Goal: Task Accomplishment & Management: Use online tool/utility

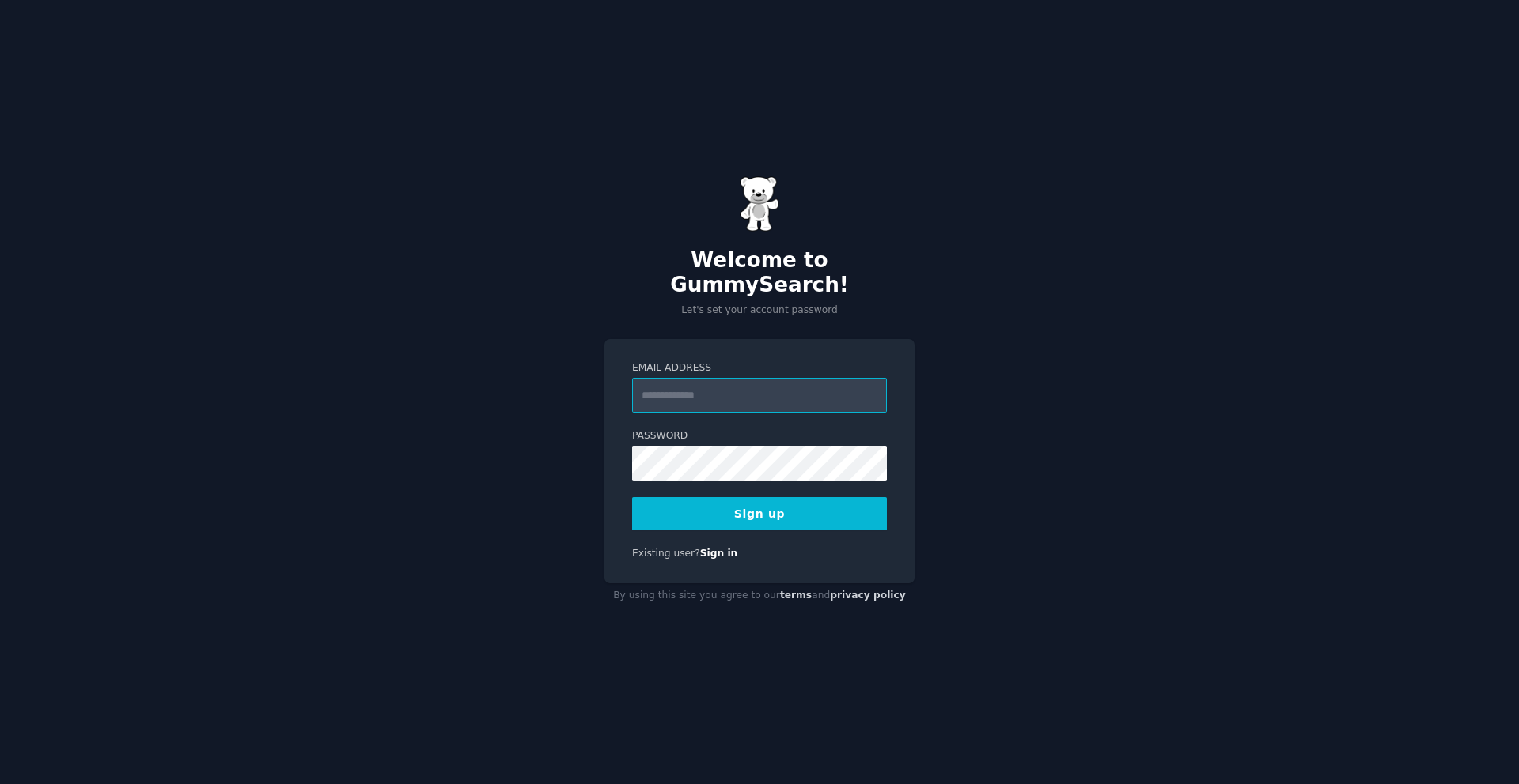
click at [749, 381] on input "Email Address" at bounding box center [759, 396] width 255 height 35
type input "*"
type input "**********"
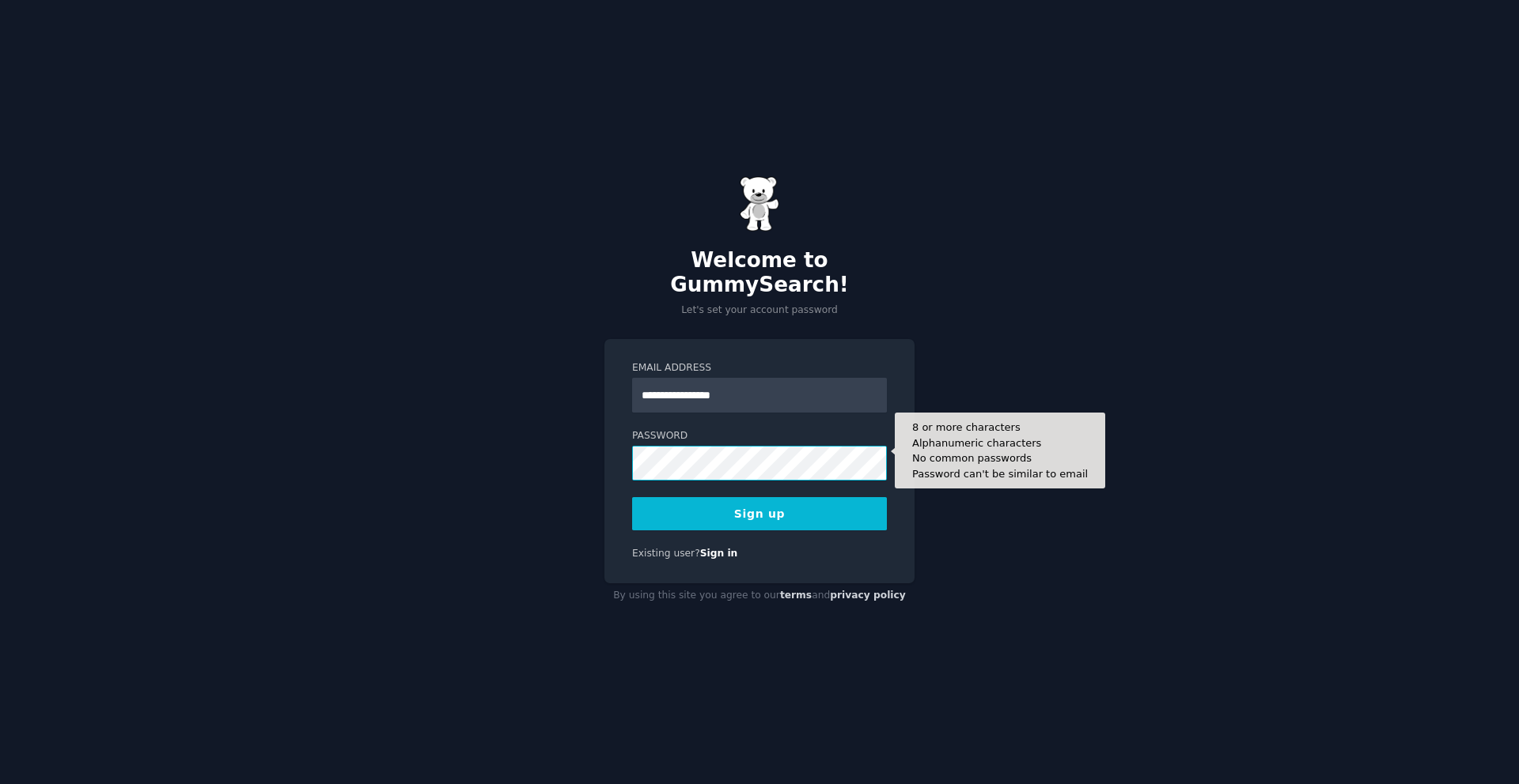
click at [632, 497] on button "Sign up" at bounding box center [759, 514] width 255 height 33
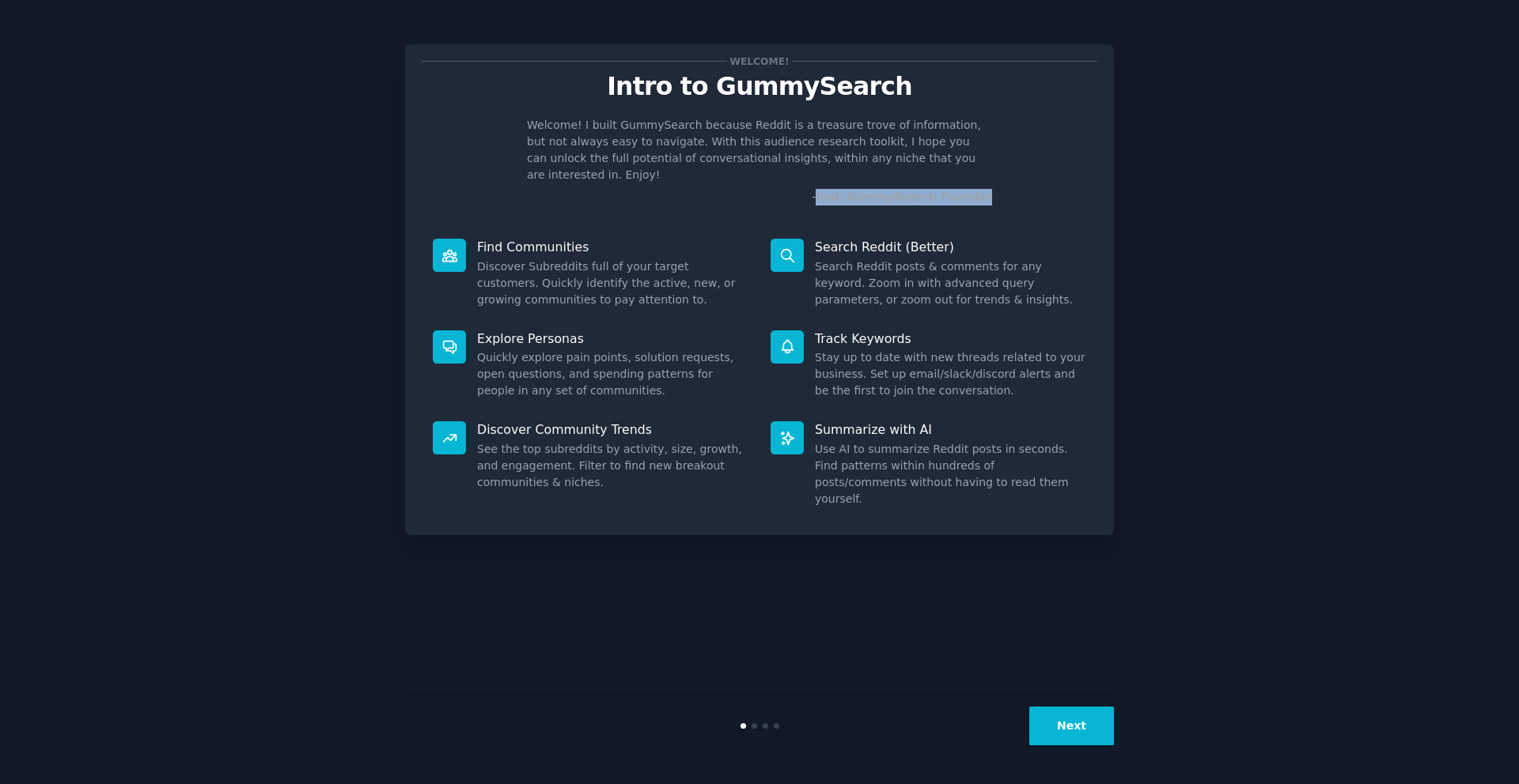
click at [1075, 717] on button "Next" at bounding box center [1072, 726] width 85 height 39
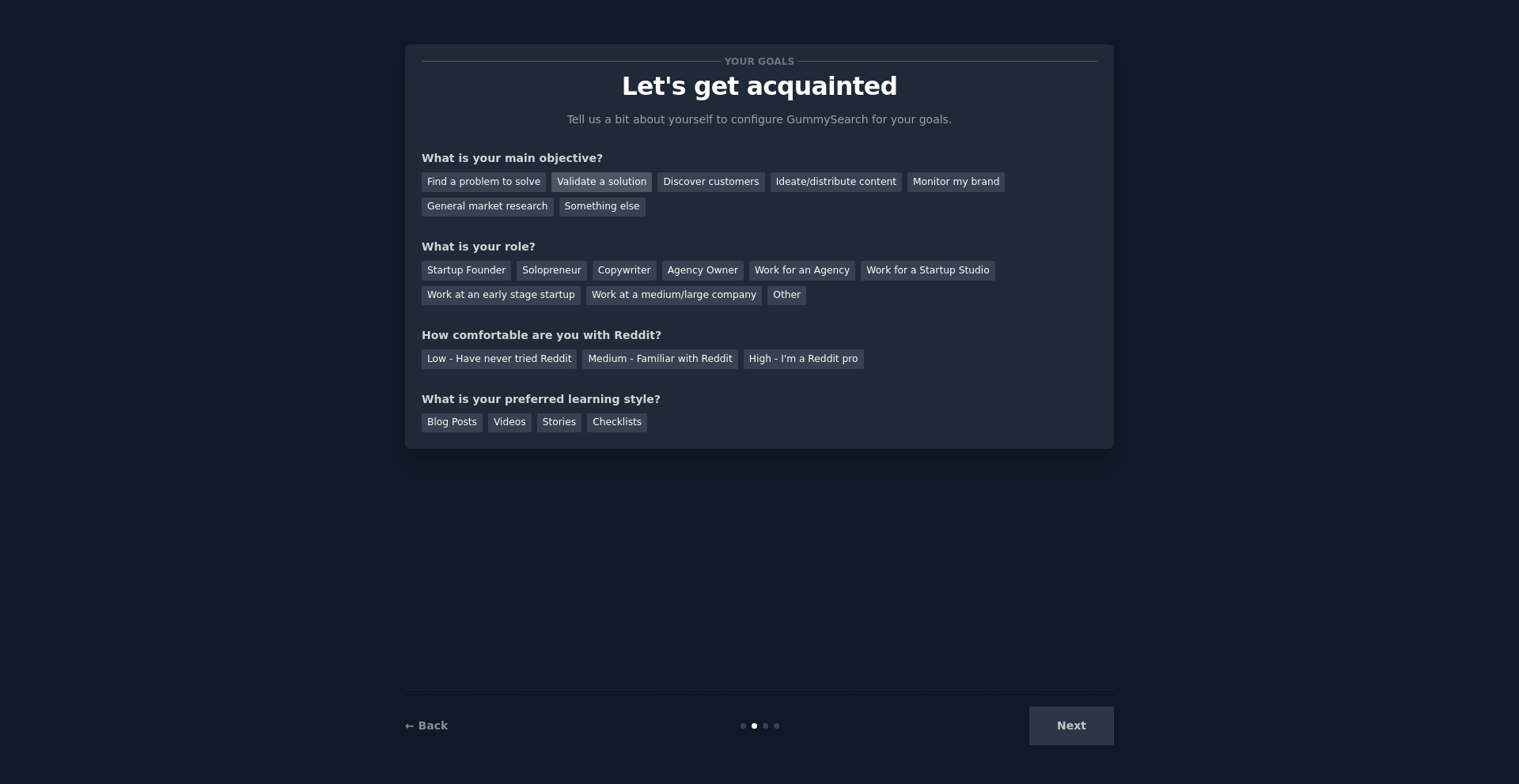
click at [622, 182] on div "Validate a solution" at bounding box center [602, 182] width 100 height 19
click at [661, 185] on div "Discover customers" at bounding box center [711, 182] width 107 height 19
click at [488, 272] on div "Startup Founder" at bounding box center [466, 270] width 90 height 19
click at [682, 357] on div "Medium - Familiar with Reddit" at bounding box center [660, 359] width 155 height 19
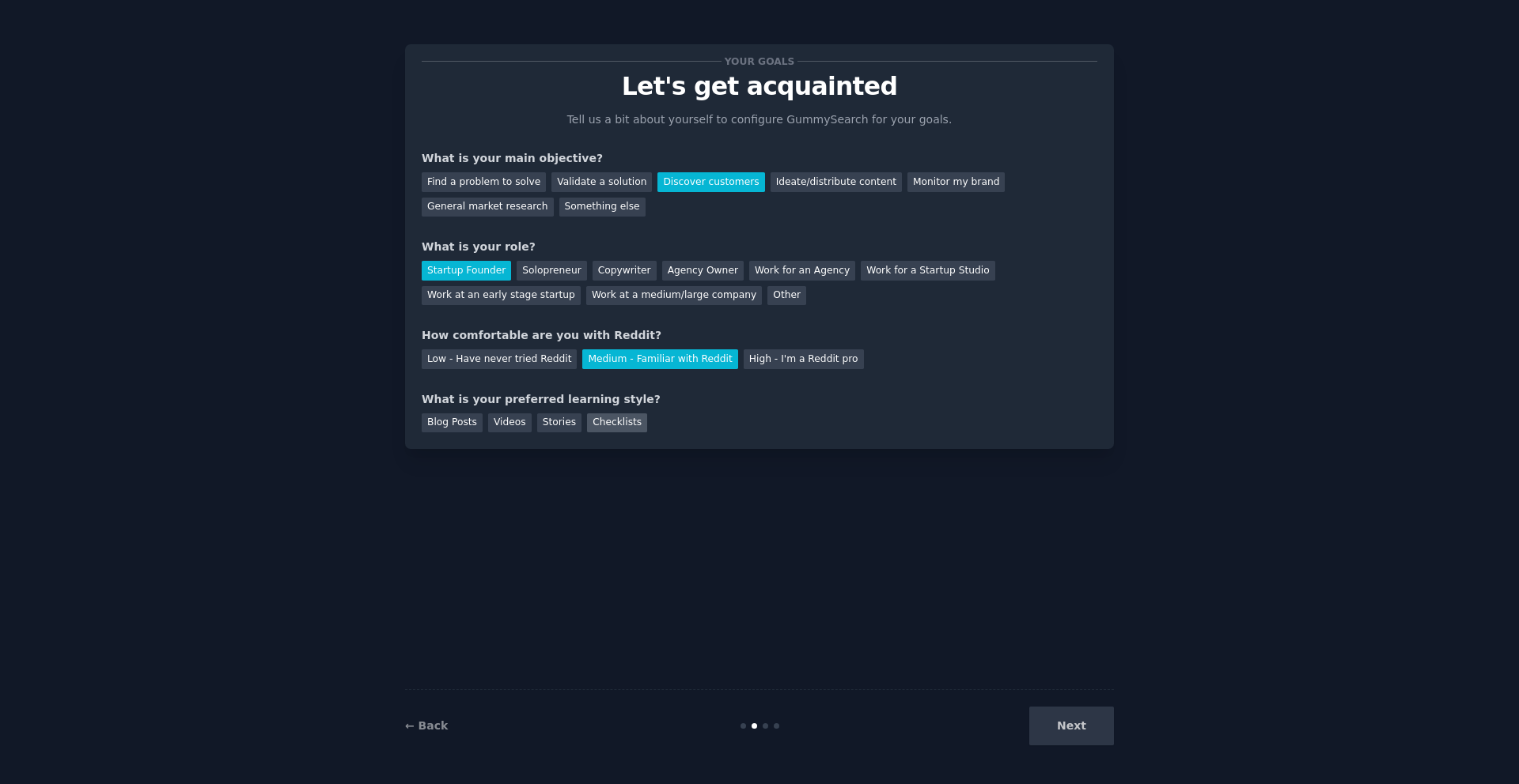
click at [606, 424] on div "Checklists" at bounding box center [617, 423] width 60 height 19
click at [1076, 719] on button "Next" at bounding box center [1072, 726] width 85 height 39
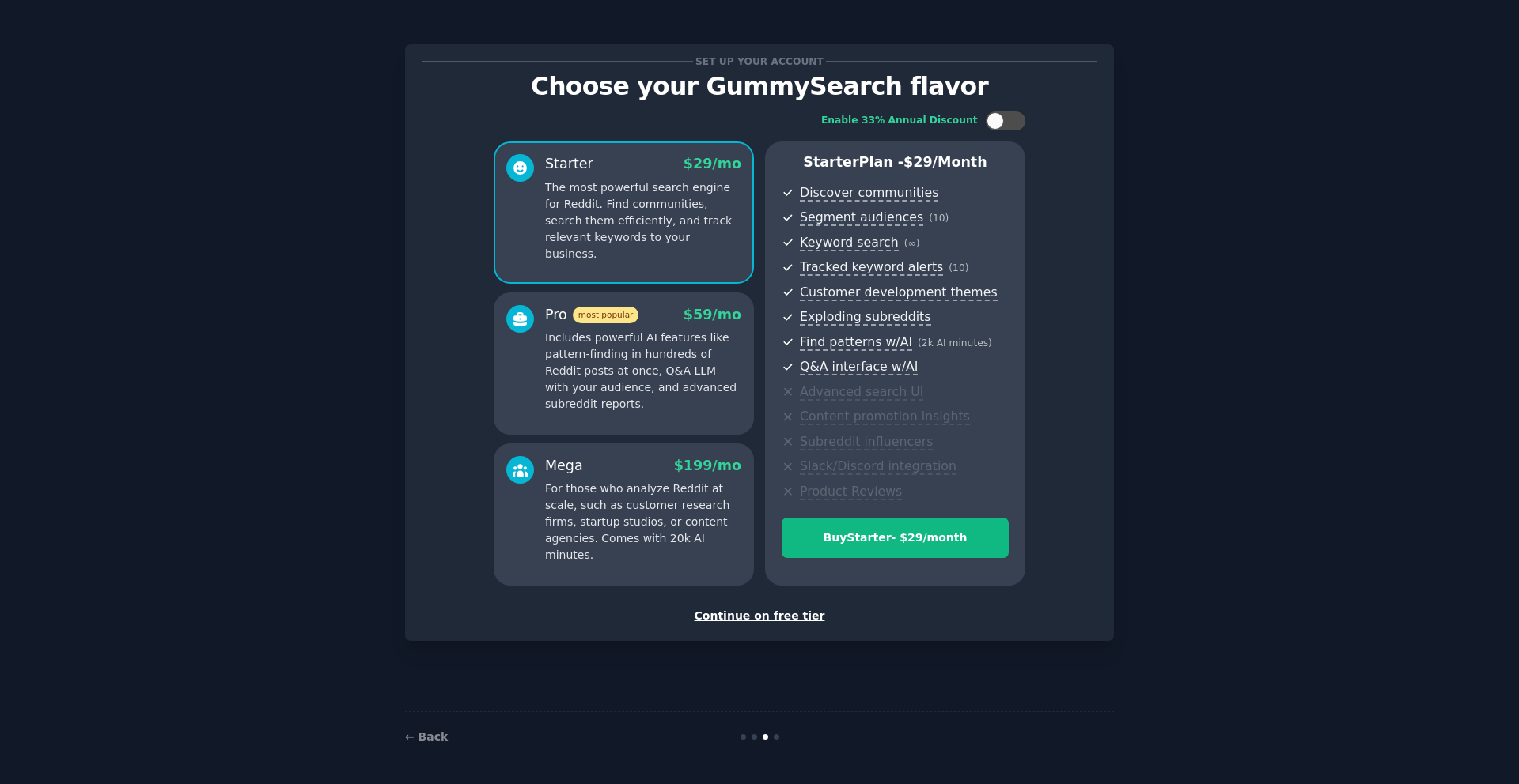
click at [778, 618] on div "Continue on free tier" at bounding box center [759, 616] width 675 height 16
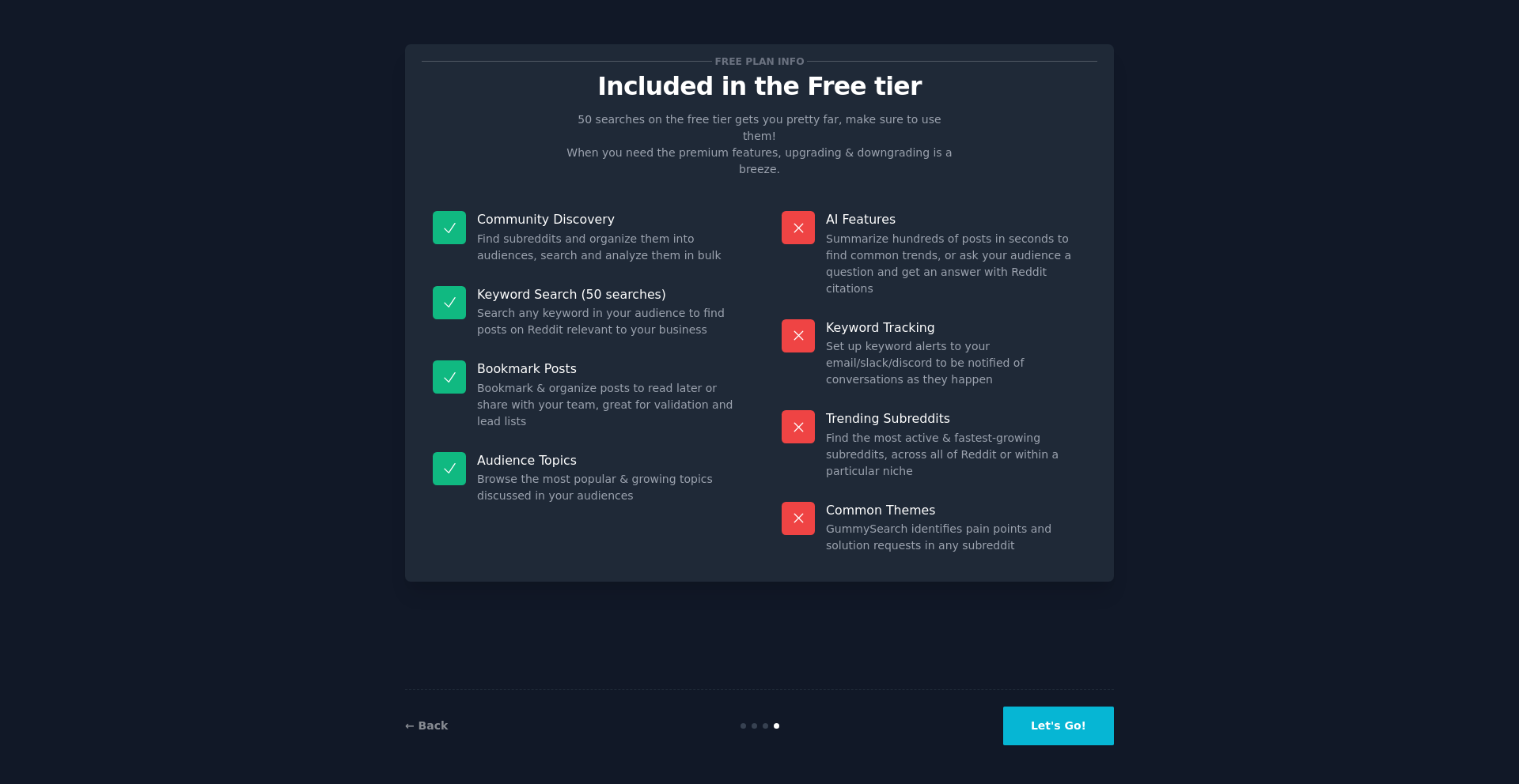
click at [1064, 712] on button "Let's Go!" at bounding box center [1058, 726] width 111 height 39
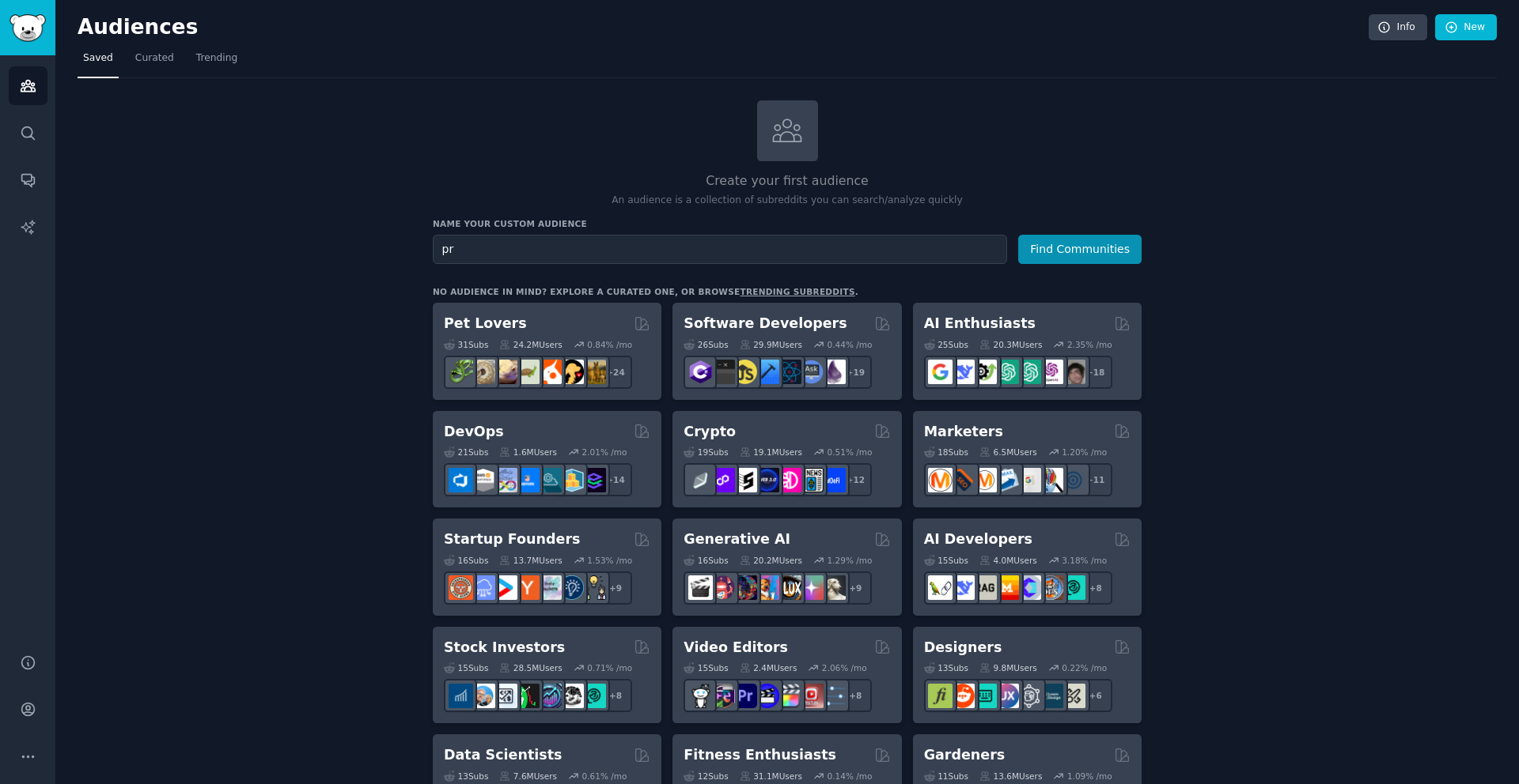
type input "p"
type input "professional photographers"
click at [1035, 237] on button "Find Communities" at bounding box center [1080, 249] width 124 height 29
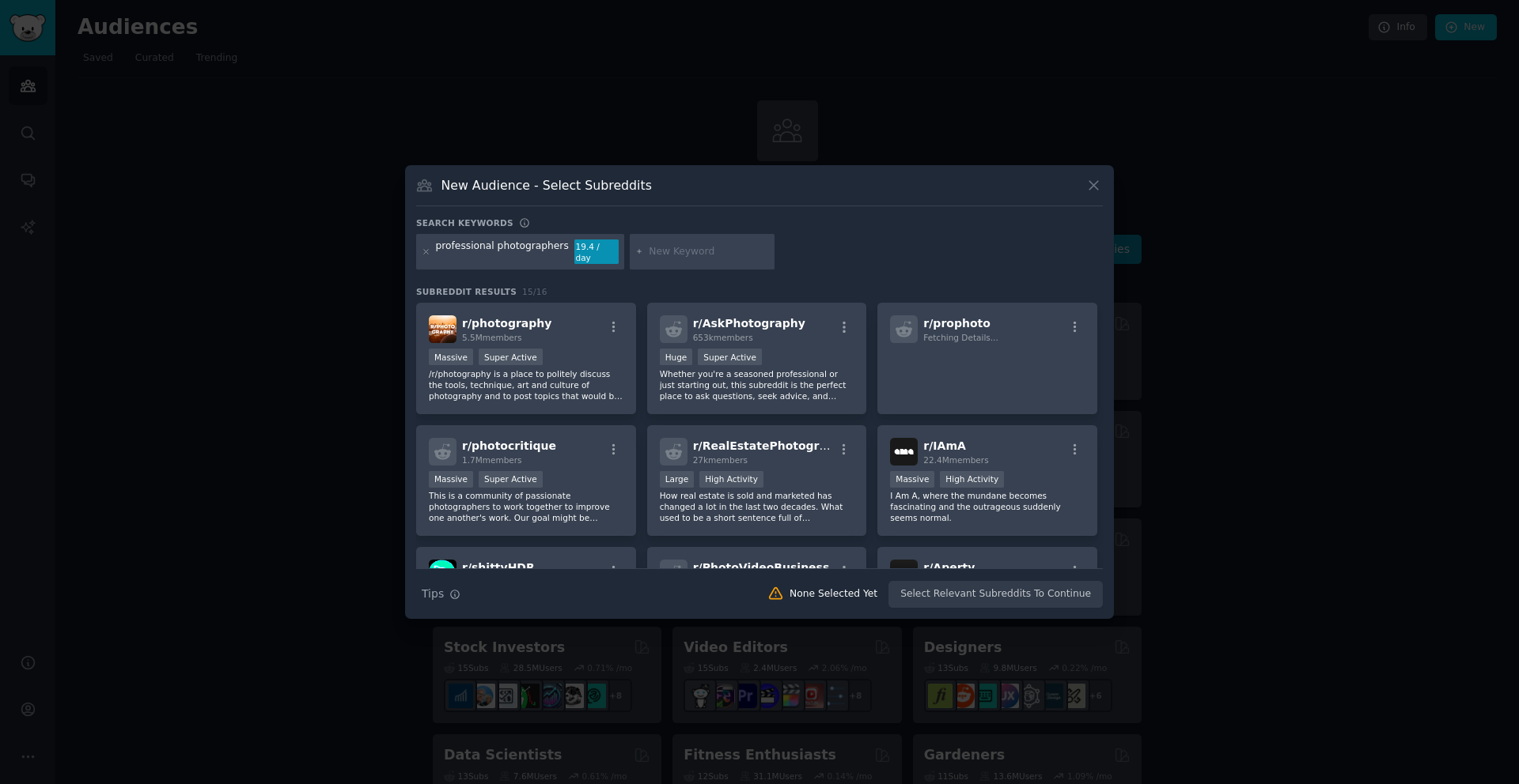
click at [656, 246] on input "text" at bounding box center [709, 252] width 120 height 14
type input "culling photos"
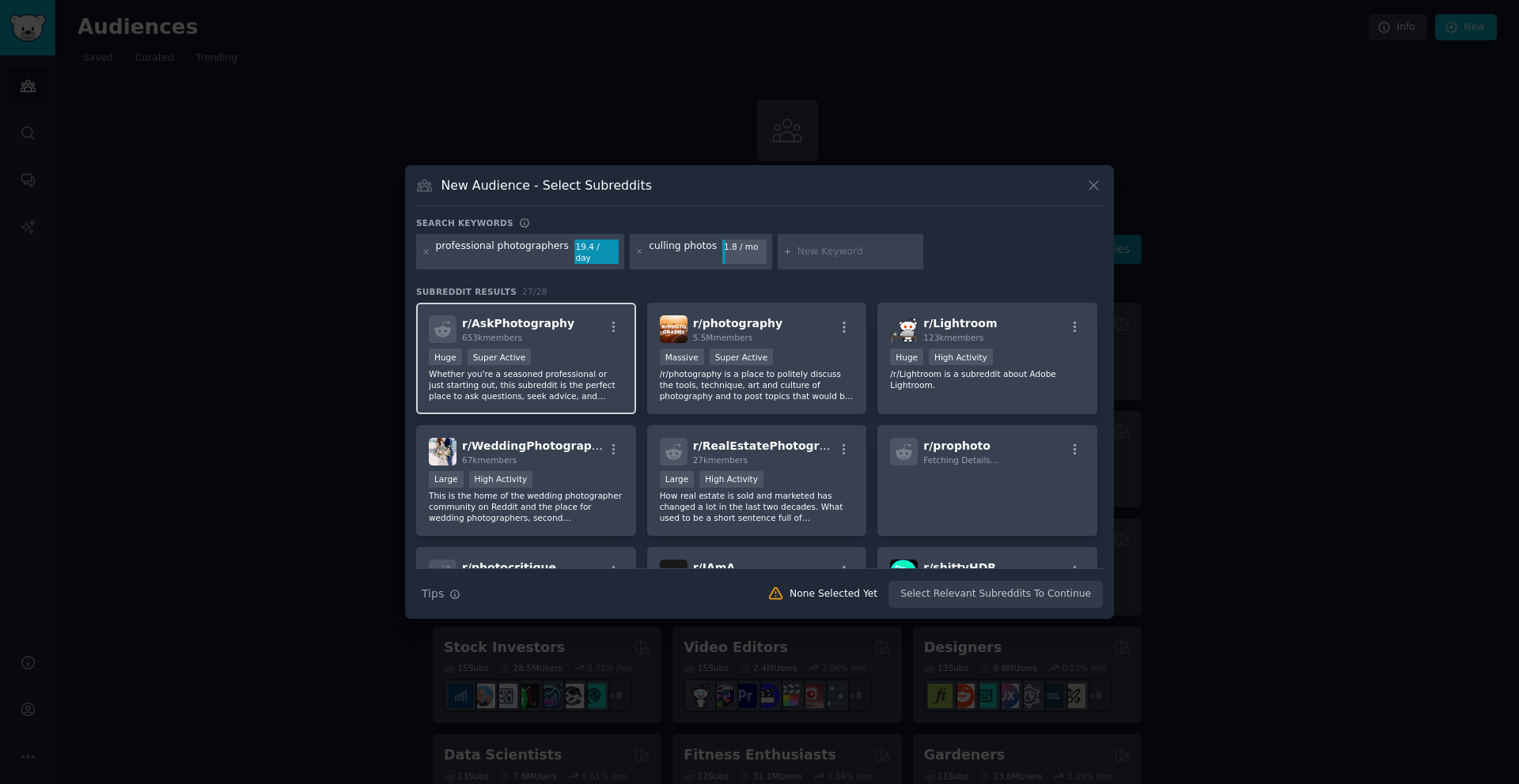
click at [585, 340] on div "r/ AskPhotography 653k members Huge Super Active Whether you're a seasoned prof…" at bounding box center [526, 358] width 220 height 111
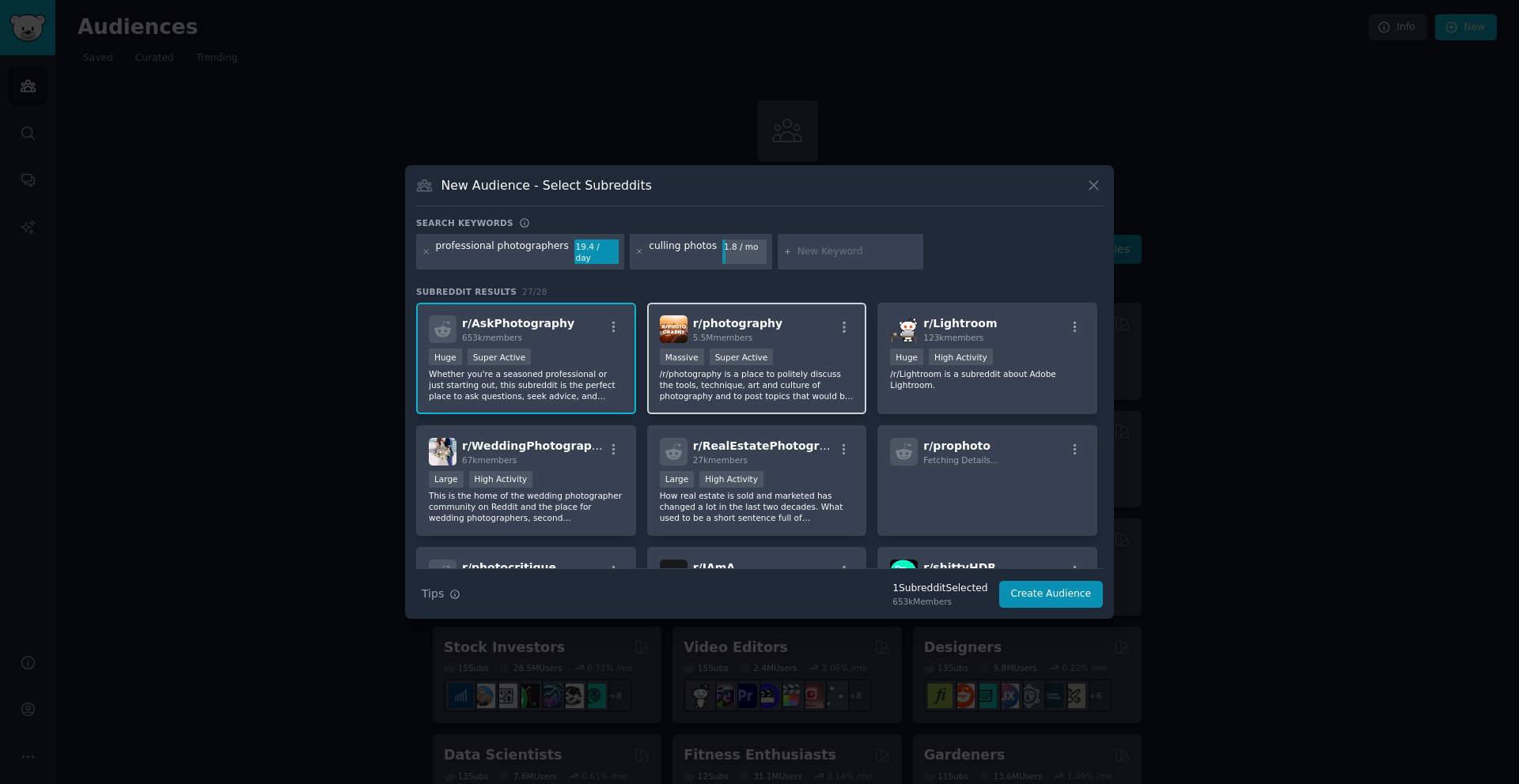
click at [794, 331] on div "r/ photography 5.5M members" at bounding box center [756, 329] width 194 height 28
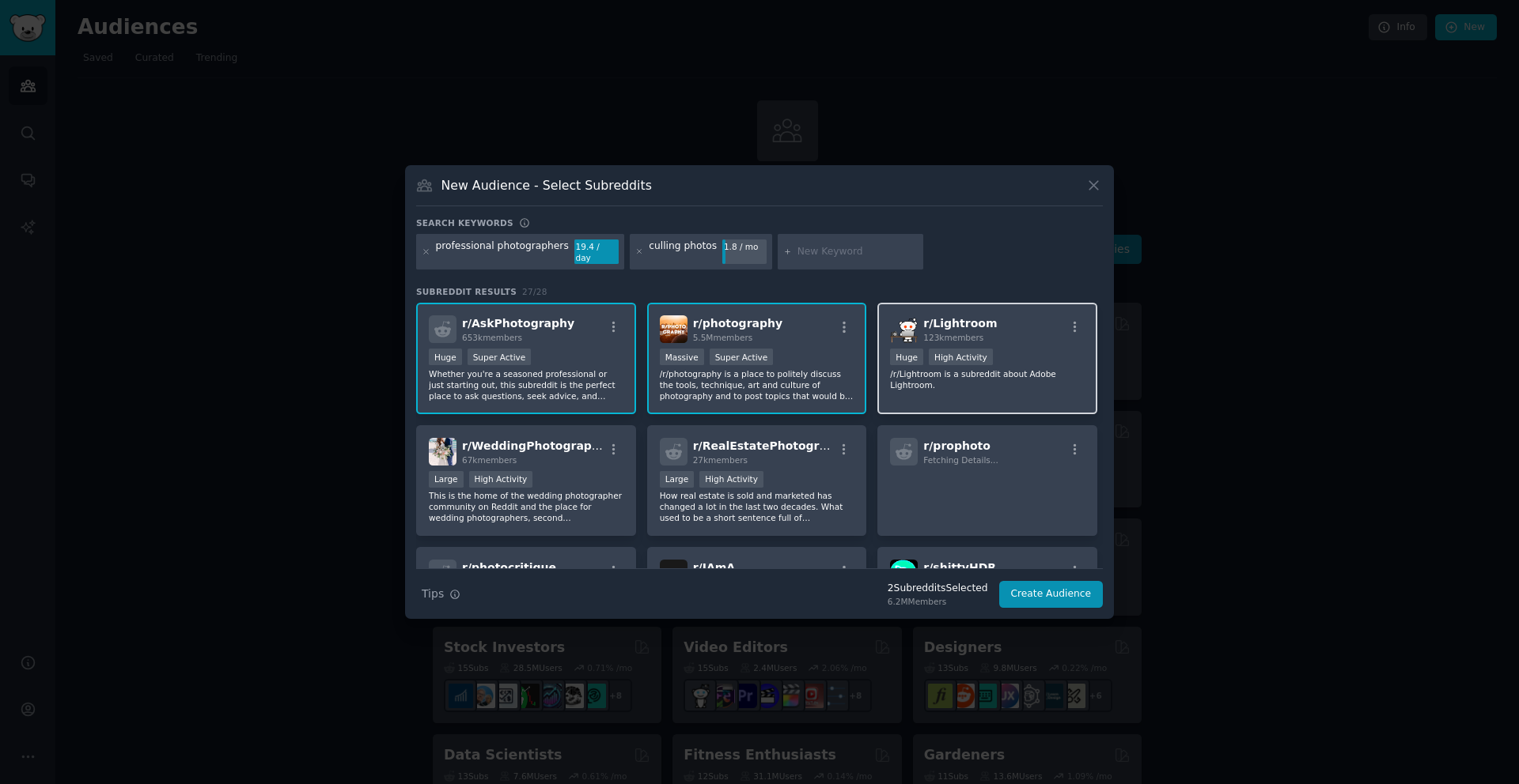
click at [1036, 342] on div "r/ Lightroom 123k members Huge High Activity /r/Lightroom is a subreddit about …" at bounding box center [987, 358] width 220 height 111
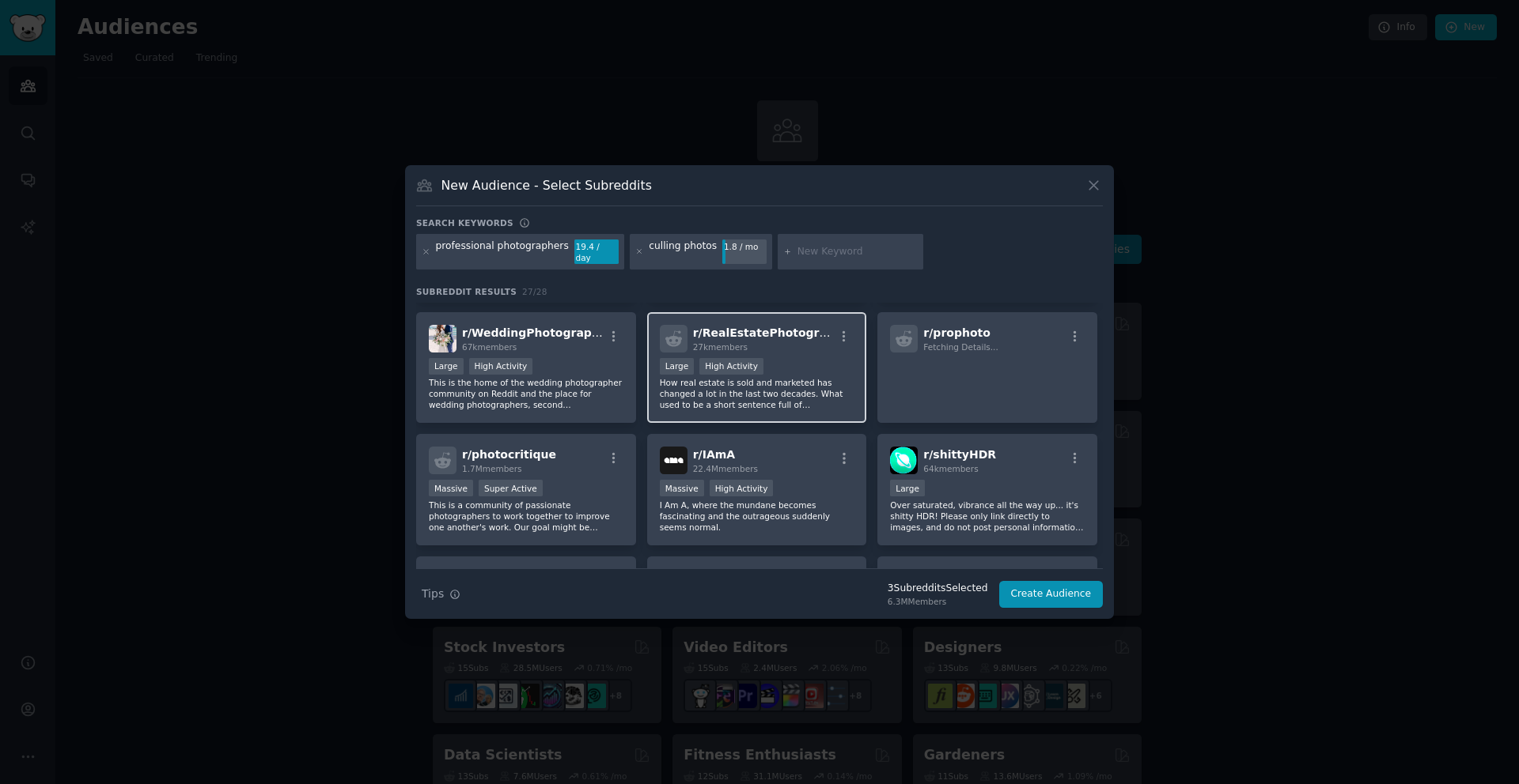
scroll to position [111, 0]
click at [591, 360] on div "Large High Activity" at bounding box center [525, 370] width 194 height 19
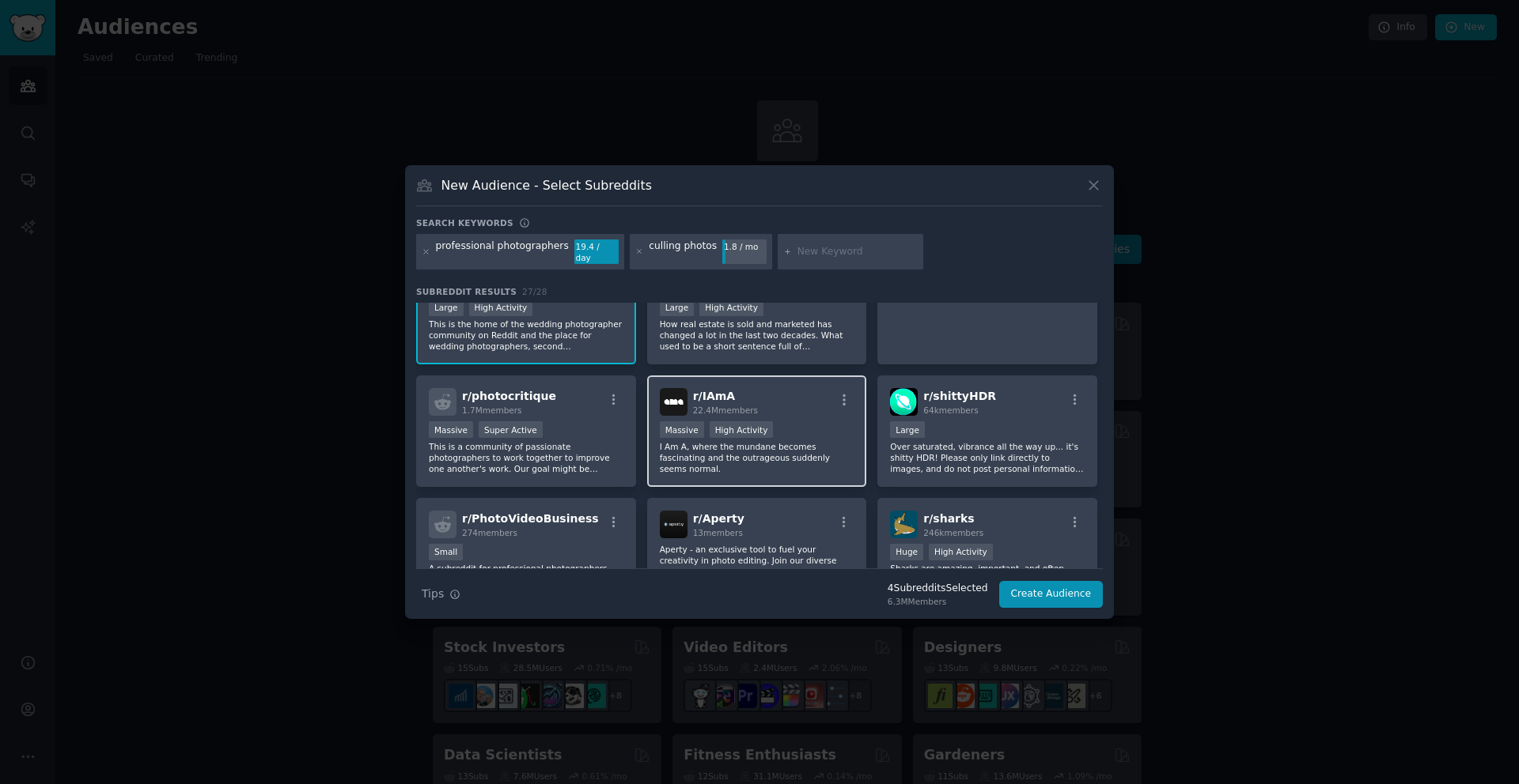
scroll to position [168, 0]
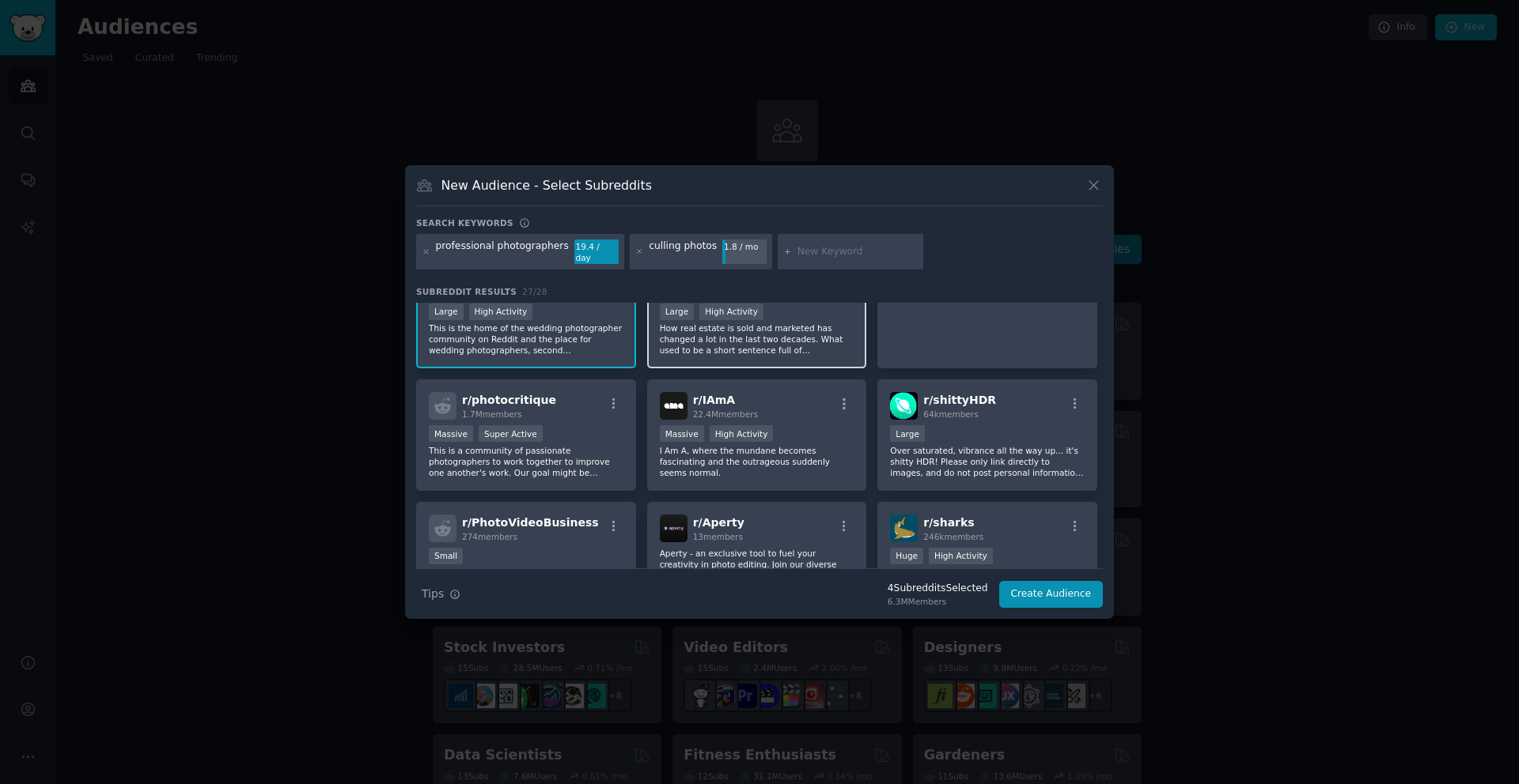
click at [796, 322] on p "How real estate is sold and marketed has changed a lot in the last two decades.…" at bounding box center [756, 339] width 194 height 33
click at [791, 329] on p "How real estate is sold and marketed has changed a lot in the last two decades.…" at bounding box center [756, 339] width 194 height 33
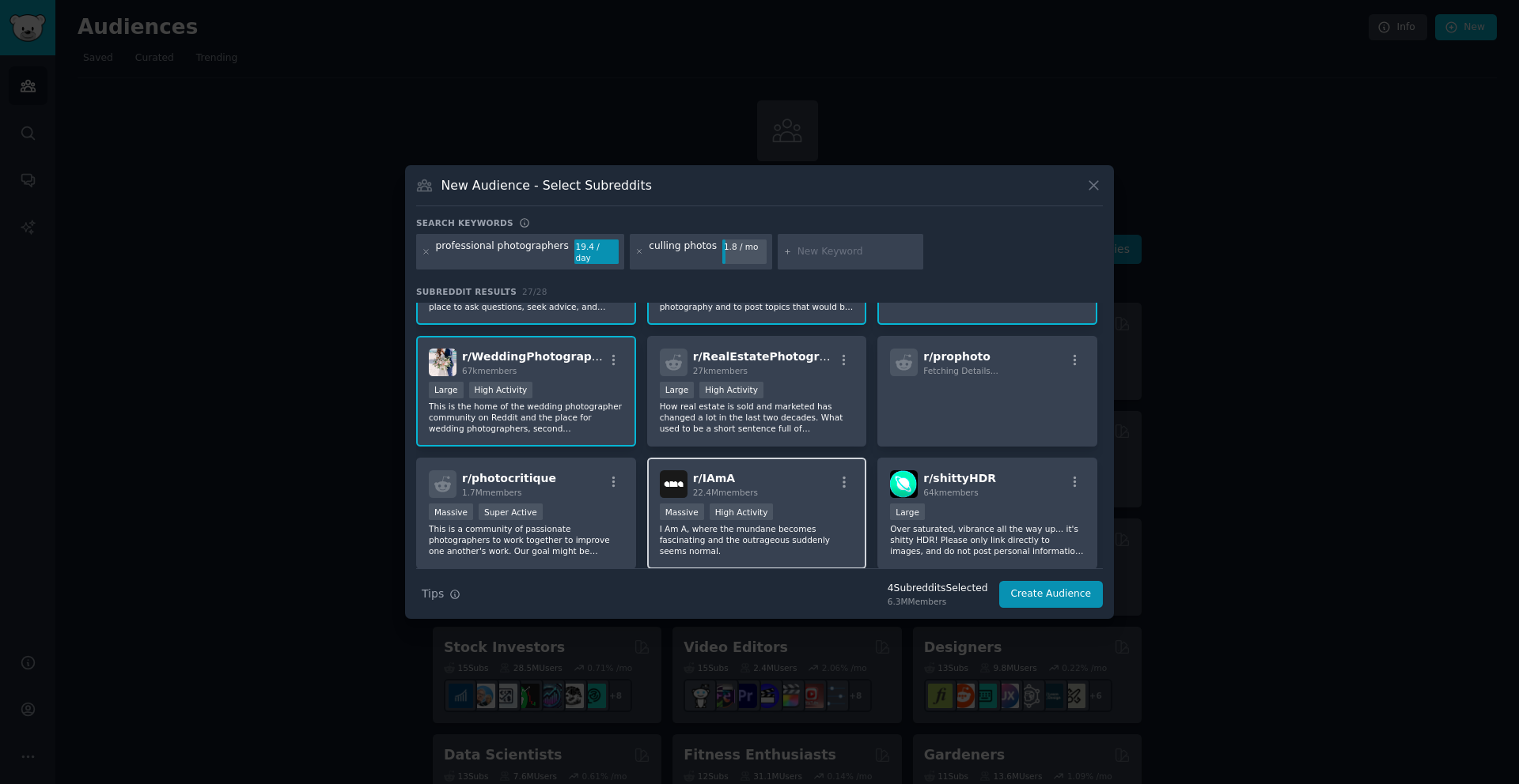
scroll to position [0, 0]
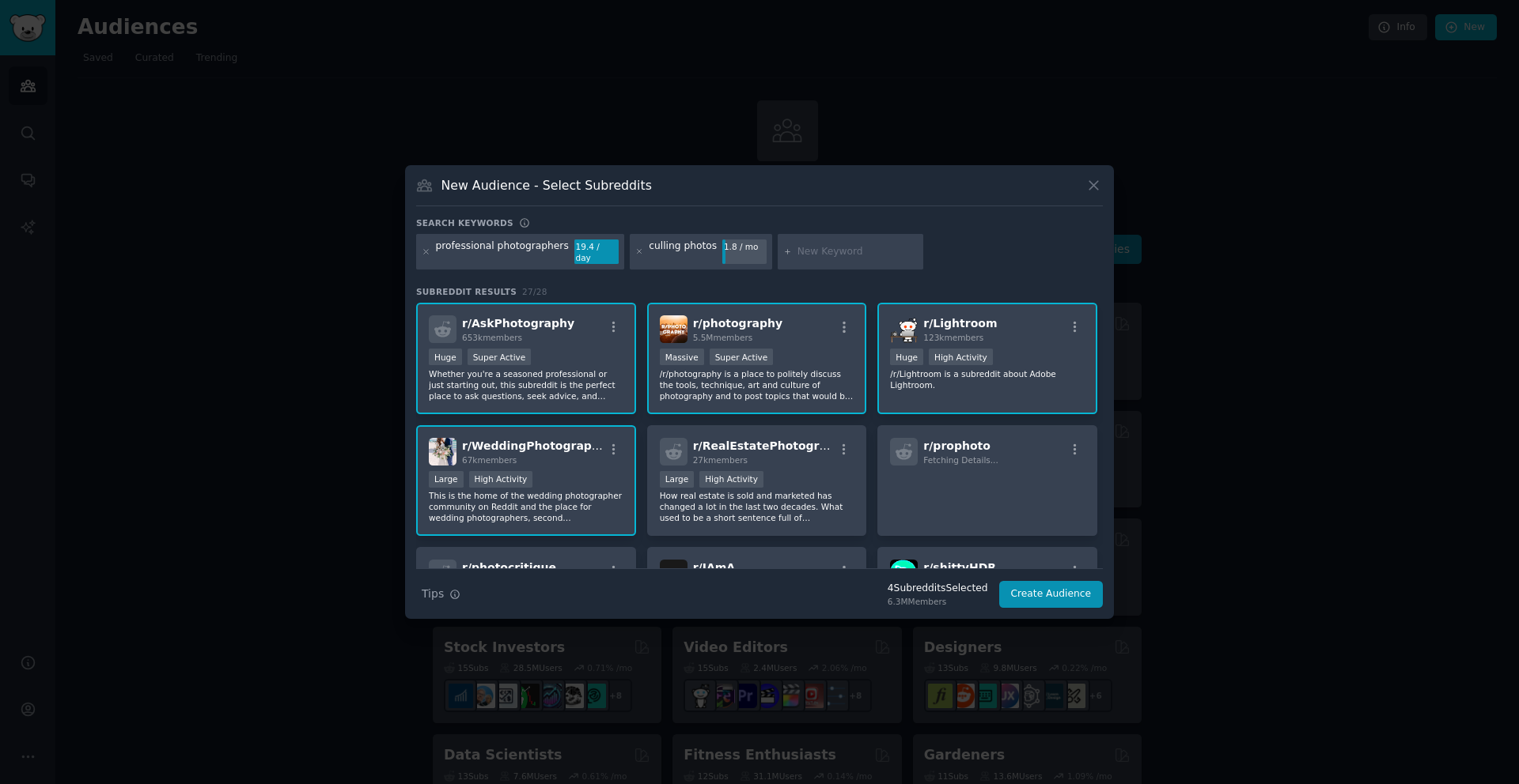
click at [823, 361] on div "Massive Super Active" at bounding box center [756, 358] width 194 height 19
click at [812, 473] on div ">= 80th percentile for submissions / day Large High Activity" at bounding box center [756, 481] width 194 height 19
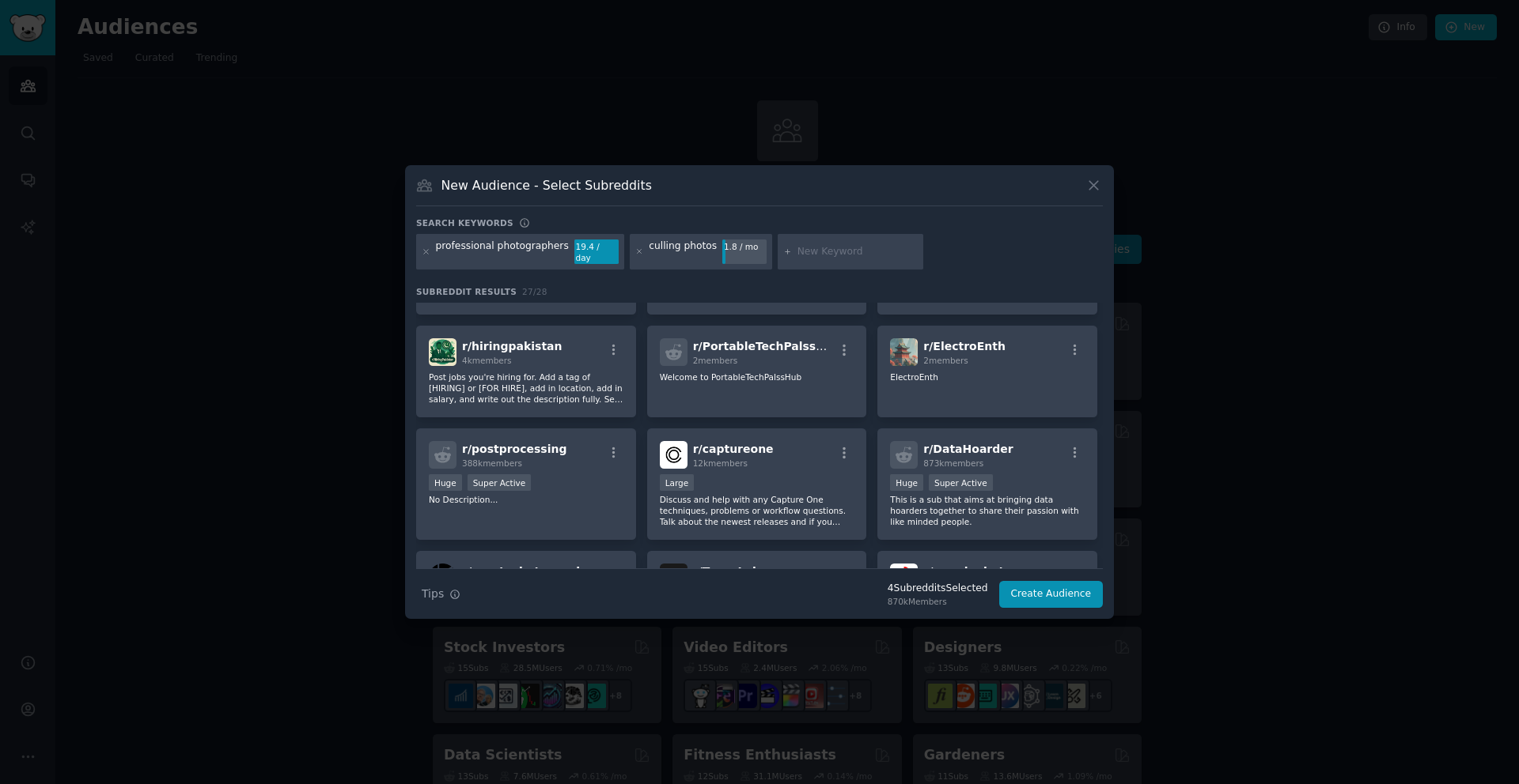
scroll to position [703, 0]
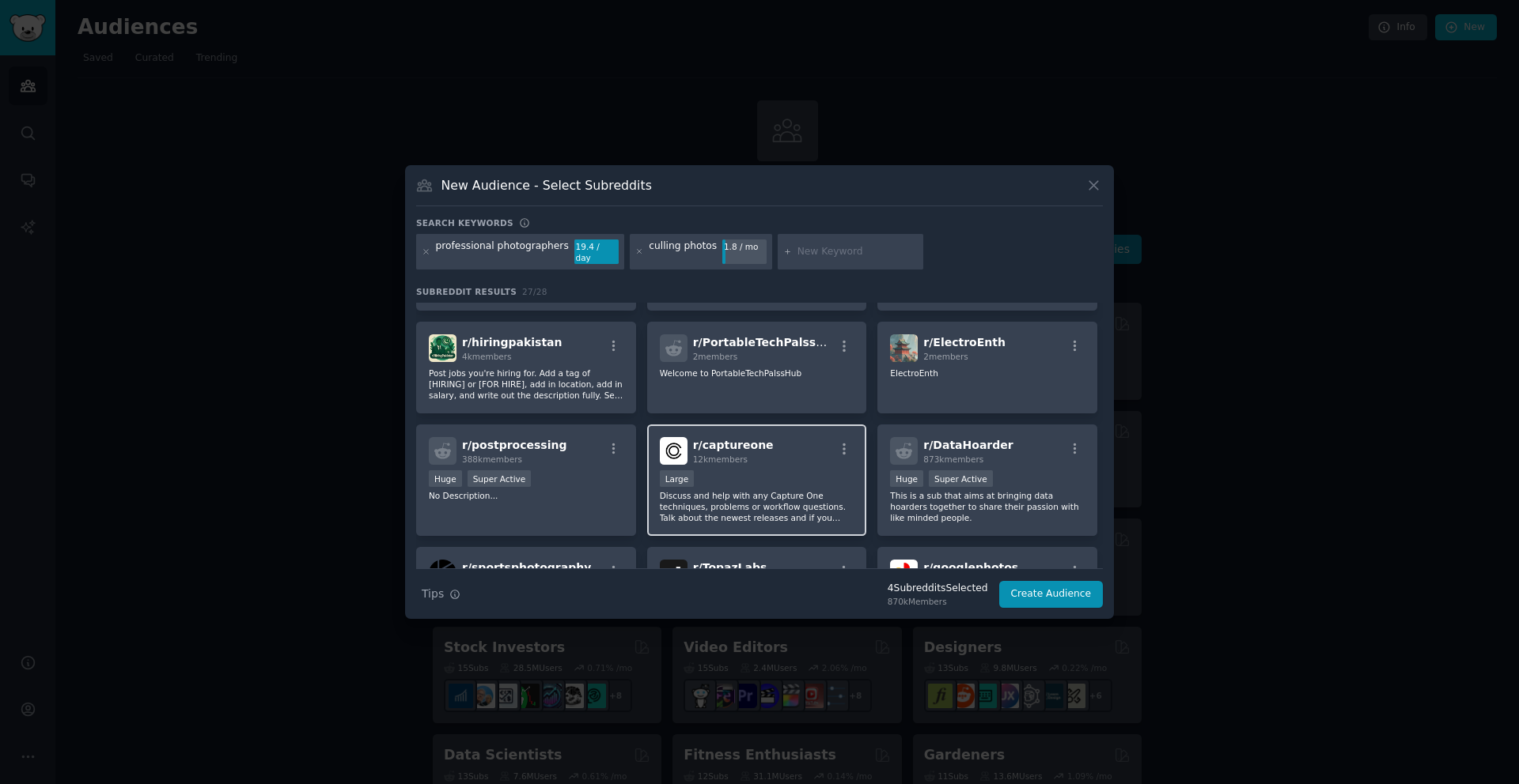
click at [837, 470] on div "Large" at bounding box center [756, 480] width 194 height 19
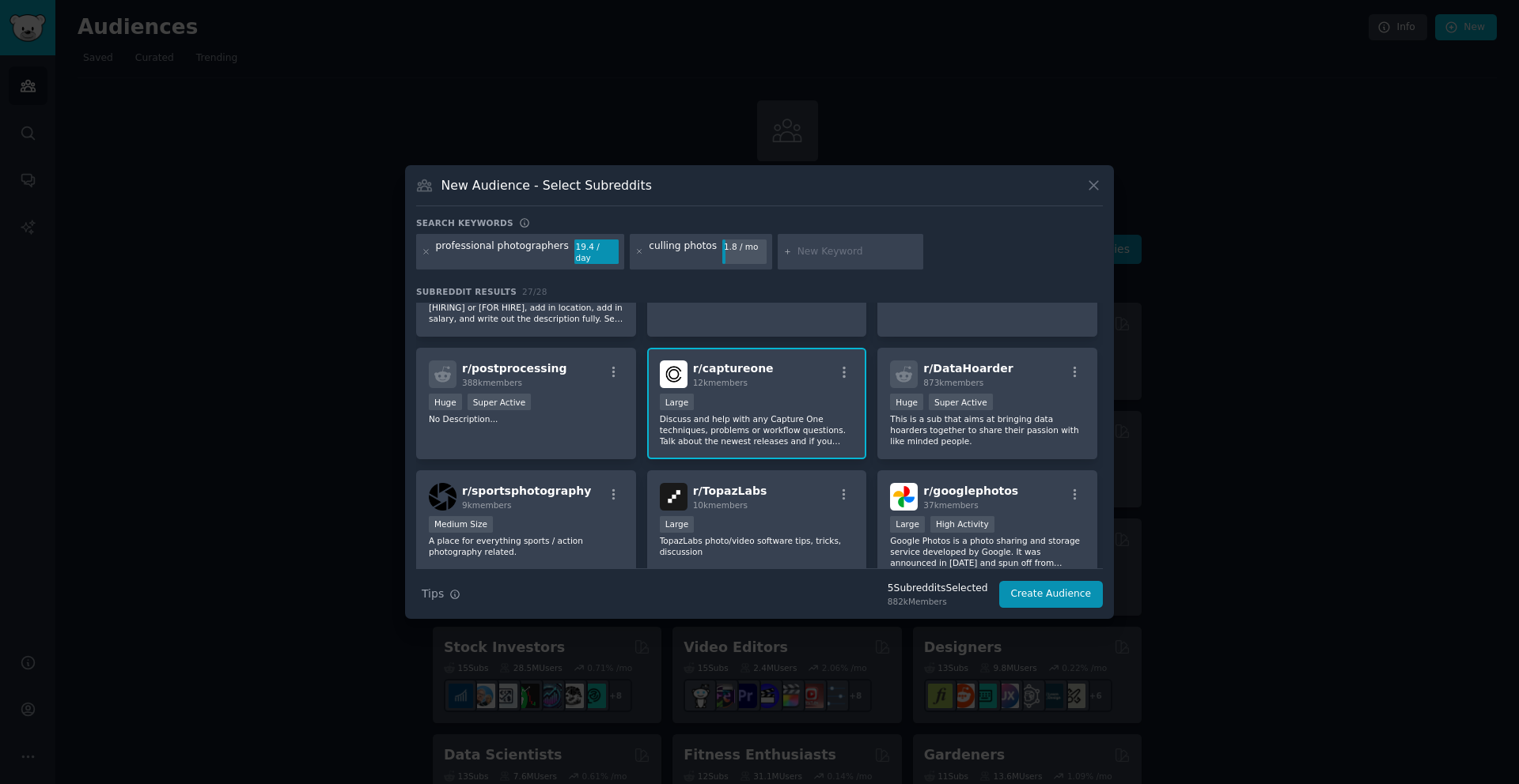
scroll to position [786, 0]
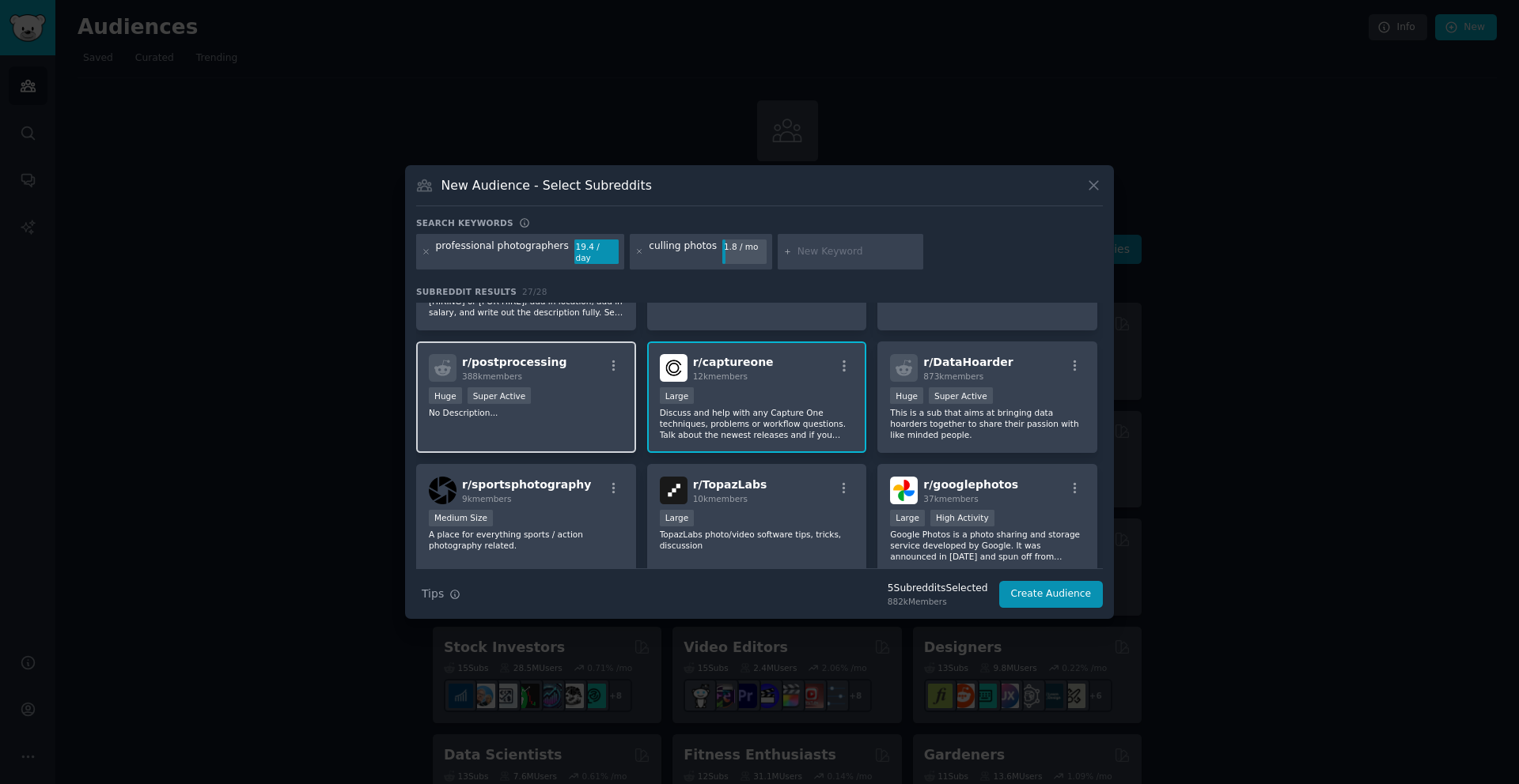
click at [577, 417] on div "r/ postprocessing 388k members Huge Super Active No Description..." at bounding box center [526, 397] width 220 height 111
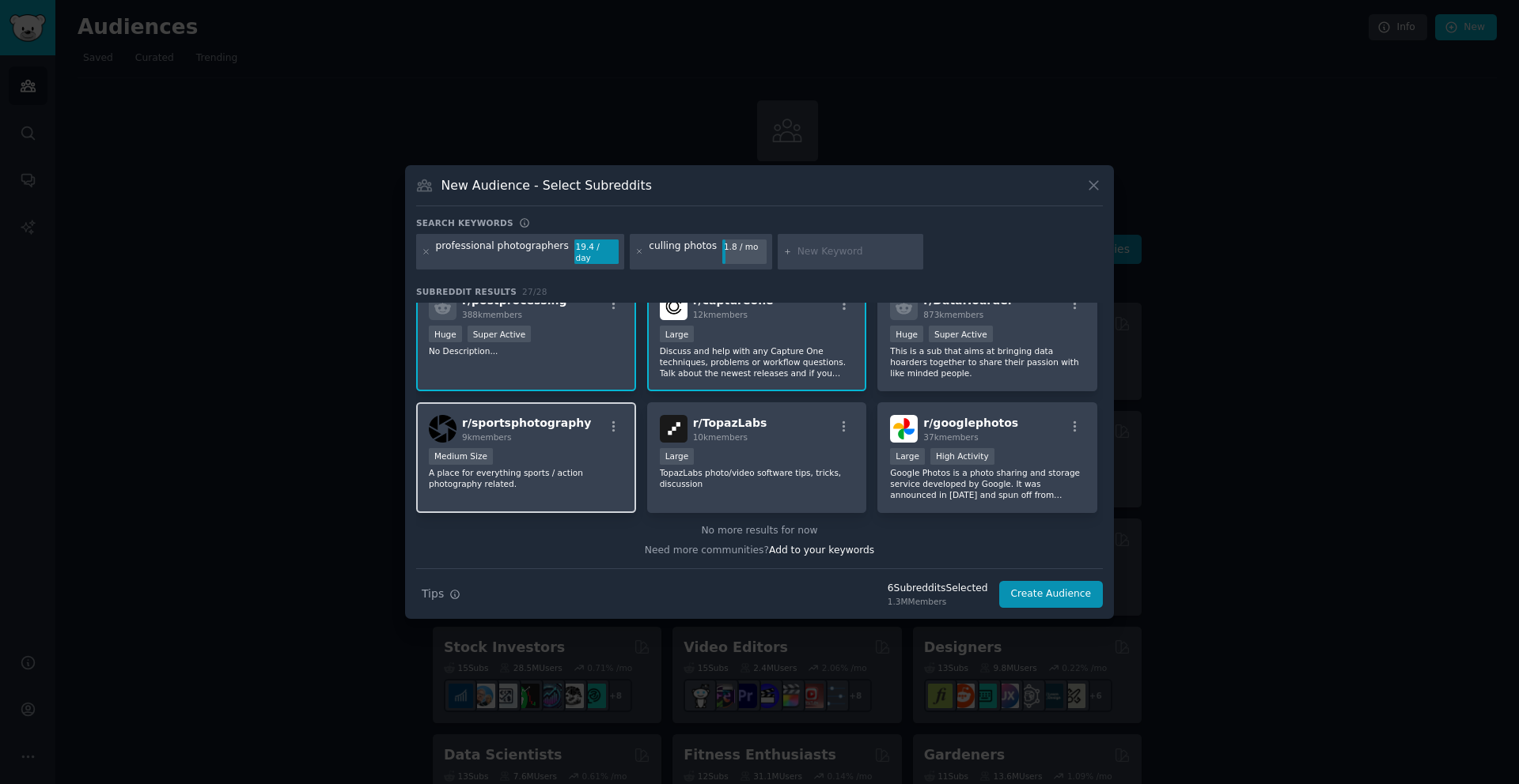
click at [540, 469] on p "A place for everything sports / action photography related." at bounding box center [525, 478] width 194 height 22
click at [1074, 589] on button "Create Audience" at bounding box center [1051, 595] width 104 height 27
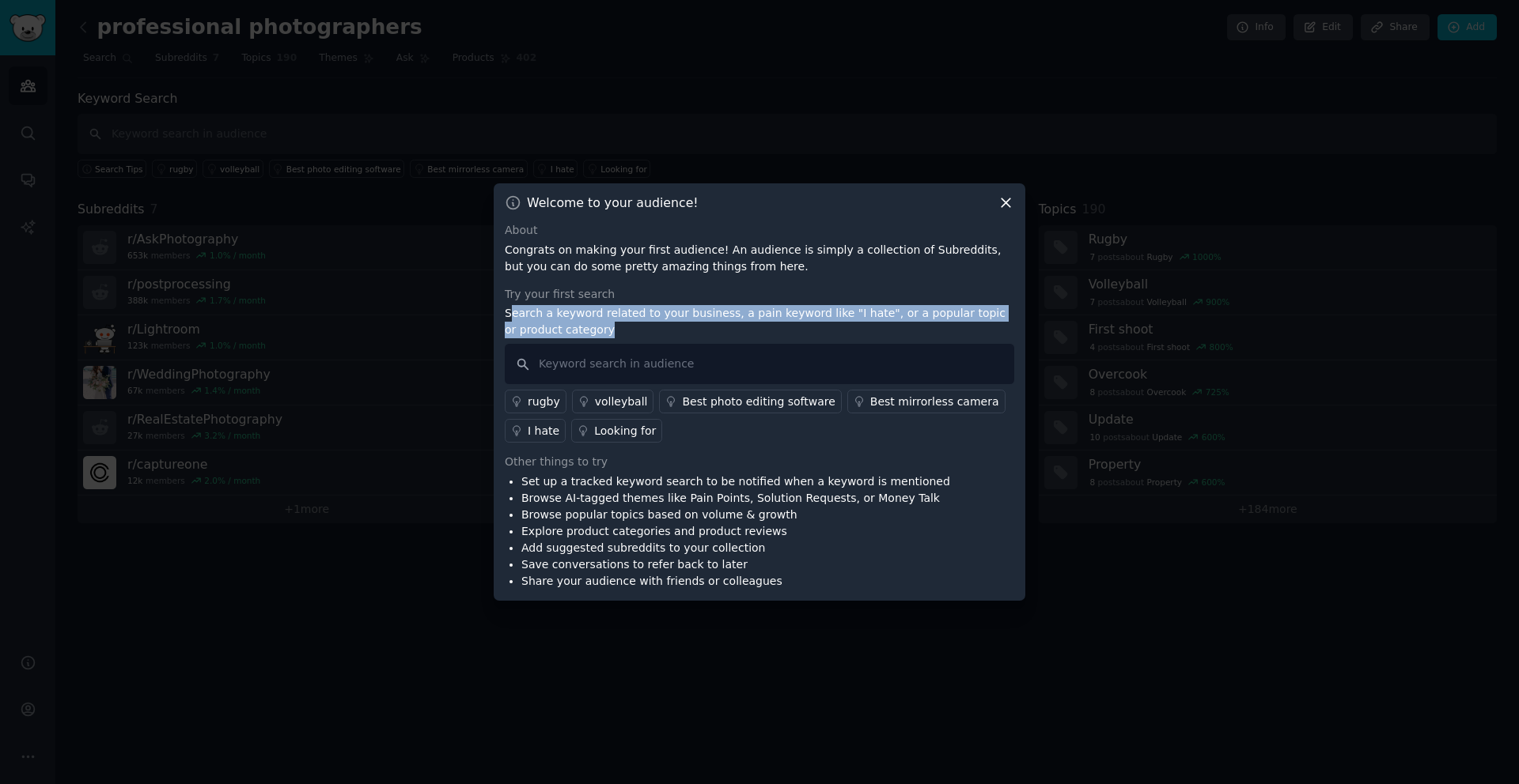
drag, startPoint x: 512, startPoint y: 314, endPoint x: 642, endPoint y: 325, distance: 130.5
click at [642, 325] on p "Search a keyword related to your business, a pain keyword like "I hate", or a p…" at bounding box center [759, 322] width 509 height 33
click at [697, 334] on p "Search a keyword related to your business, a pain keyword like "I hate", or a p…" at bounding box center [759, 322] width 509 height 33
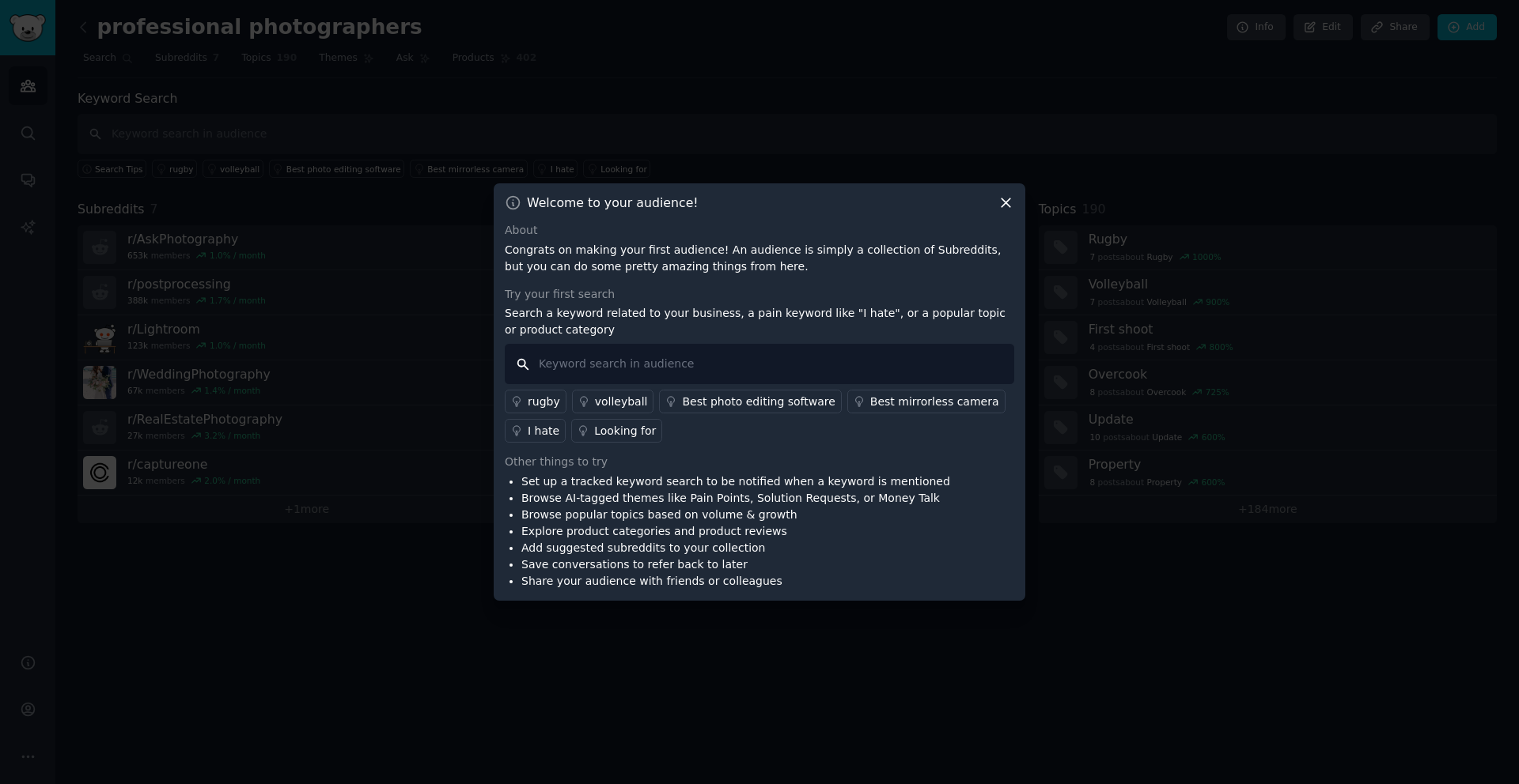
click at [588, 359] on input "text" at bounding box center [759, 364] width 509 height 41
type input "cull"
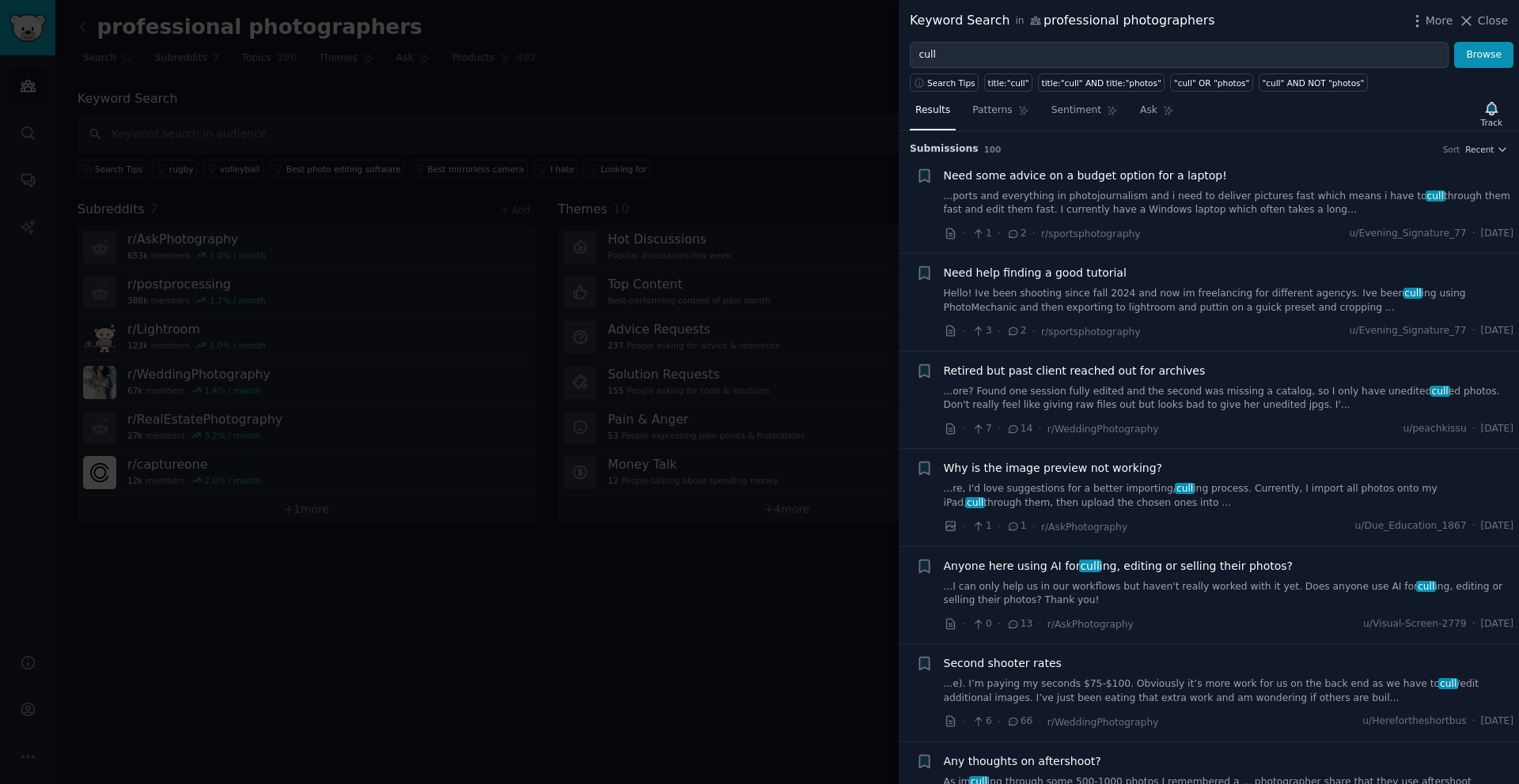
click at [1154, 299] on link "Hello! Ive been shooting since fall 2024 and now im freelancing for different a…" at bounding box center [1228, 300] width 571 height 28
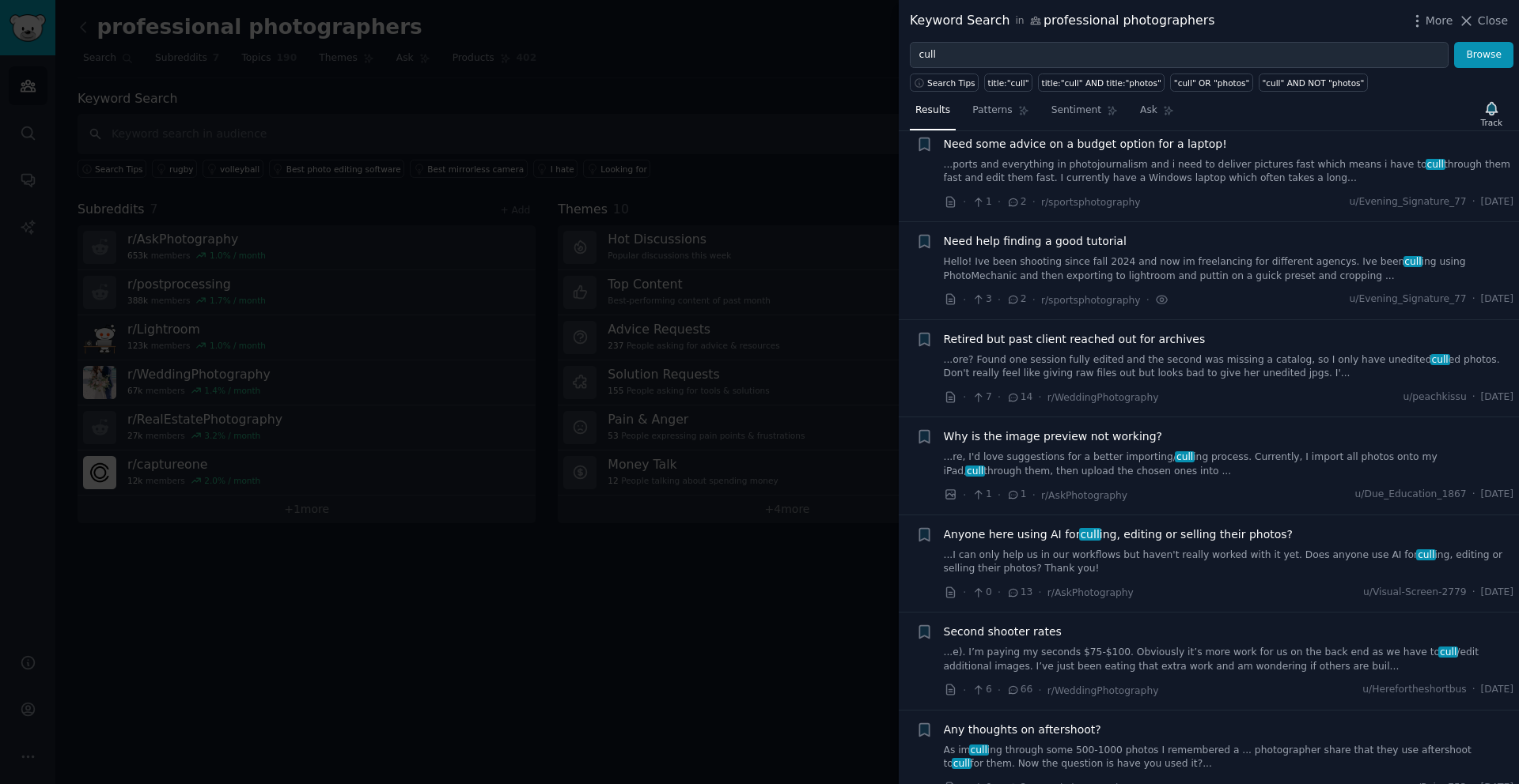
scroll to position [33, 0]
click at [1177, 358] on link "...ore? Found one session fully edited and the second was missing a catalog, so…" at bounding box center [1228, 365] width 571 height 28
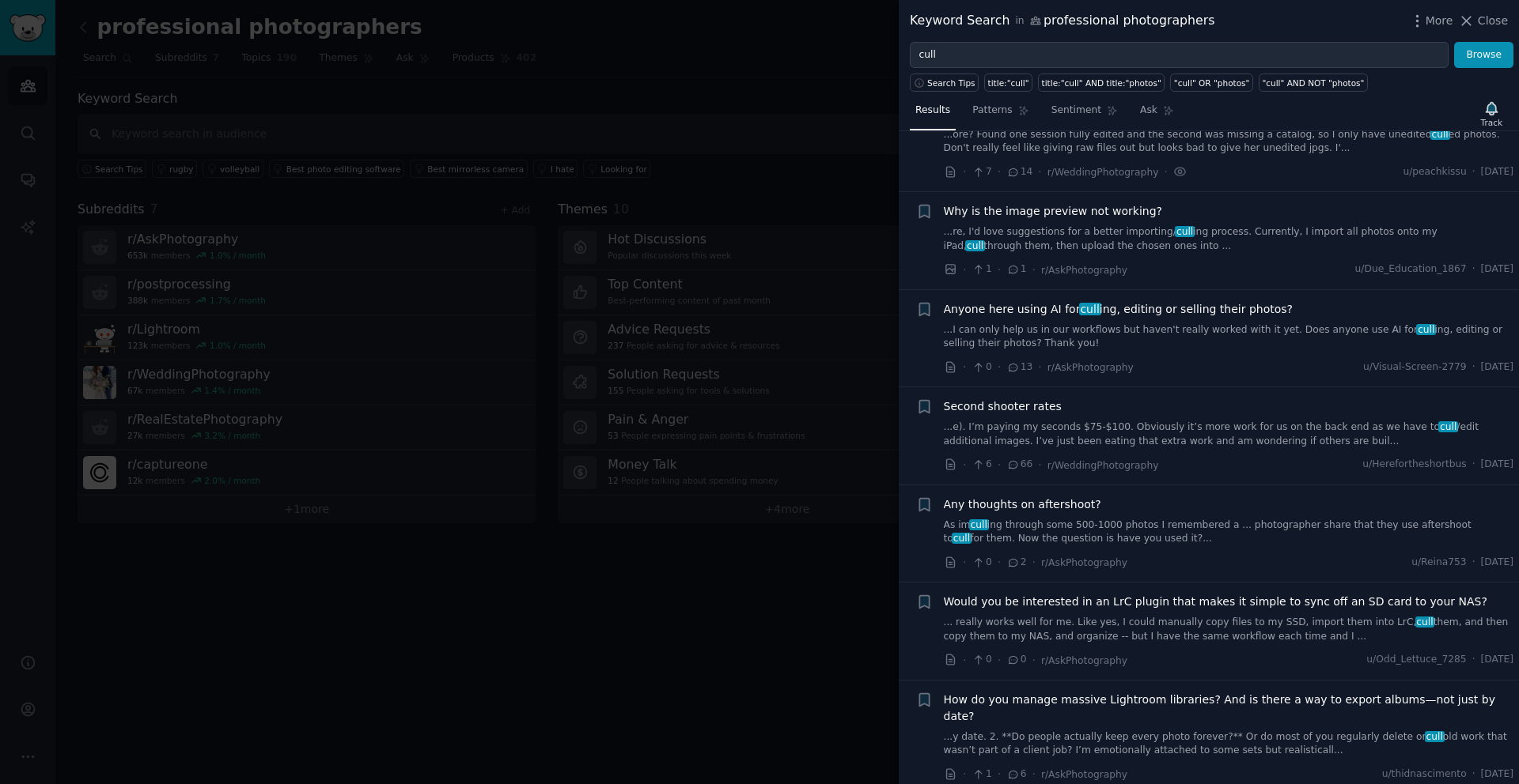
scroll to position [261, 0]
click at [1117, 325] on link "...I can only help us in our workflows but haven't really worked with it yet. D…" at bounding box center [1228, 333] width 571 height 28
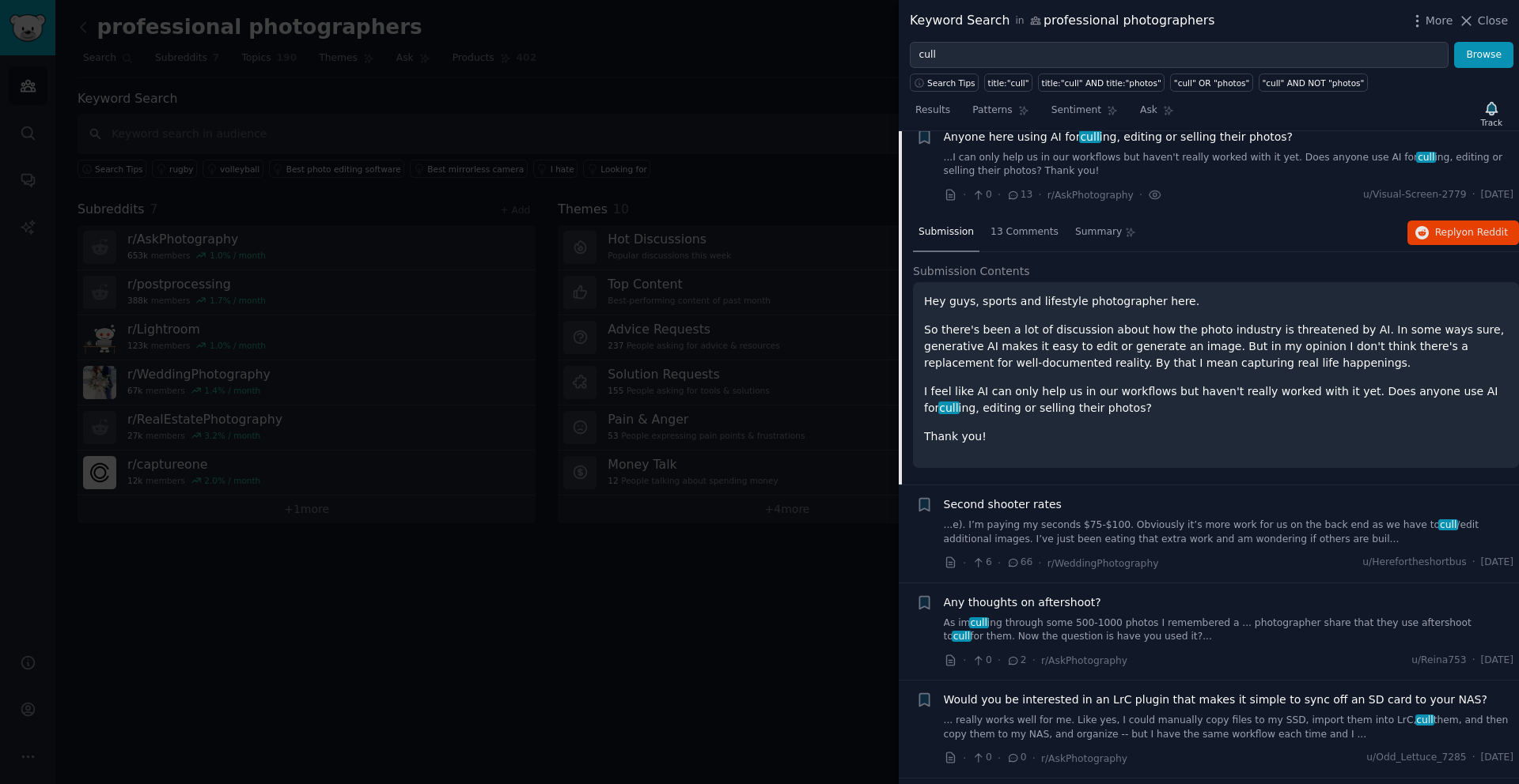
scroll to position [424, 0]
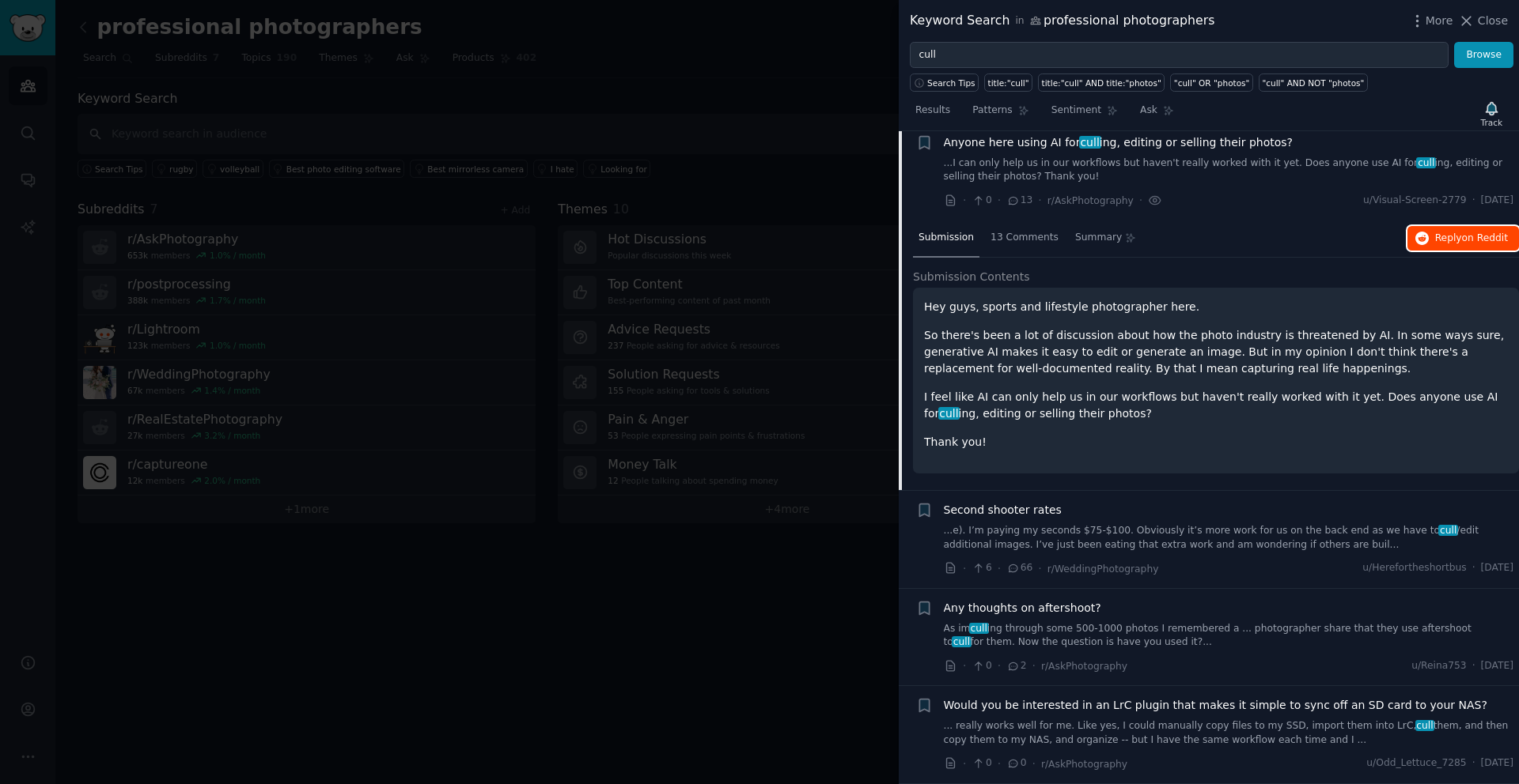
click at [1429, 239] on button "Reply on Reddit" at bounding box center [1462, 238] width 111 height 25
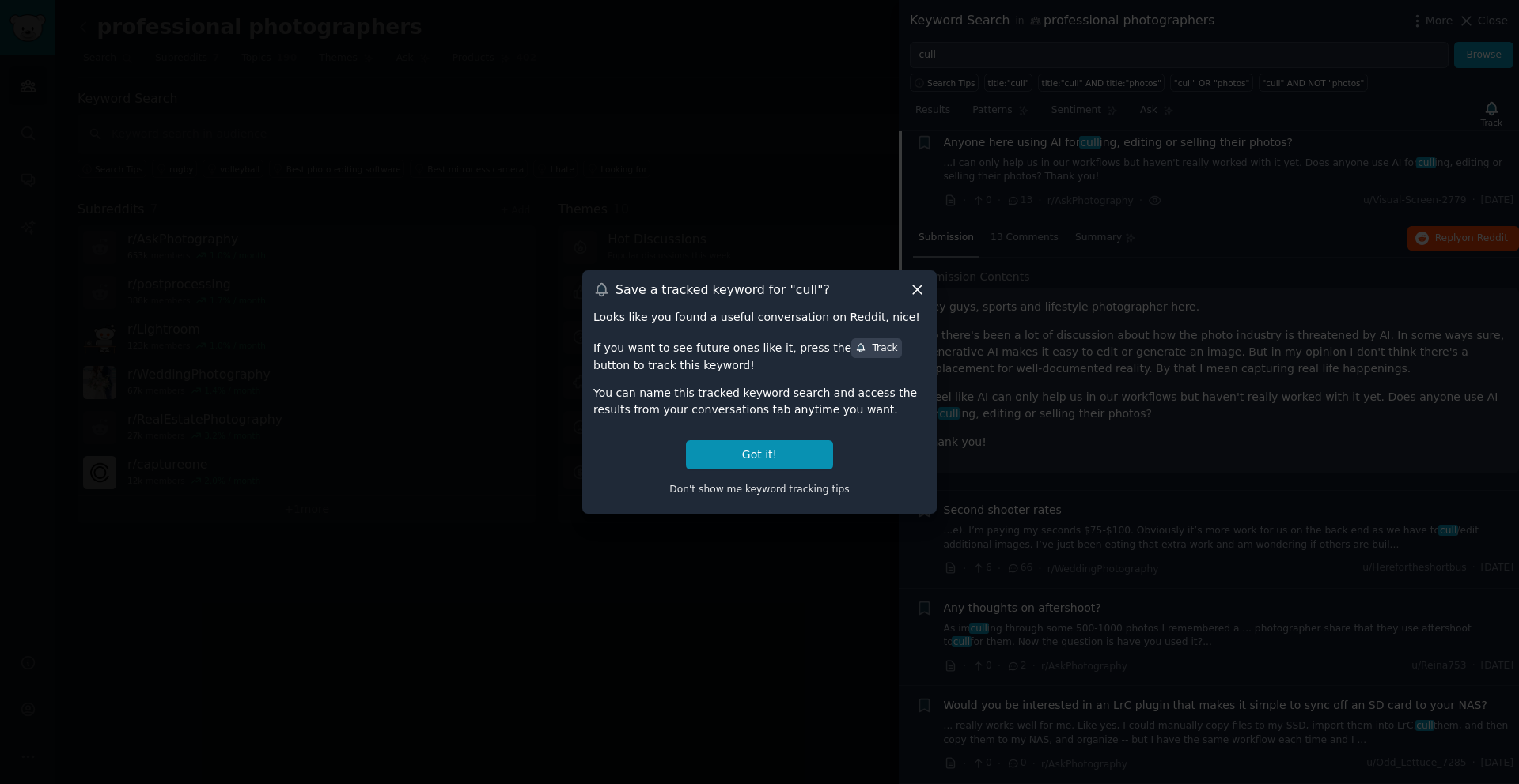
click at [915, 289] on icon at bounding box center [916, 290] width 9 height 9
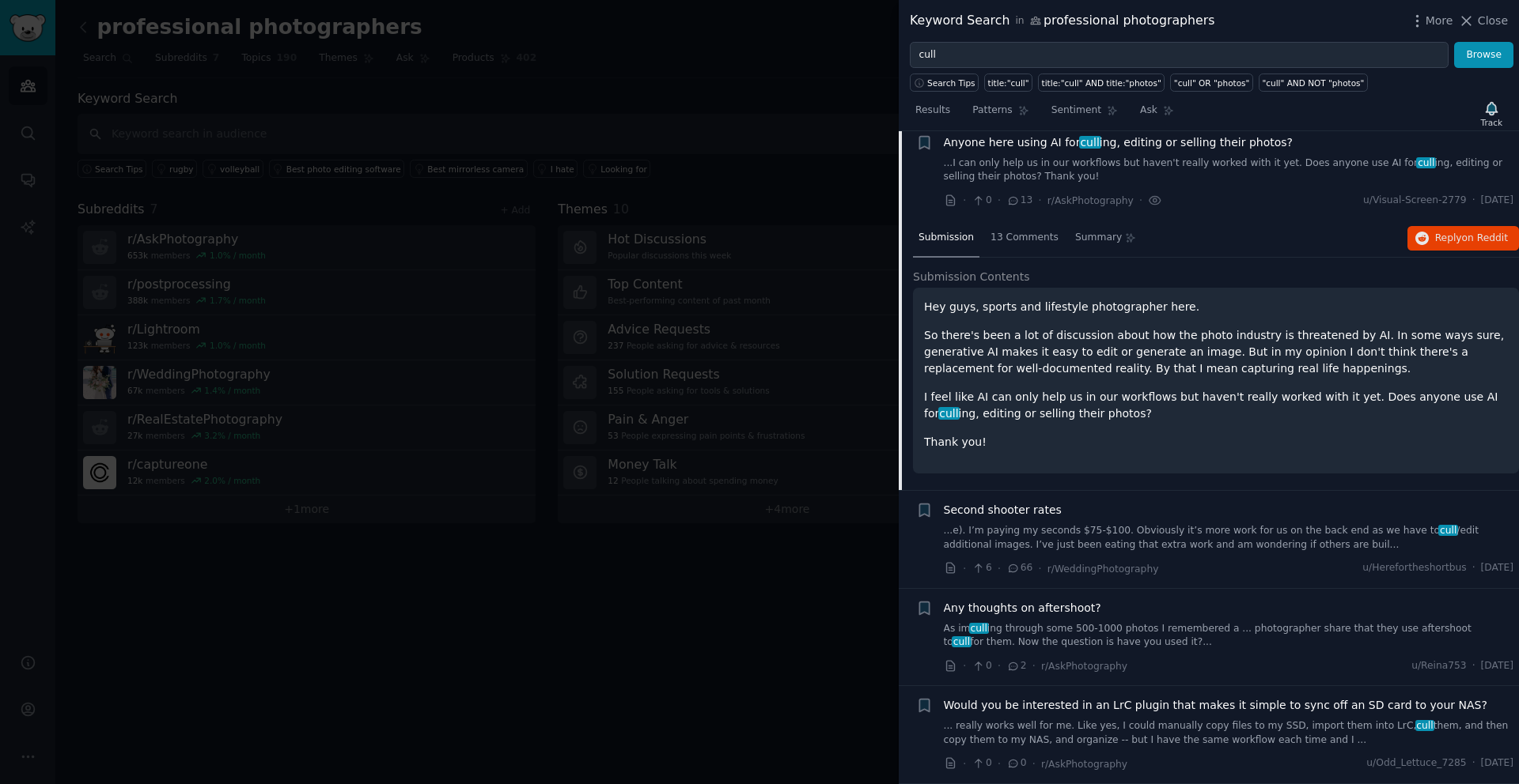
click at [725, 598] on div at bounding box center [759, 392] width 1519 height 784
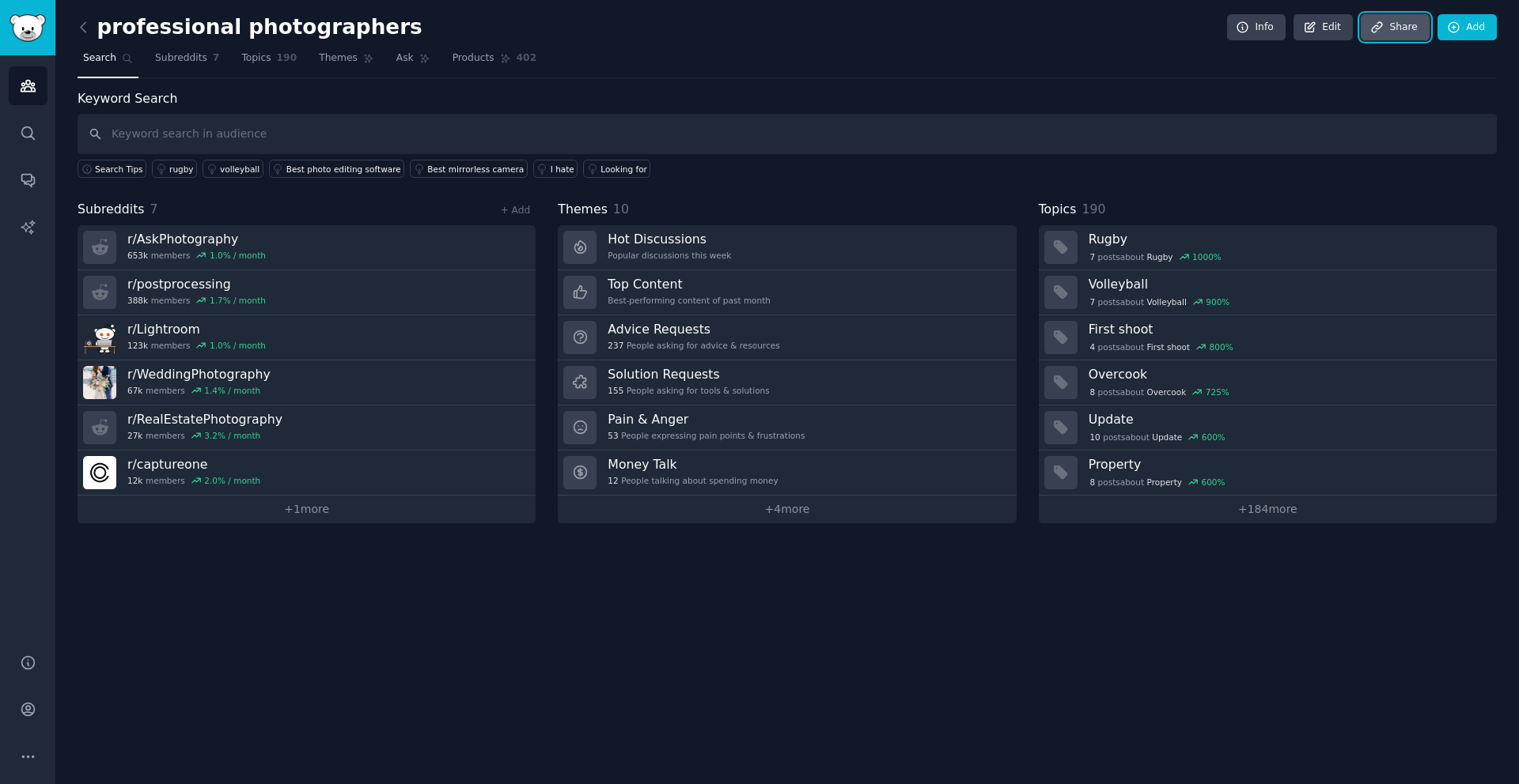
click at [1401, 23] on link "Share" at bounding box center [1394, 28] width 68 height 27
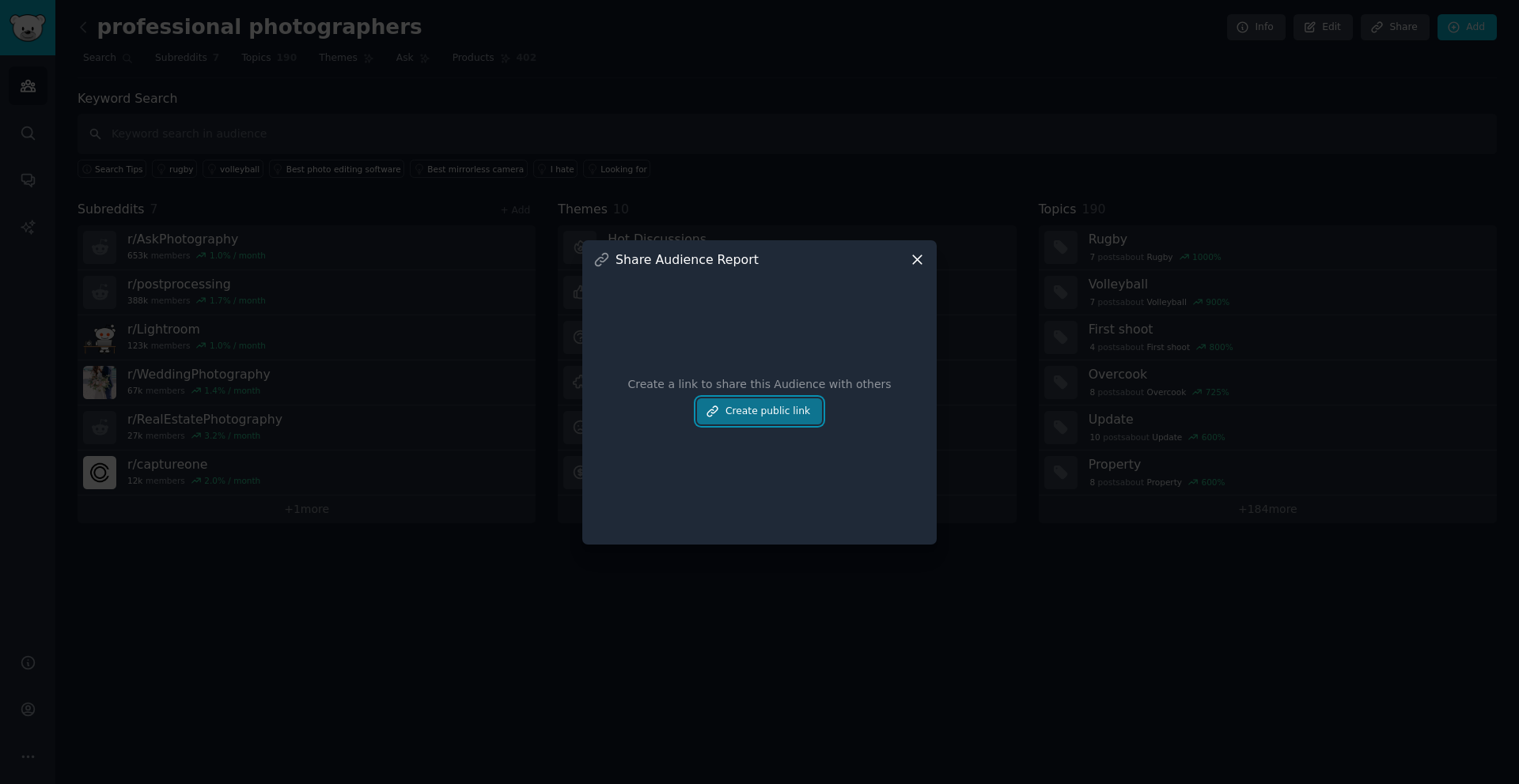
click at [772, 408] on button "Create public link" at bounding box center [759, 412] width 125 height 27
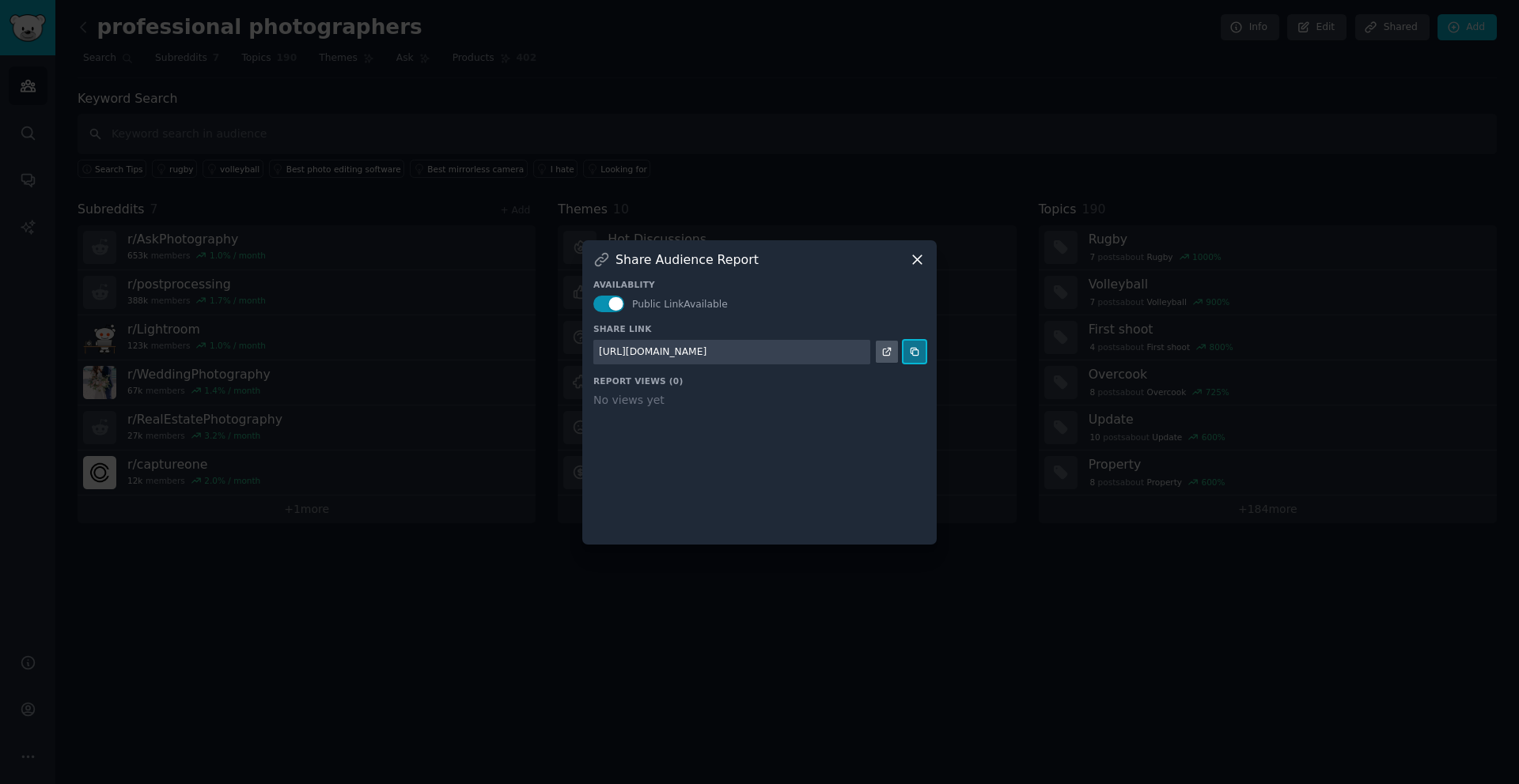
click at [914, 350] on icon at bounding box center [914, 351] width 7 height 7
click at [914, 353] on icon at bounding box center [914, 351] width 11 height 11
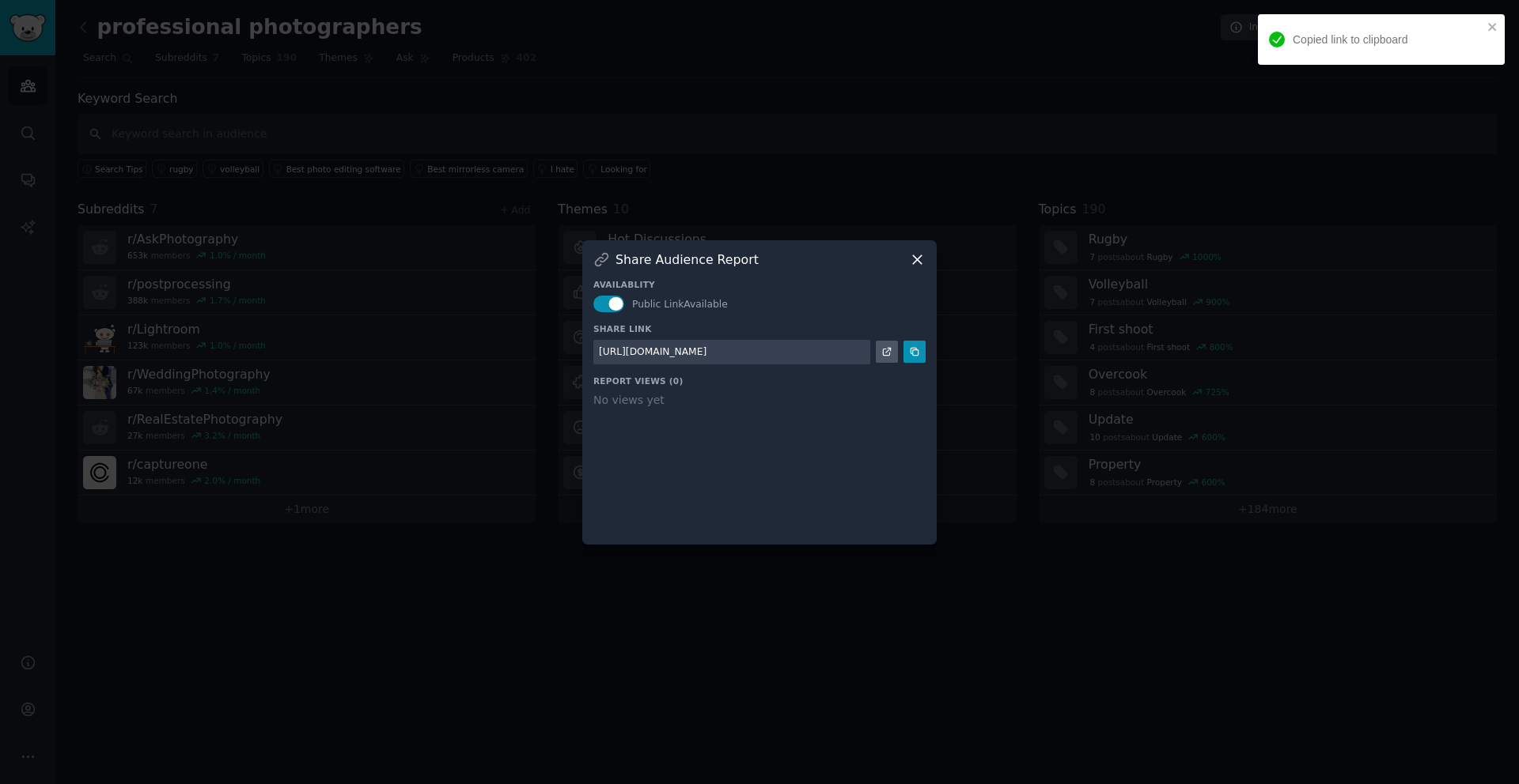
click at [939, 729] on div at bounding box center [759, 392] width 1519 height 784
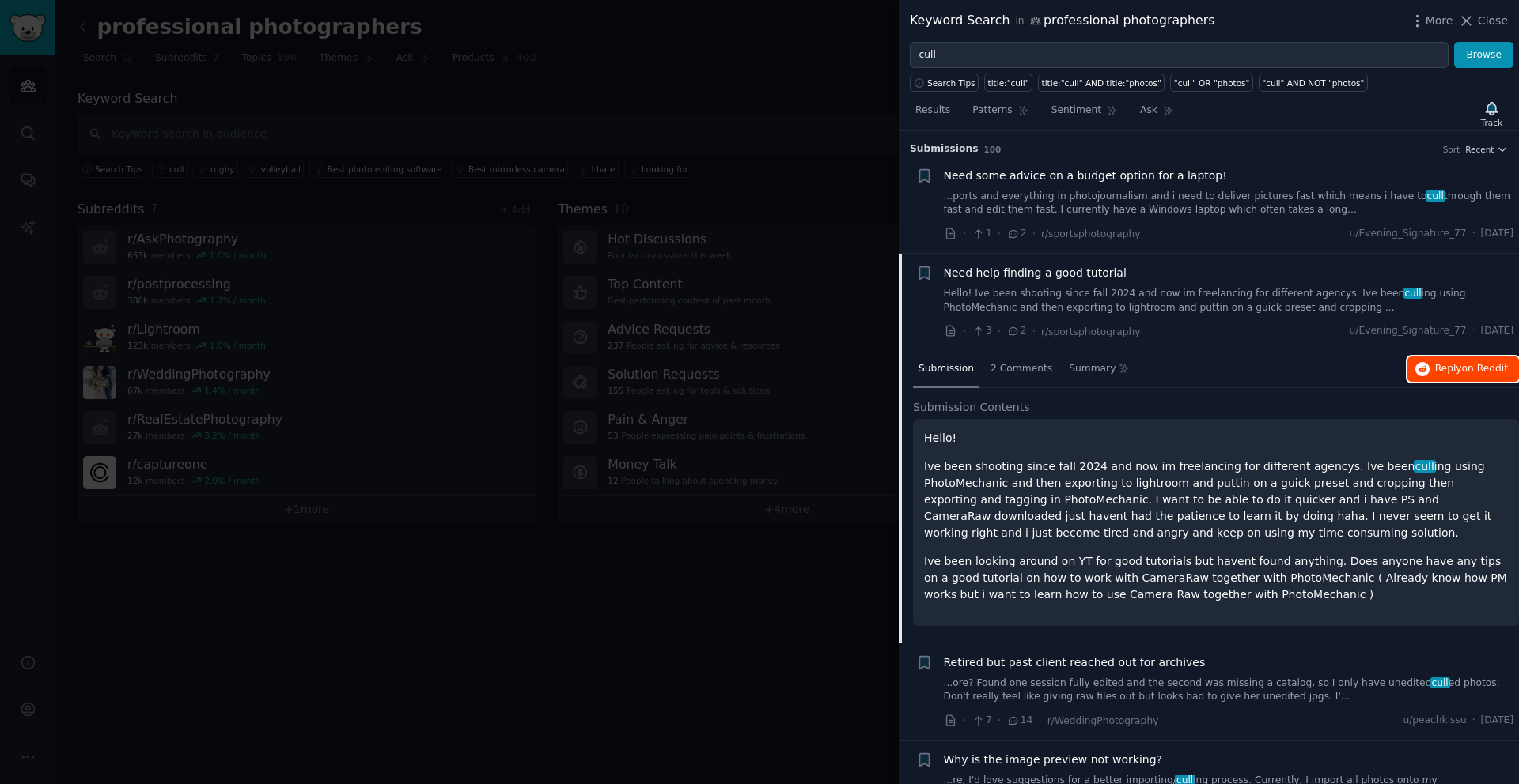
click at [1450, 369] on span "Reply on Reddit" at bounding box center [1471, 369] width 72 height 14
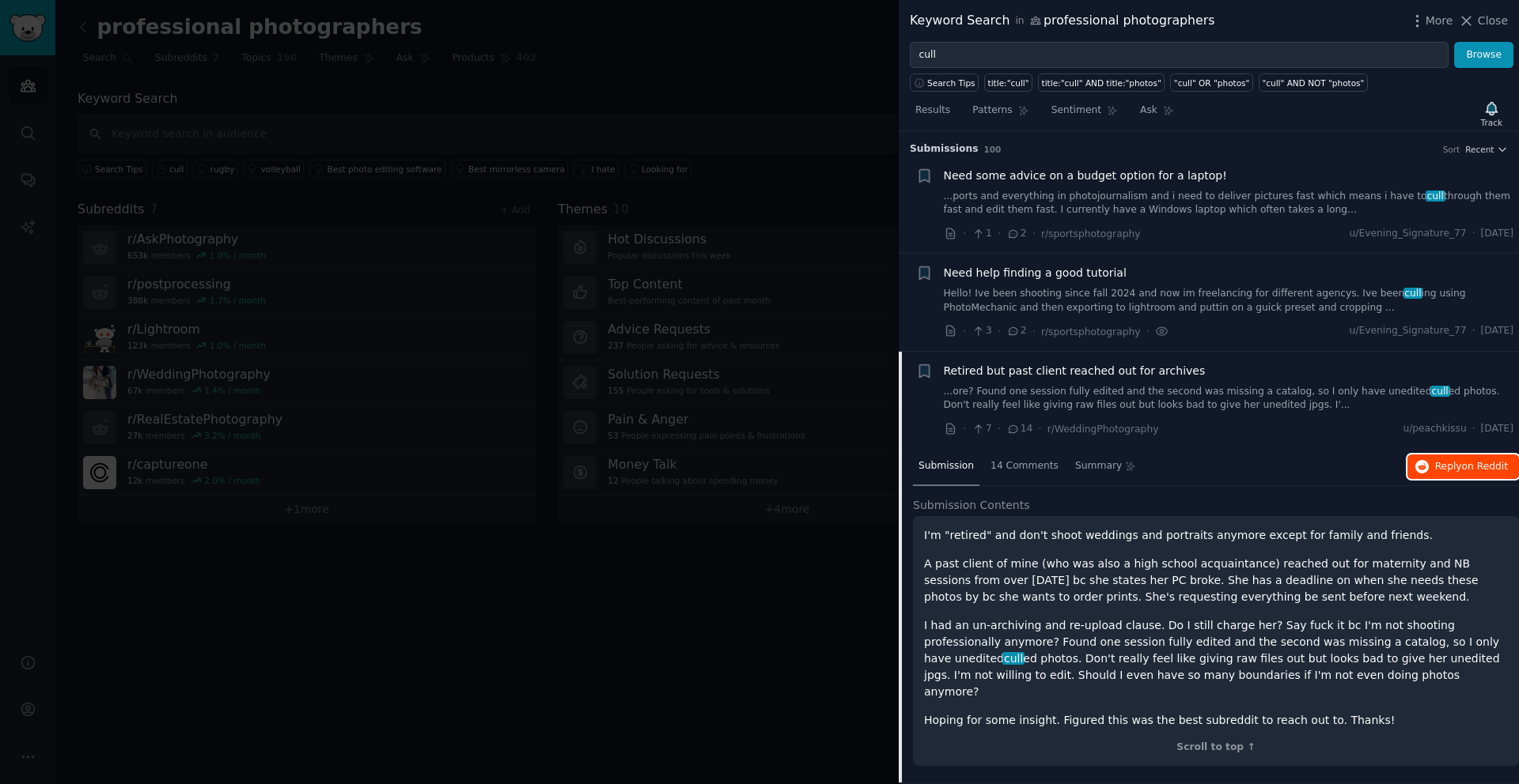
click at [1464, 475] on button "Reply on Reddit" at bounding box center [1462, 467] width 111 height 25
click at [1191, 292] on link "Hello! Ive been shooting since fall 2024 and now im freelancing for different a…" at bounding box center [1228, 300] width 571 height 28
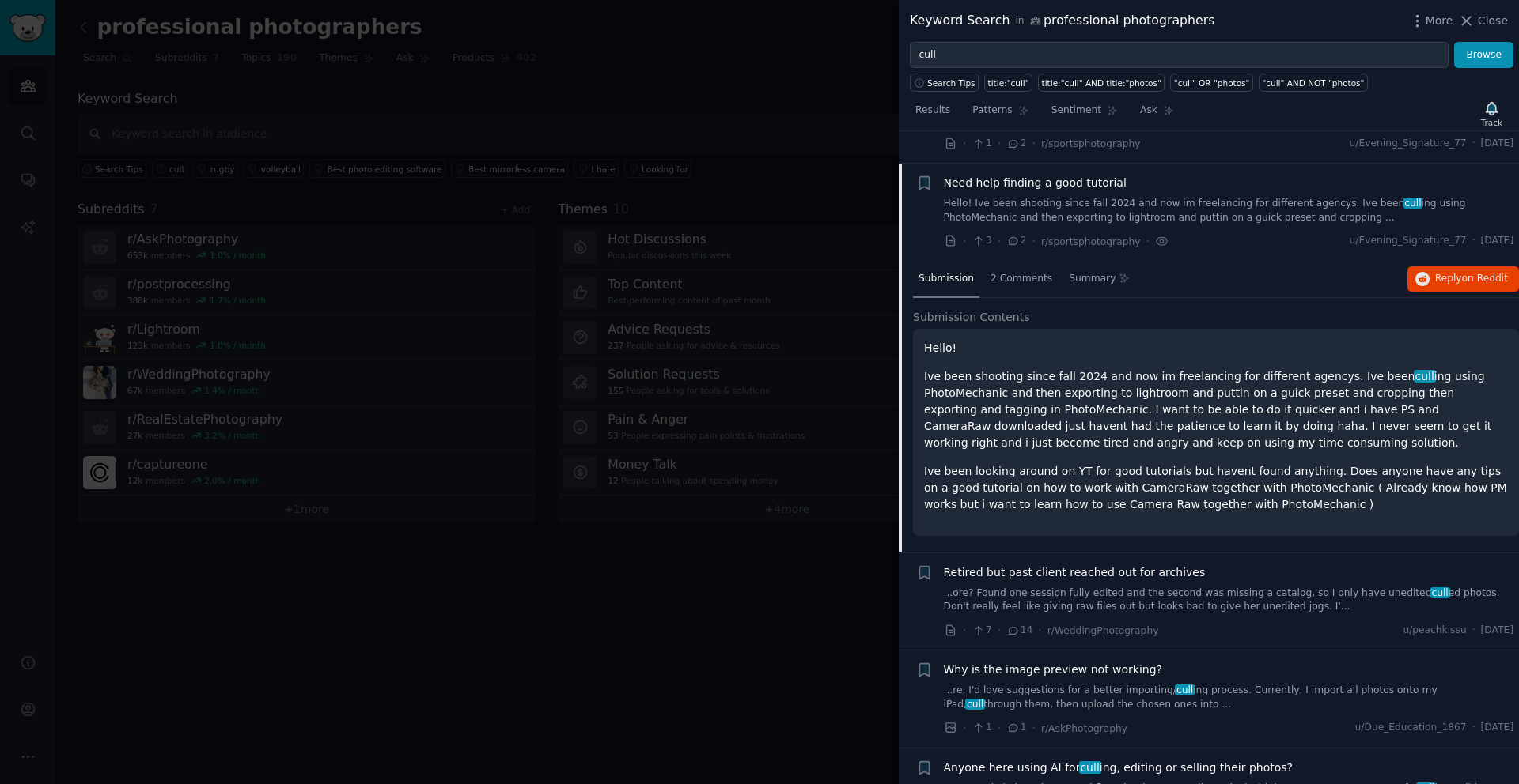
scroll to position [123, 0]
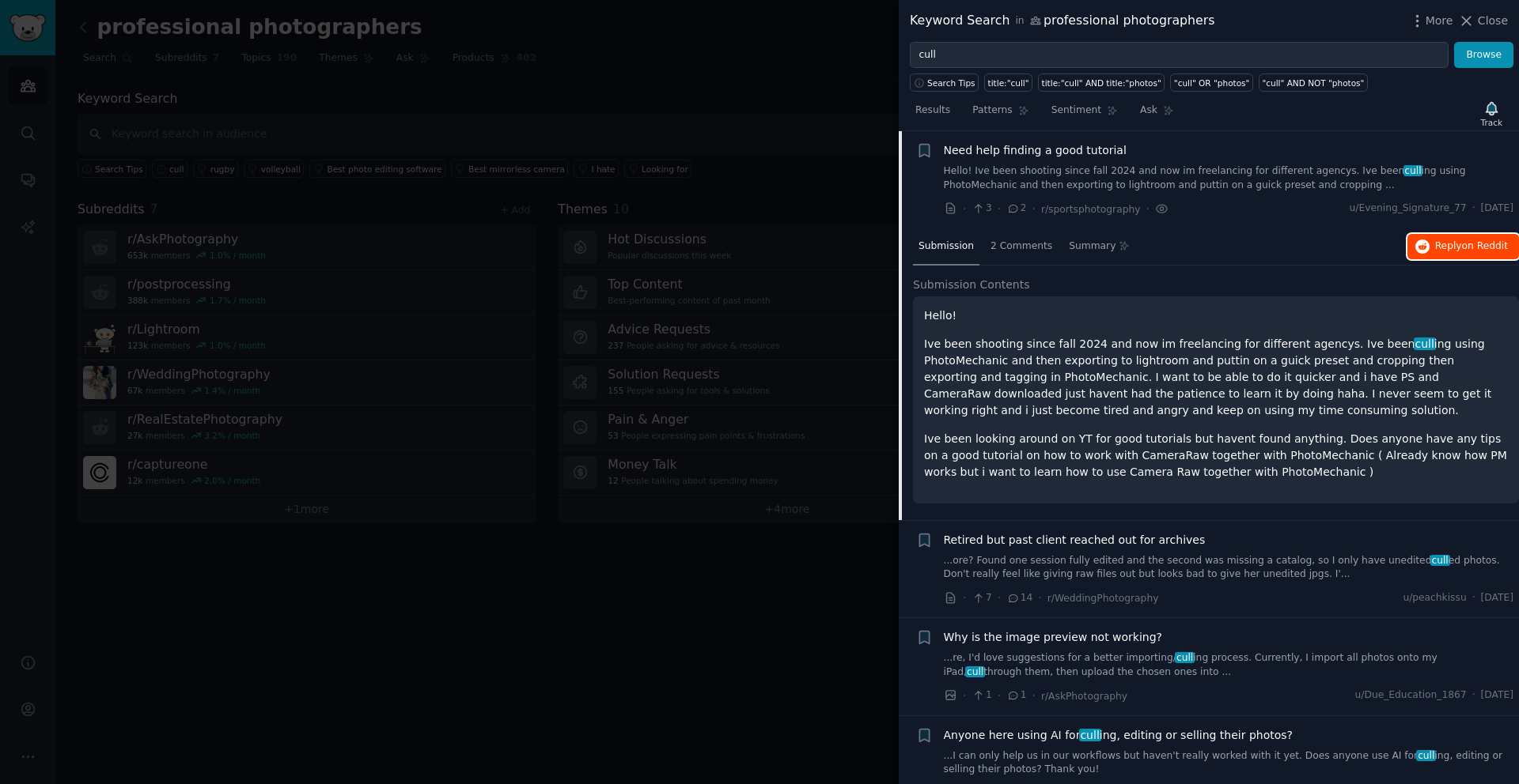
click at [1446, 240] on span "Reply on Reddit" at bounding box center [1471, 246] width 72 height 14
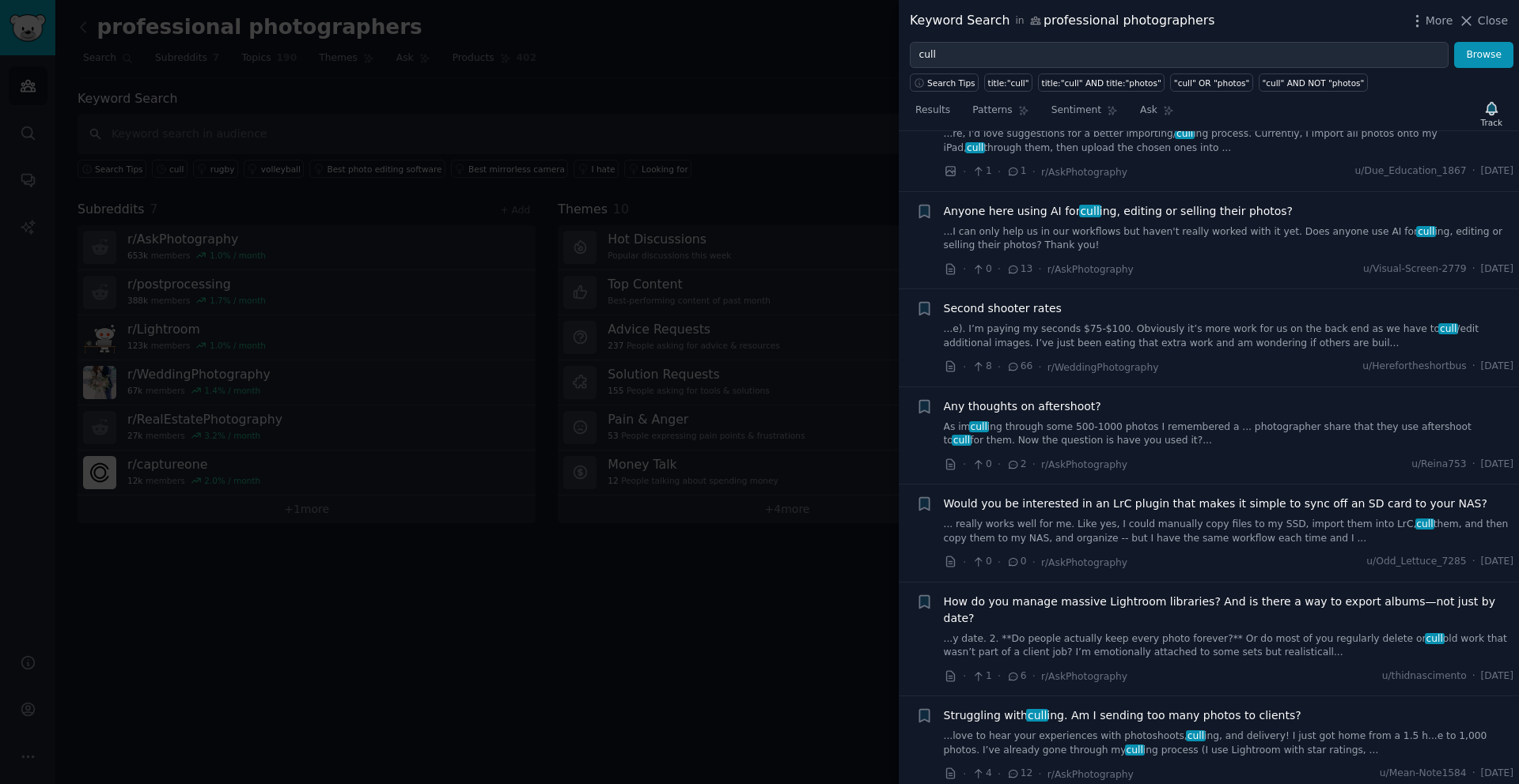
scroll to position [711, 0]
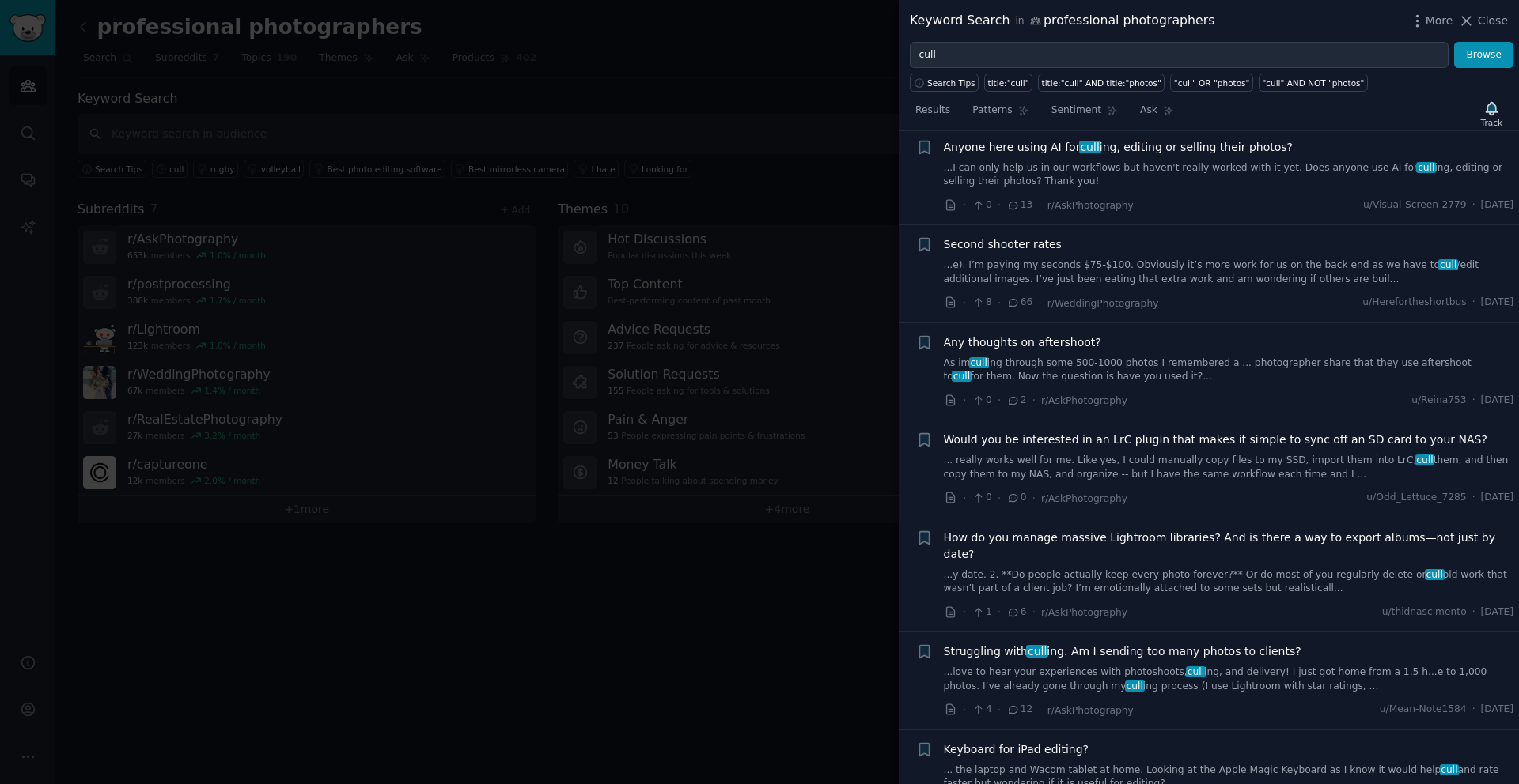
click at [1156, 417] on li "+ Any thoughts on aftershoot? As im cull ing through some 500-1000 photos I rem…" at bounding box center [1208, 372] width 620 height 98
click at [1146, 378] on link "As im cull ing through some 500-1000 photos I remembered a ... photographer sha…" at bounding box center [1228, 370] width 571 height 28
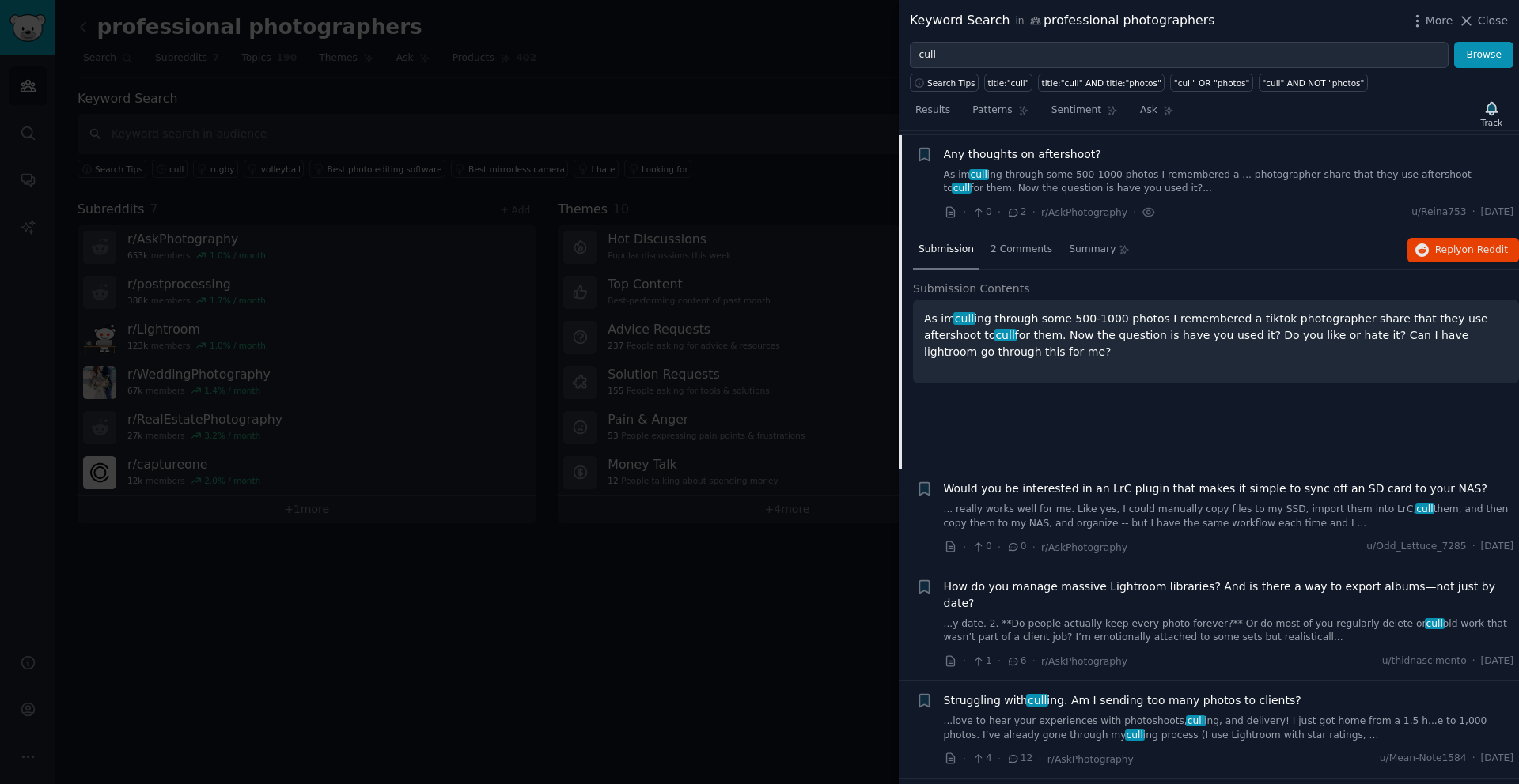
scroll to position [611, 0]
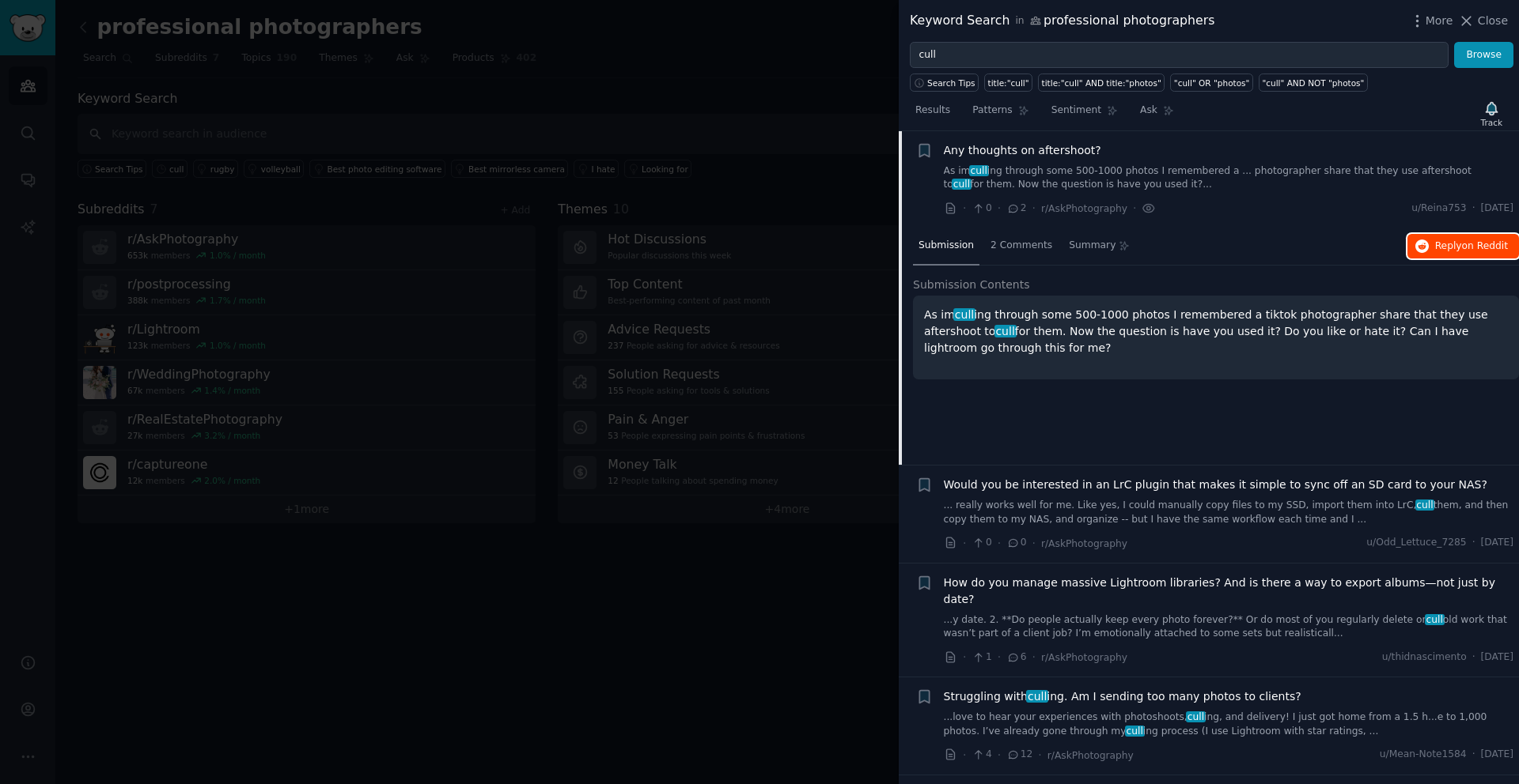
click at [1477, 242] on span "on Reddit" at bounding box center [1485, 245] width 46 height 11
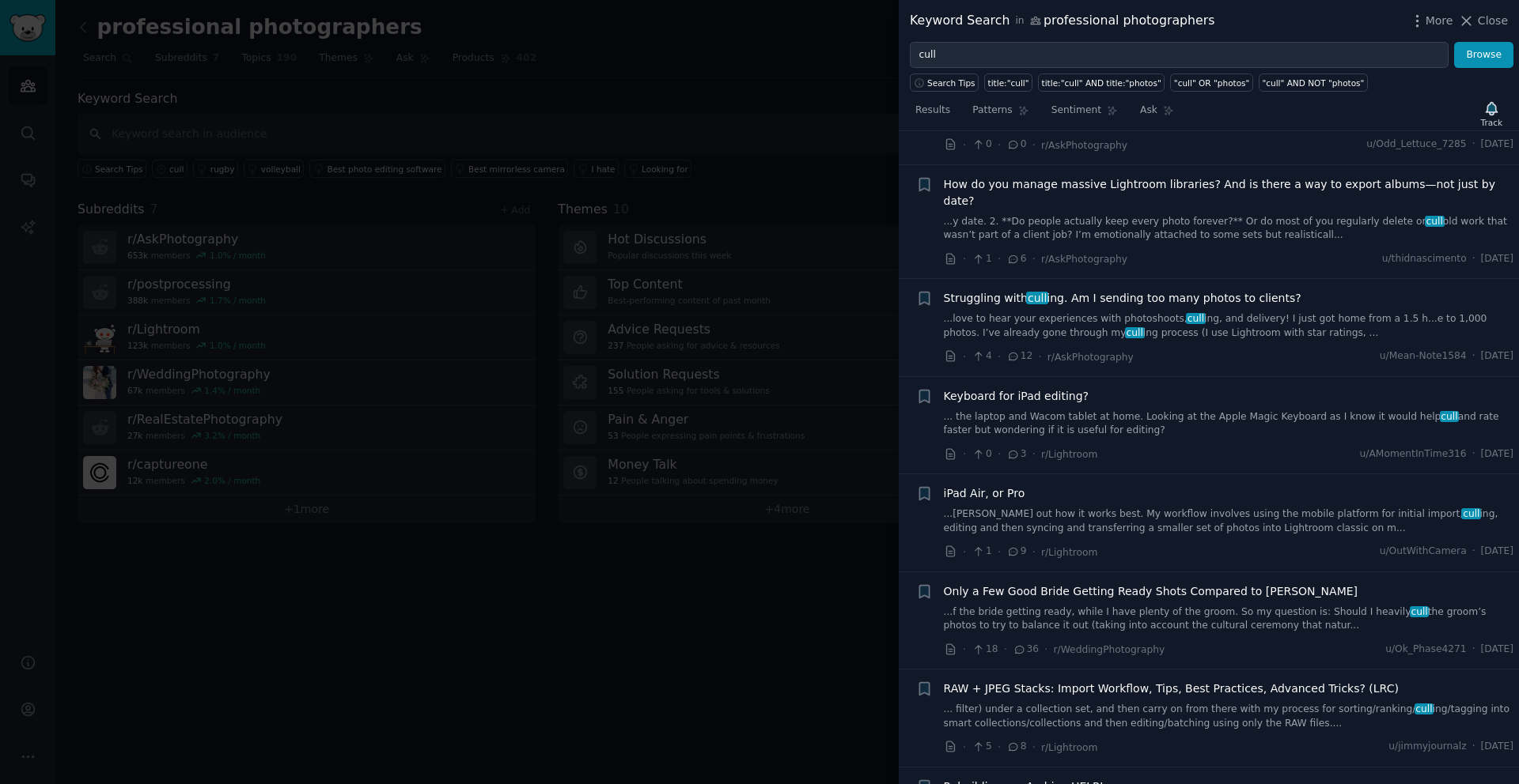
scroll to position [1055, 0]
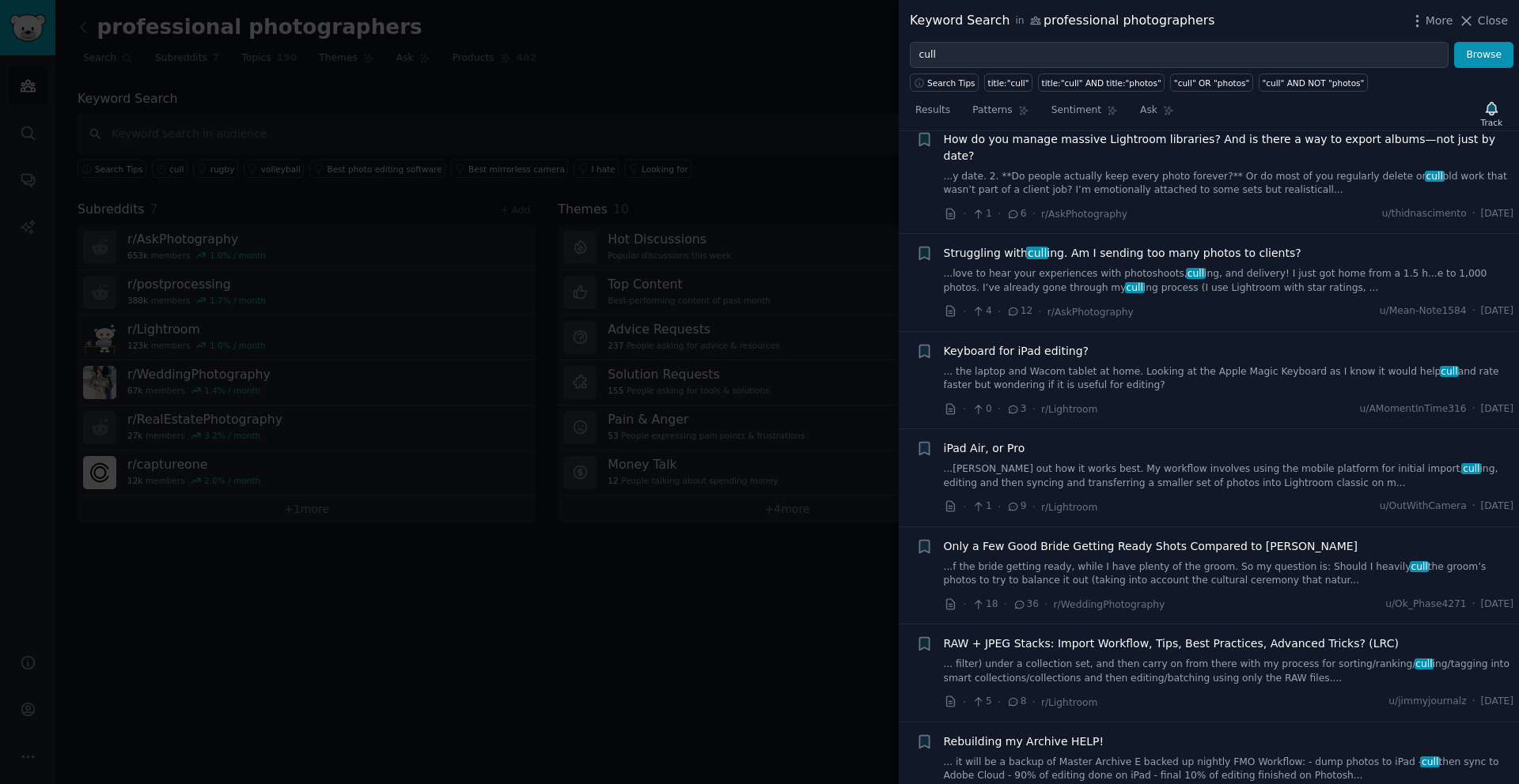
click at [1087, 462] on link "...[PERSON_NAME] out how it works best. My workflow involves using the mobile p…" at bounding box center [1228, 476] width 571 height 28
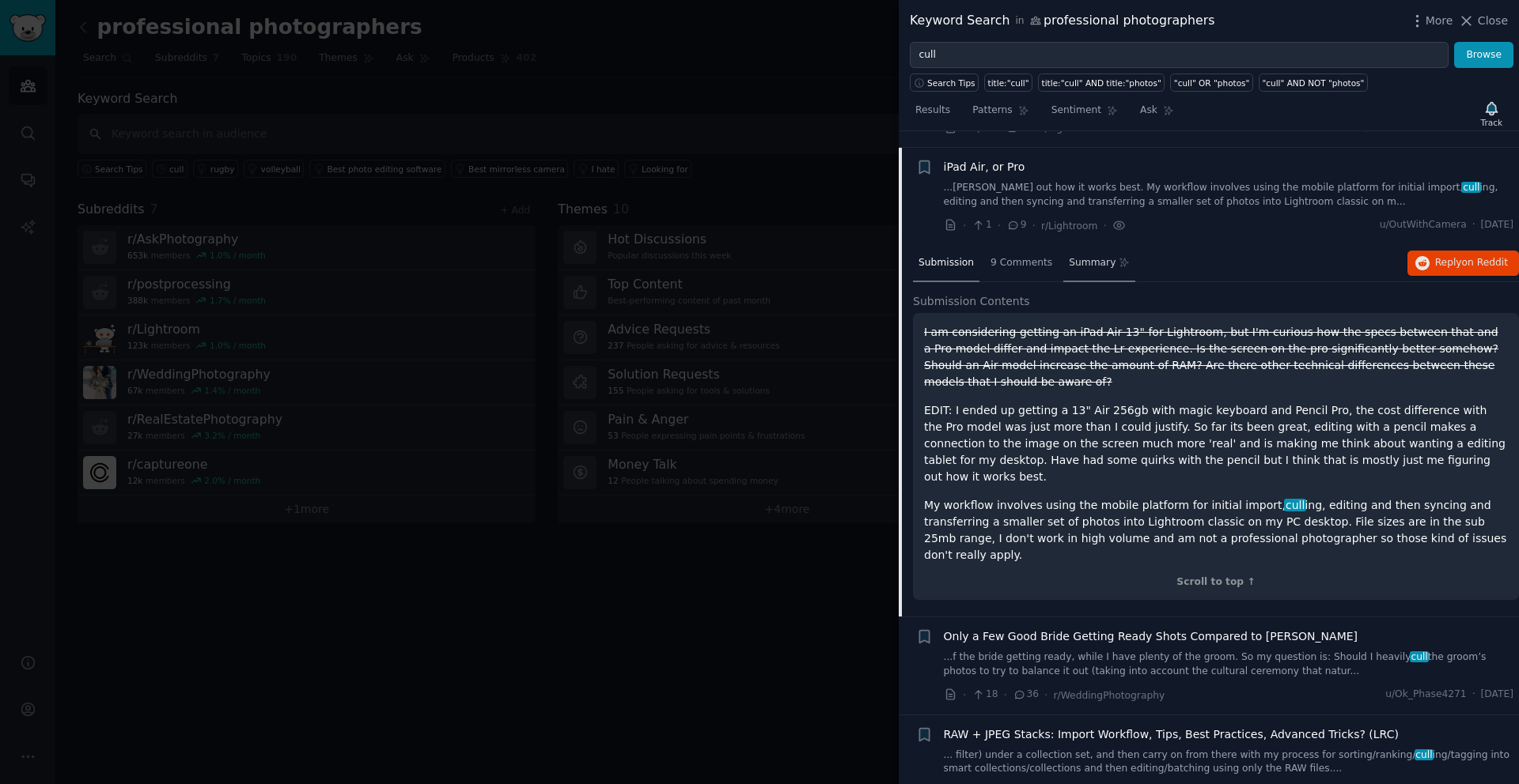
scroll to position [956, 0]
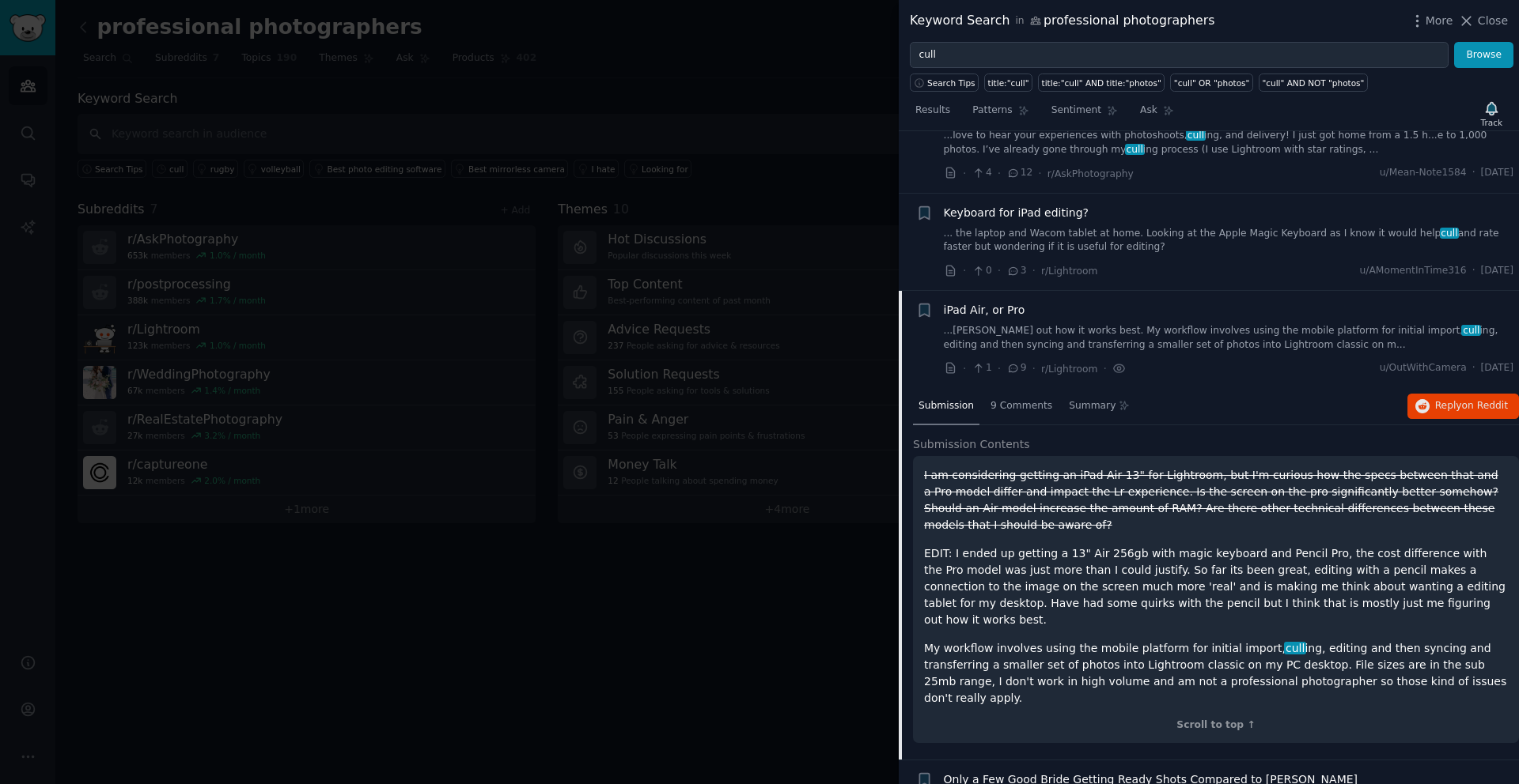
click at [1191, 233] on link "... the laptop and Wacom tablet at home. Looking at the Apple Magic Keyboard as…" at bounding box center [1228, 240] width 571 height 28
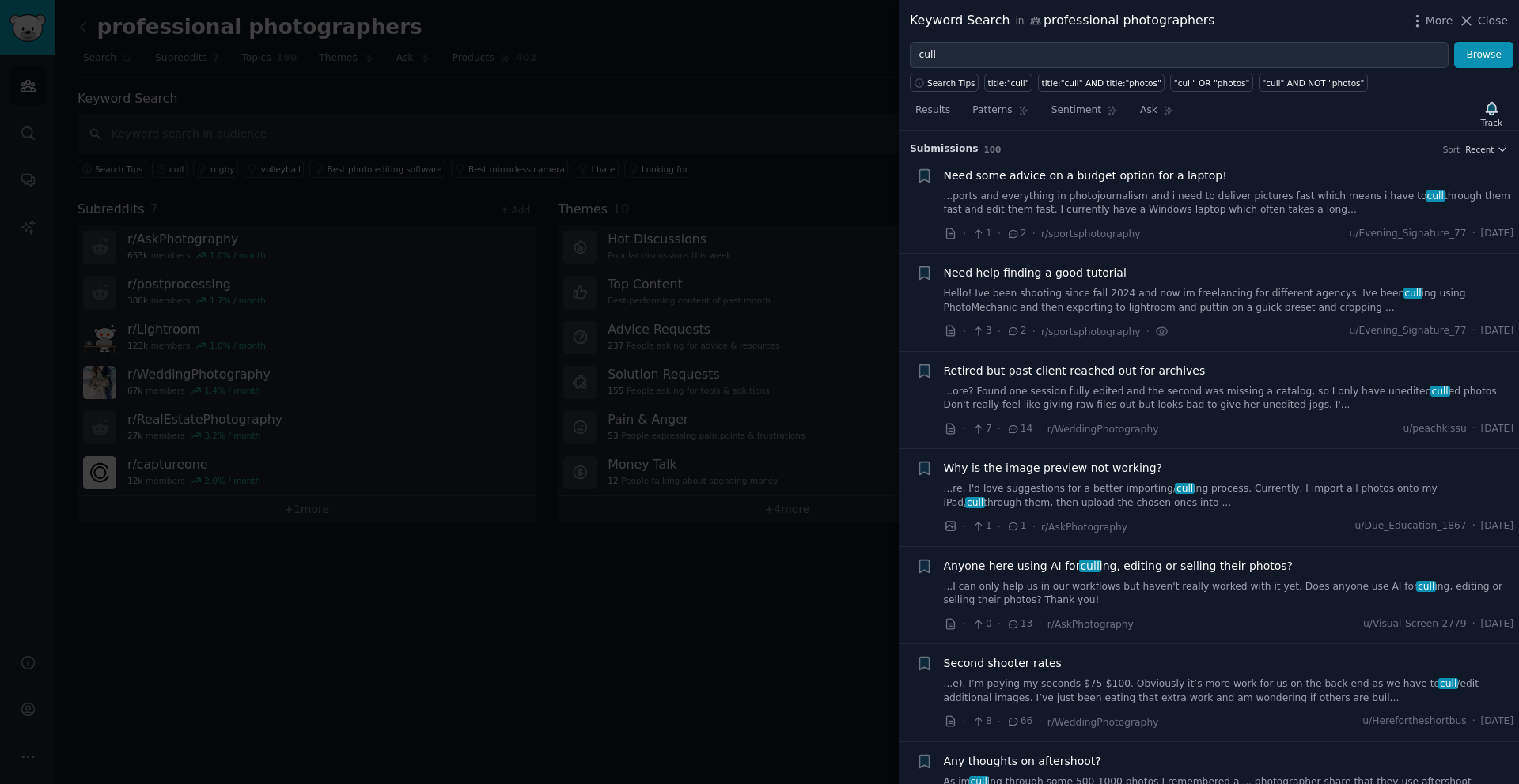
click at [1151, 302] on link "Hello! Ive been shooting since fall 2024 and now im freelancing for different a…" at bounding box center [1228, 300] width 571 height 28
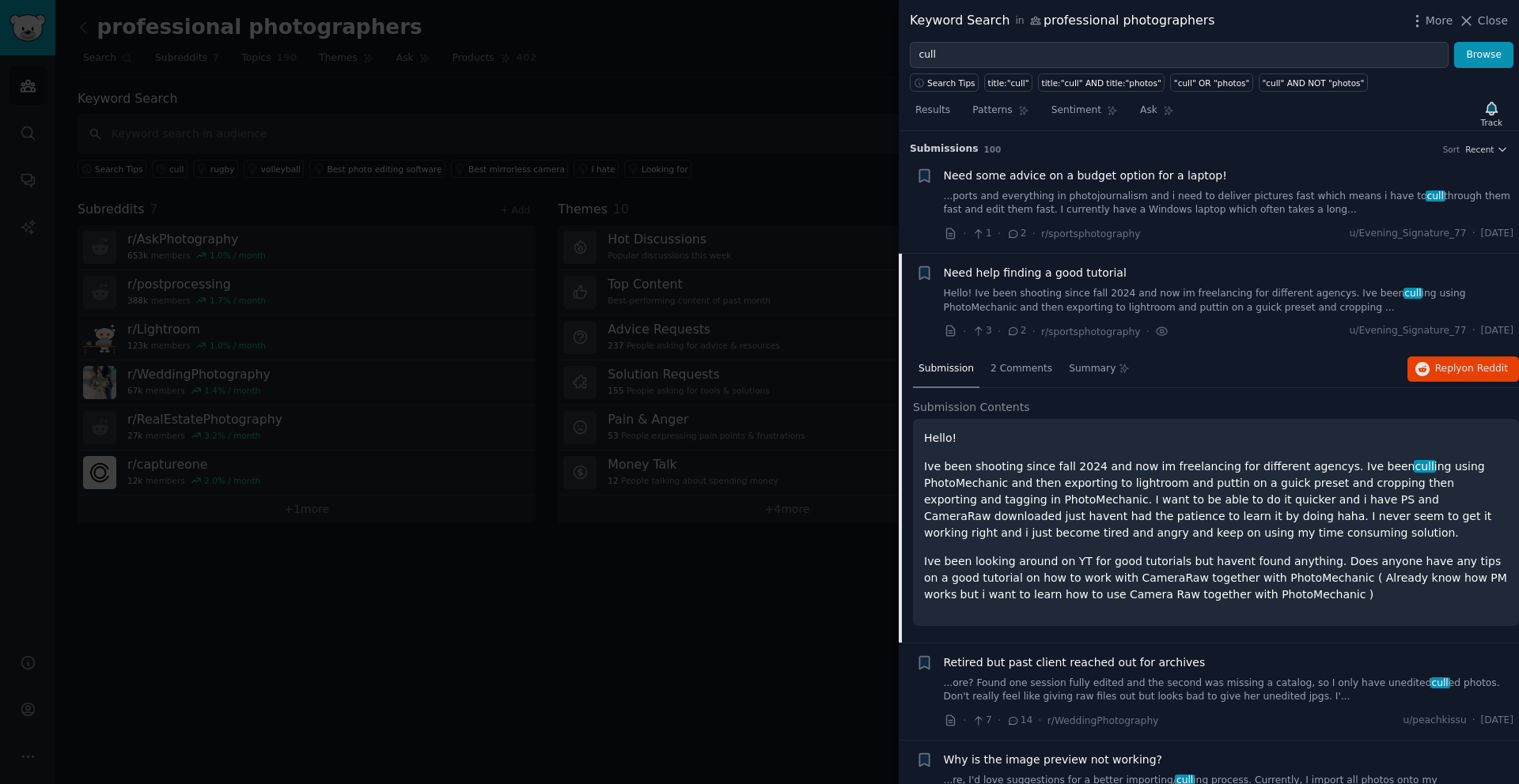
scroll to position [123, 0]
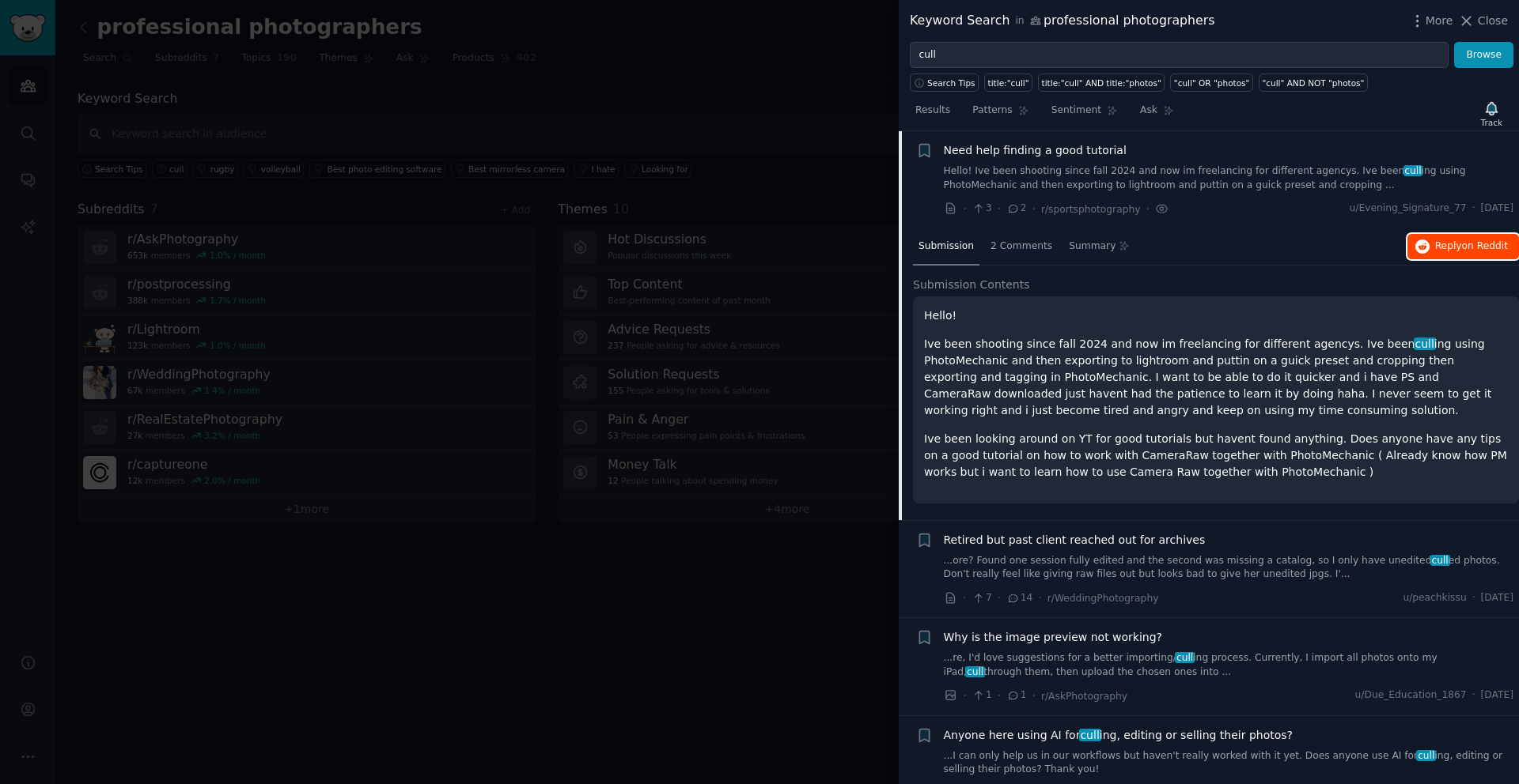
click at [1440, 246] on span "Reply on Reddit" at bounding box center [1471, 246] width 72 height 14
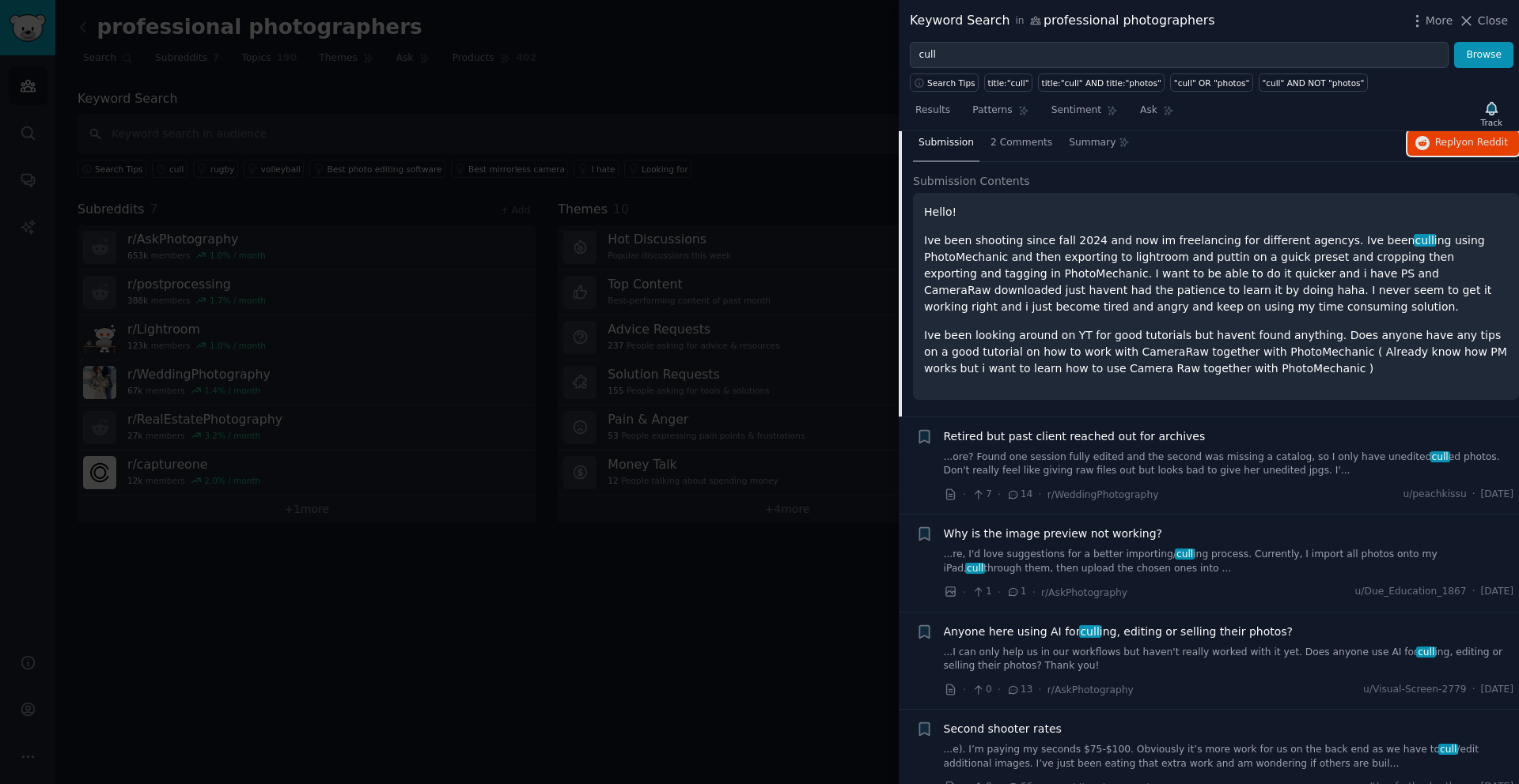
scroll to position [493, 0]
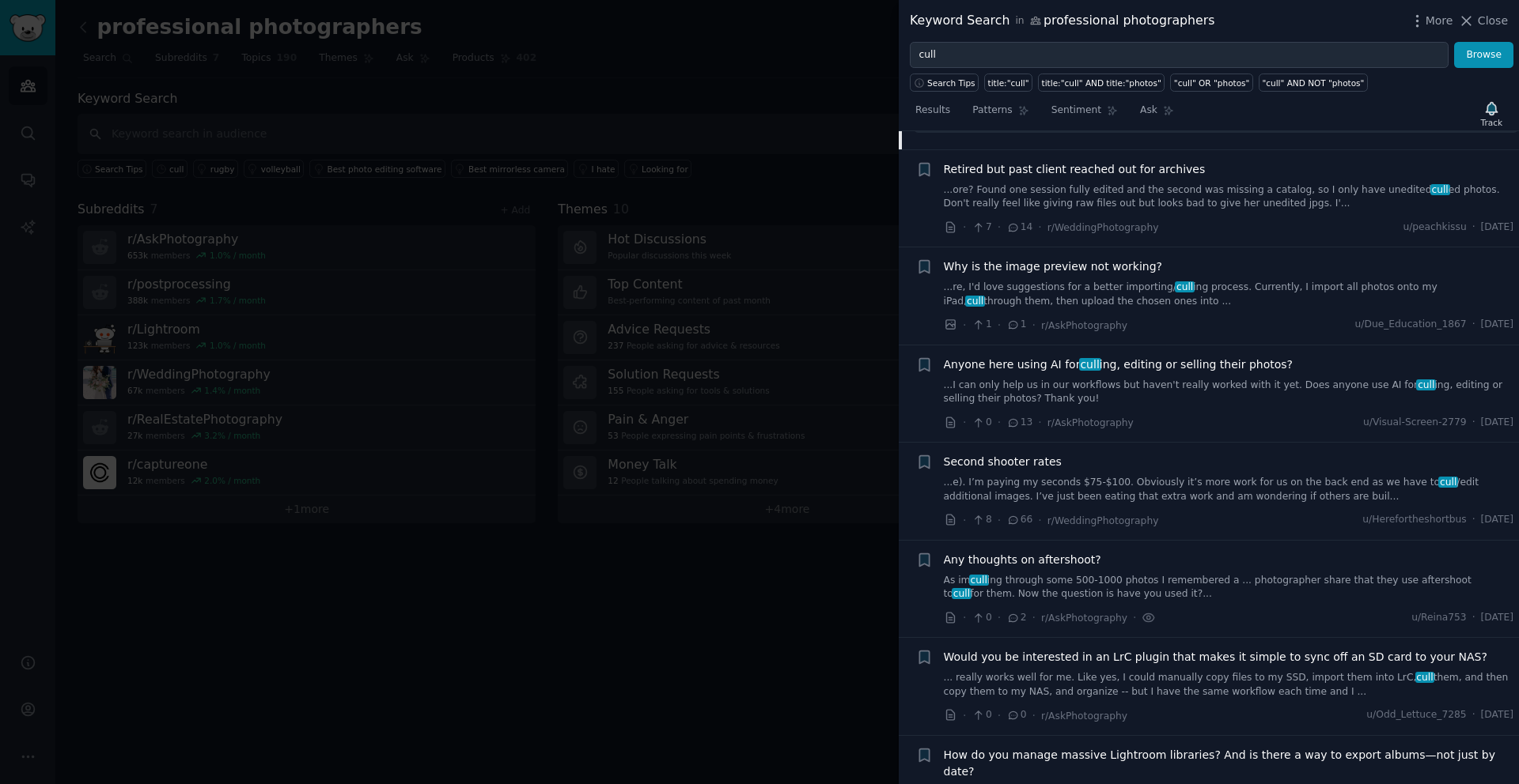
click at [1167, 387] on link "...I can only help us in our workflows but haven't really worked with it yet. D…" at bounding box center [1228, 392] width 571 height 28
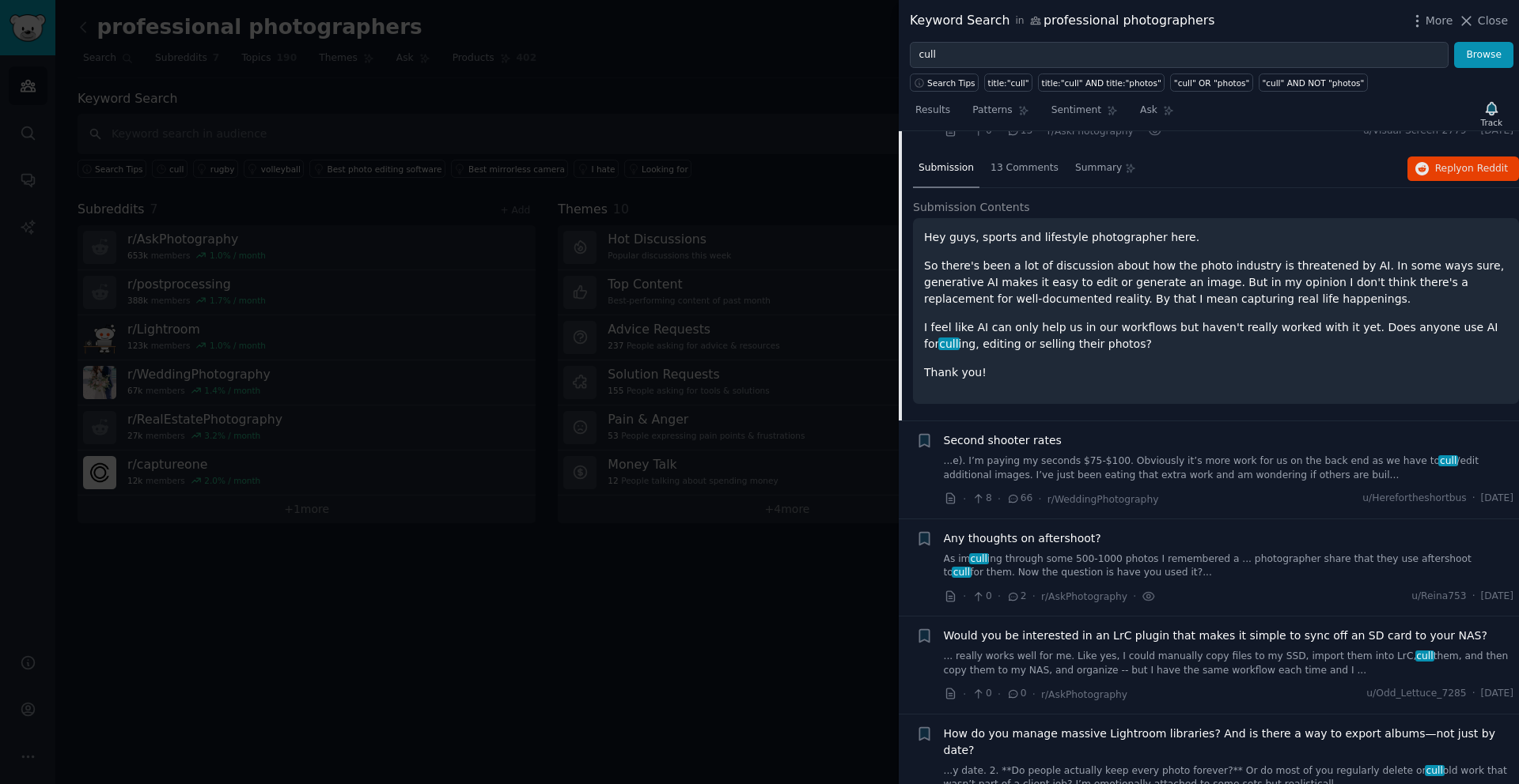
scroll to position [416, 0]
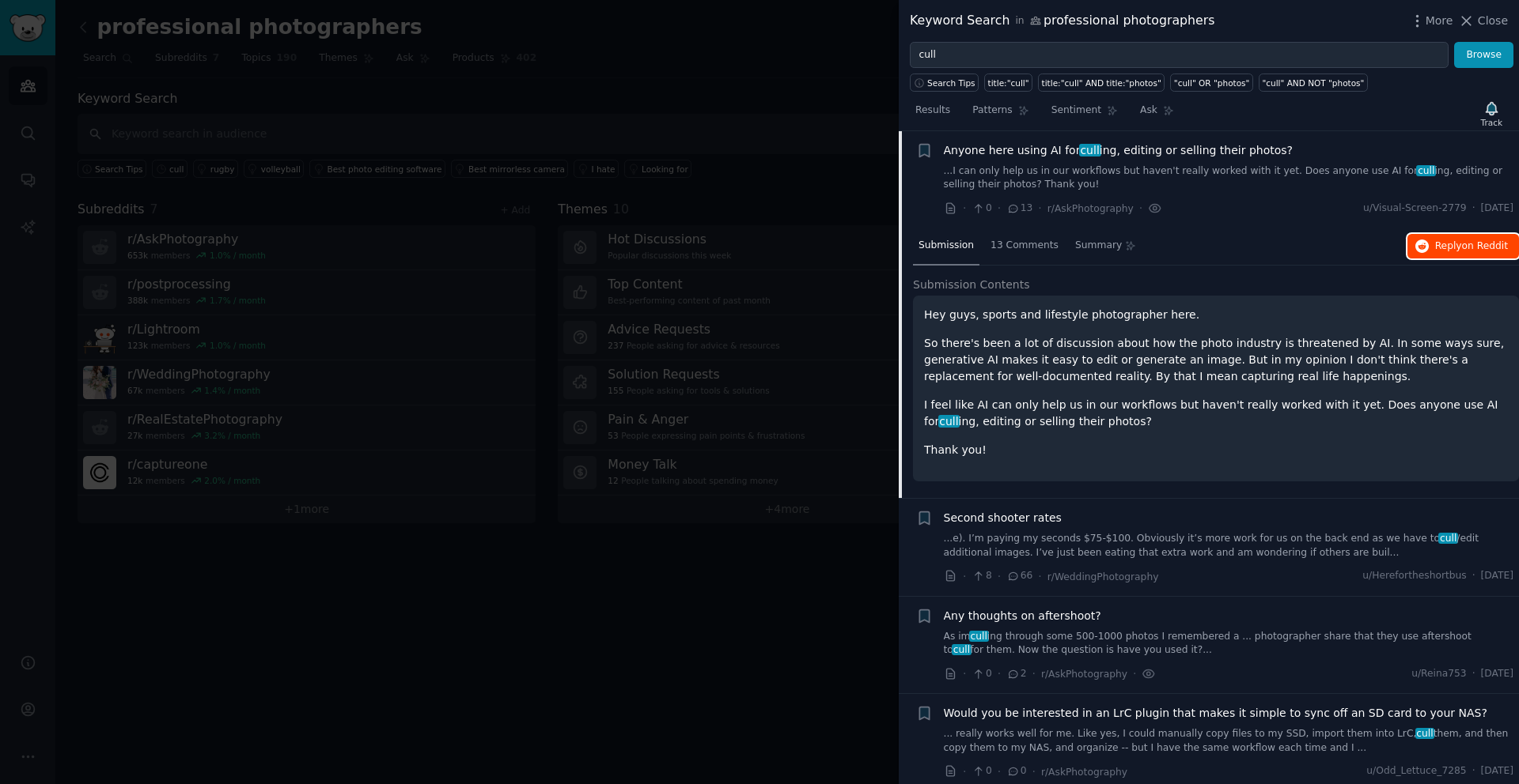
click at [1458, 240] on span "Reply on Reddit" at bounding box center [1471, 246] width 72 height 14
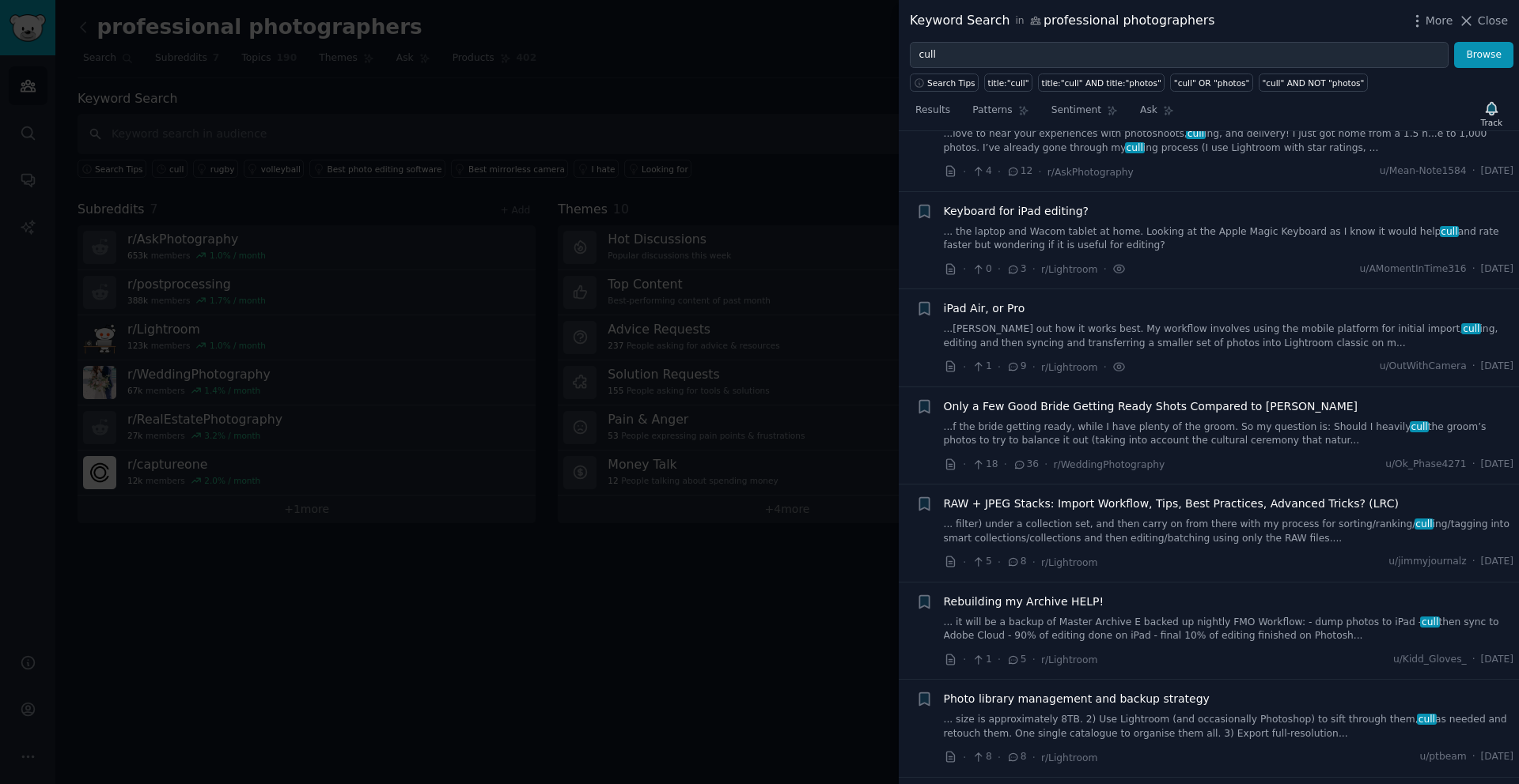
scroll to position [1768, 0]
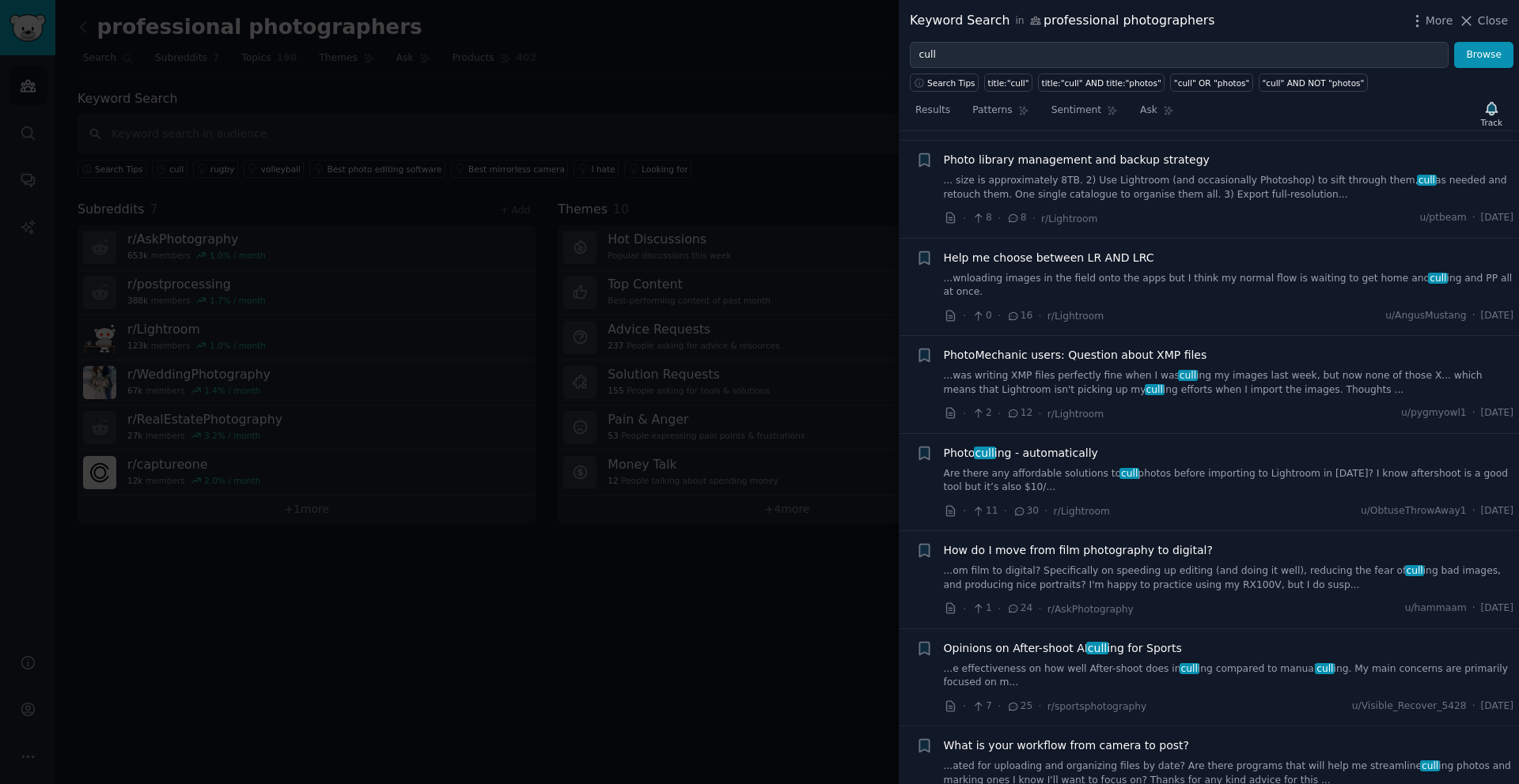
click at [1163, 406] on div "· 2 · 12 · r/Lightroom u/pygmyowl1 · [DATE]" at bounding box center [1228, 413] width 571 height 16
click at [1108, 348] on div "PhotoMechanic users: Question about XMP files ...was writing XMP files perfectl…" at bounding box center [1228, 373] width 571 height 50
click at [1099, 449] on div "Photo cull ing - automatically Are there any affordable solutions to cull photo…" at bounding box center [1228, 470] width 571 height 50
click at [1061, 467] on link "Are there any affordable solutions to cull photos before importing to Lightroom…" at bounding box center [1228, 481] width 571 height 28
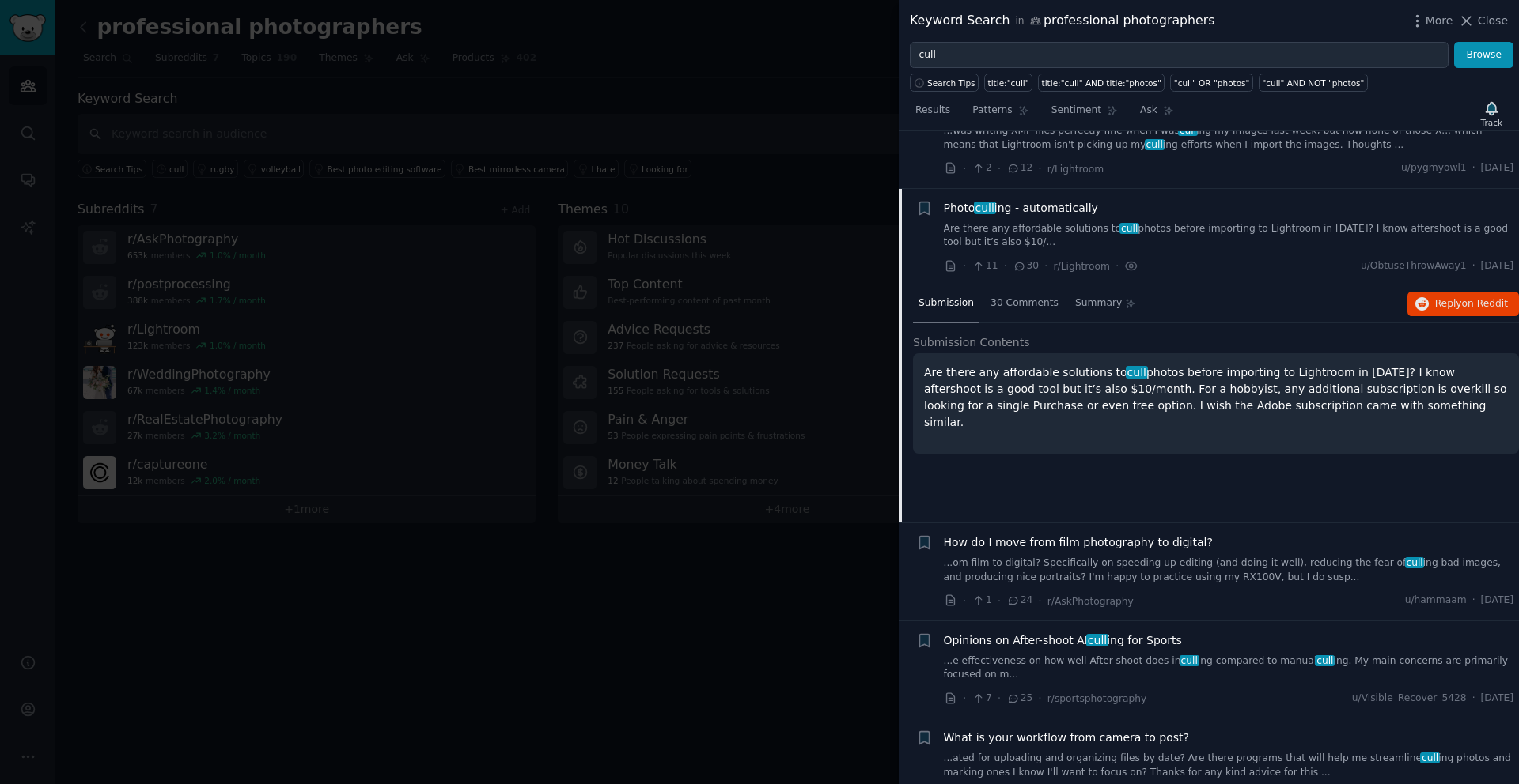
scroll to position [1783, 0]
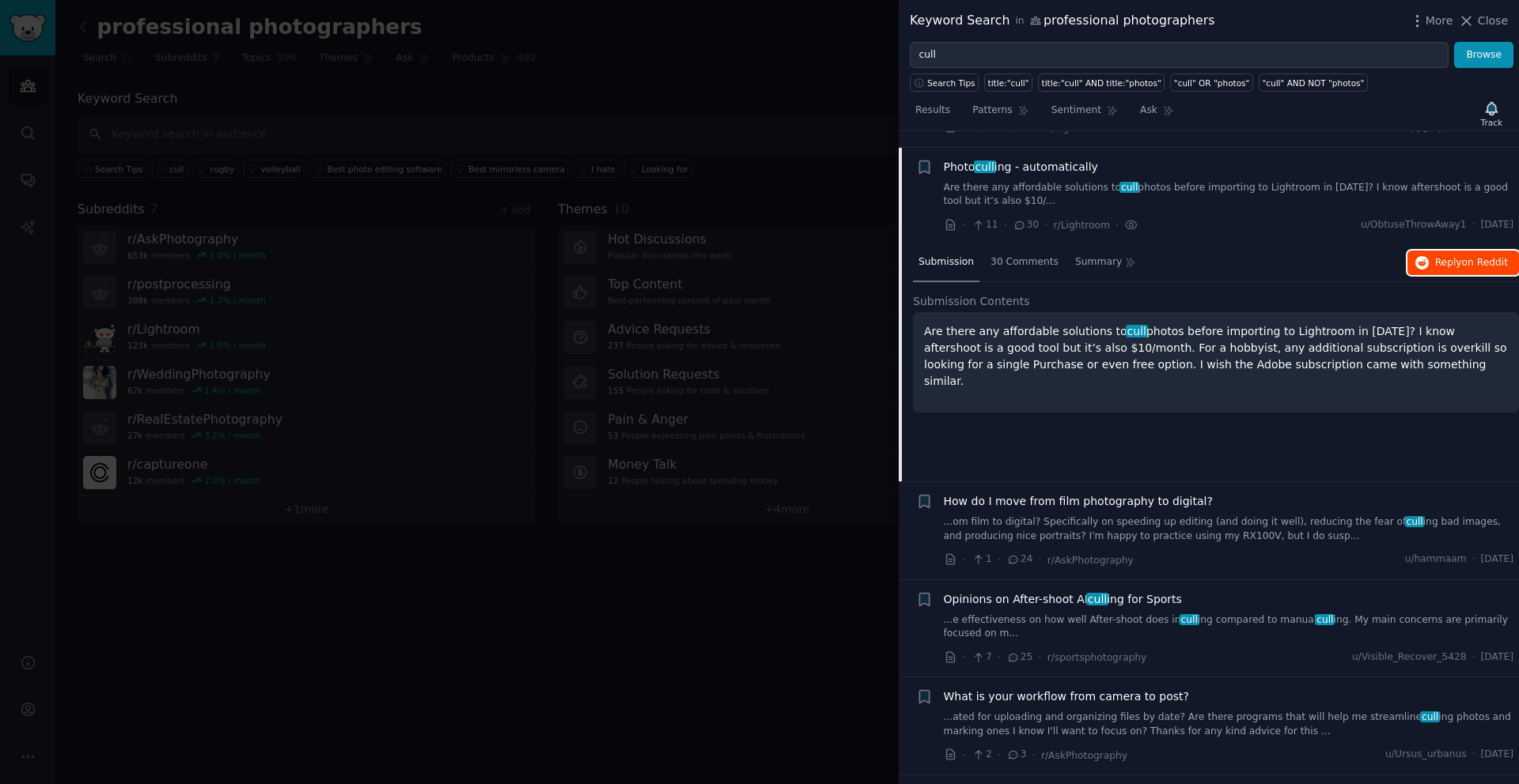
click at [1449, 256] on span "Reply on Reddit" at bounding box center [1471, 263] width 72 height 14
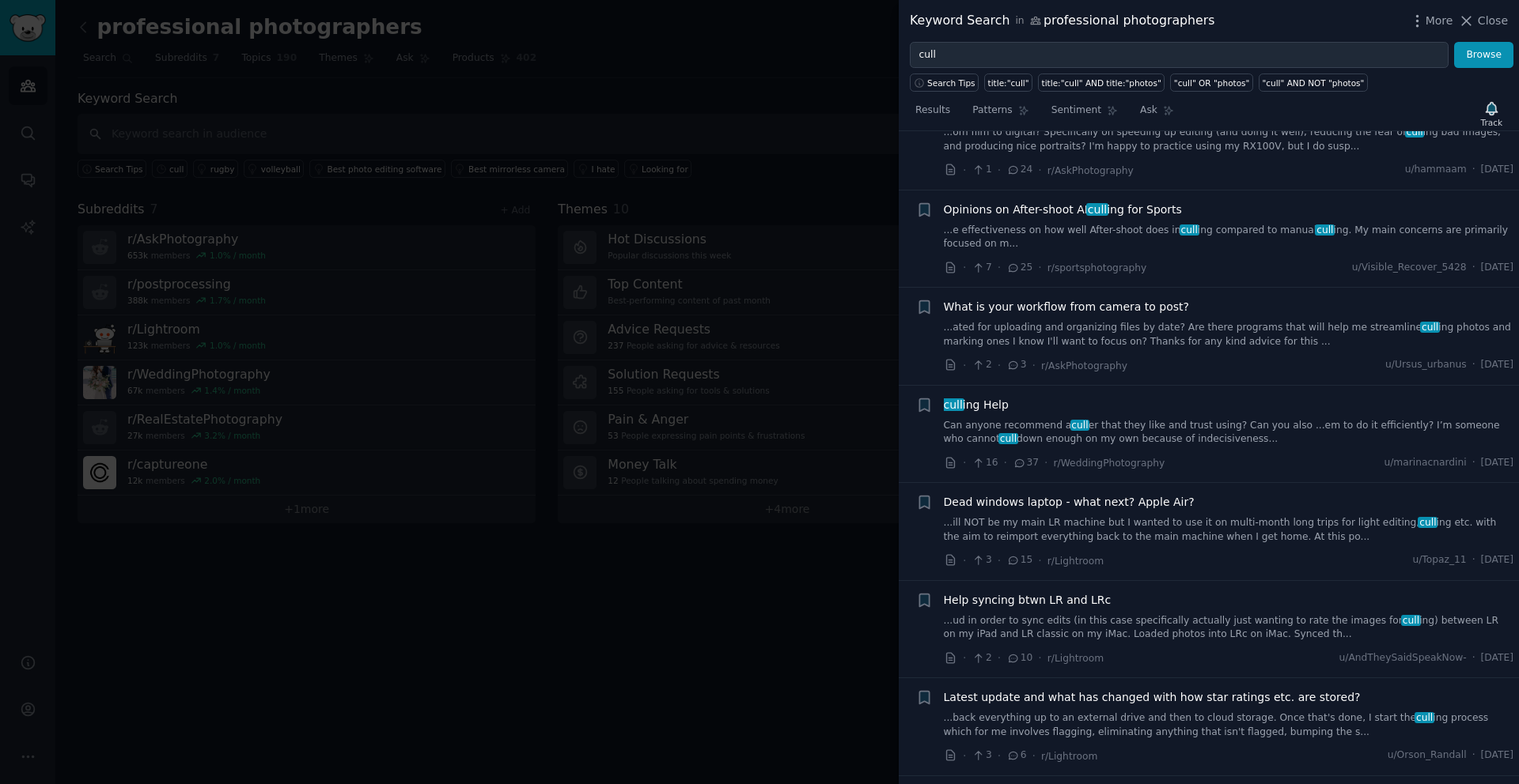
click at [1173, 419] on link "Can anyone recommend a [PERSON_NAME] that they like and trust using? Can you al…" at bounding box center [1228, 433] width 571 height 28
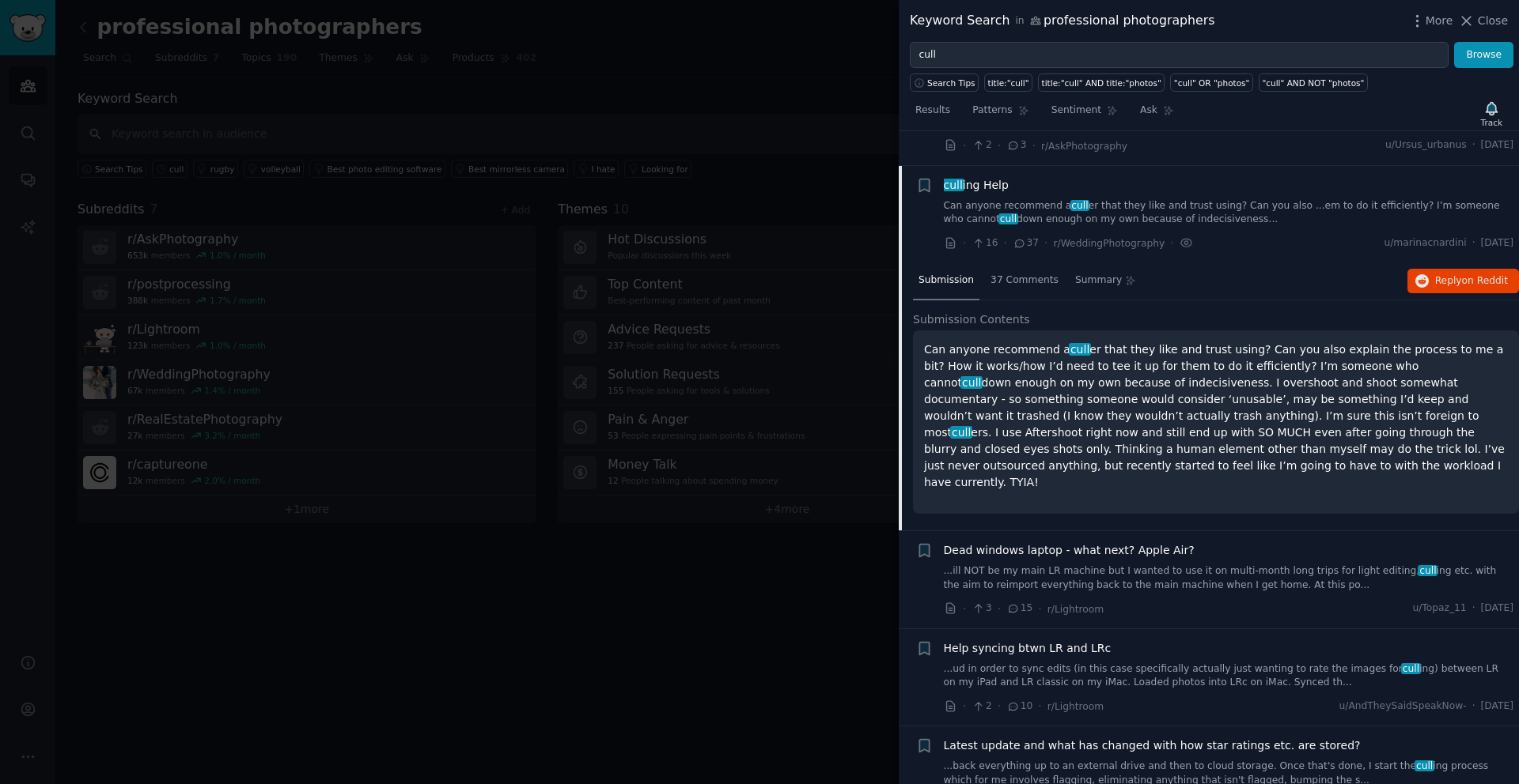
scroll to position [2174, 0]
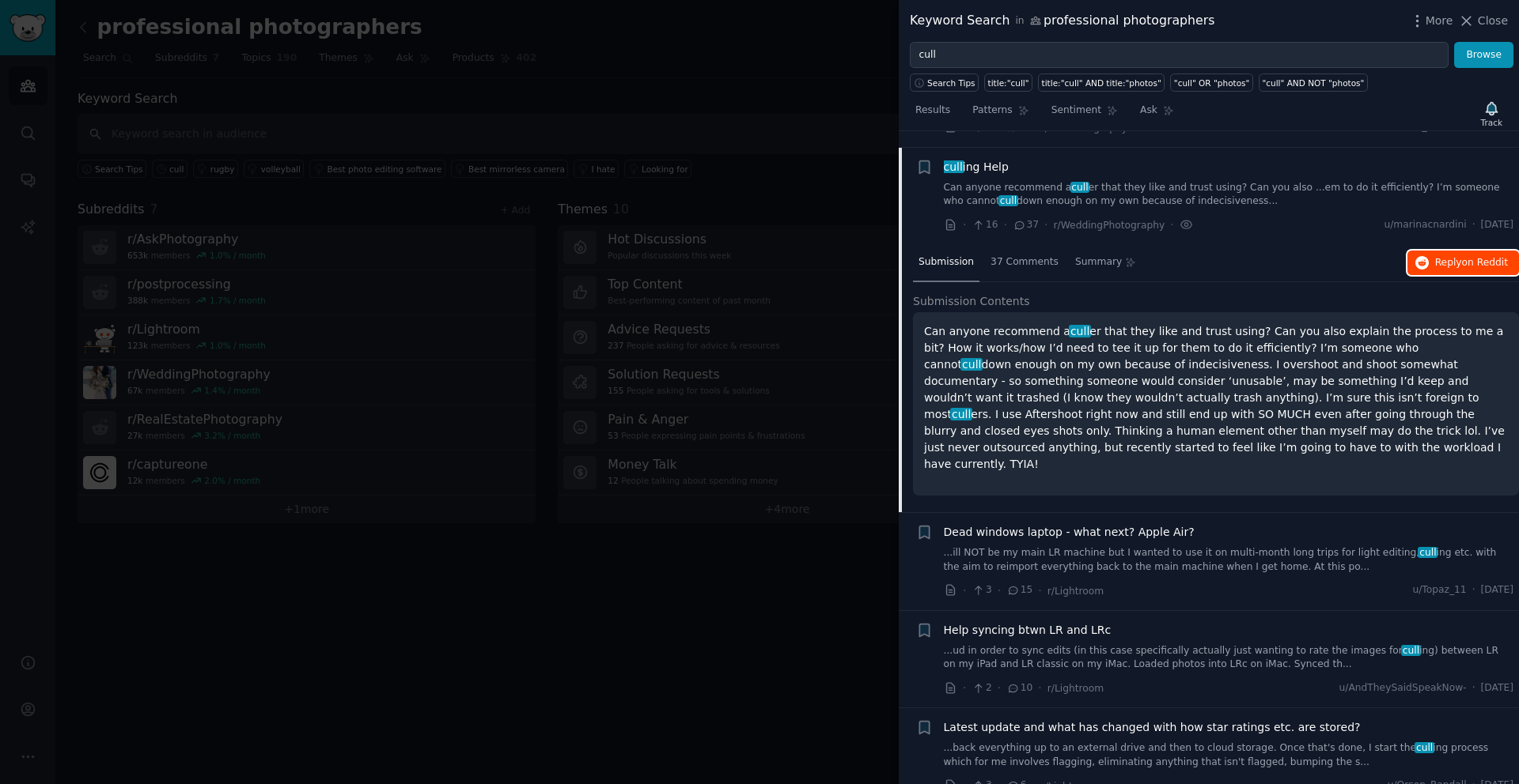
click at [1466, 257] on span "on Reddit" at bounding box center [1485, 262] width 46 height 11
